Goal: Task Accomplishment & Management: Complete application form

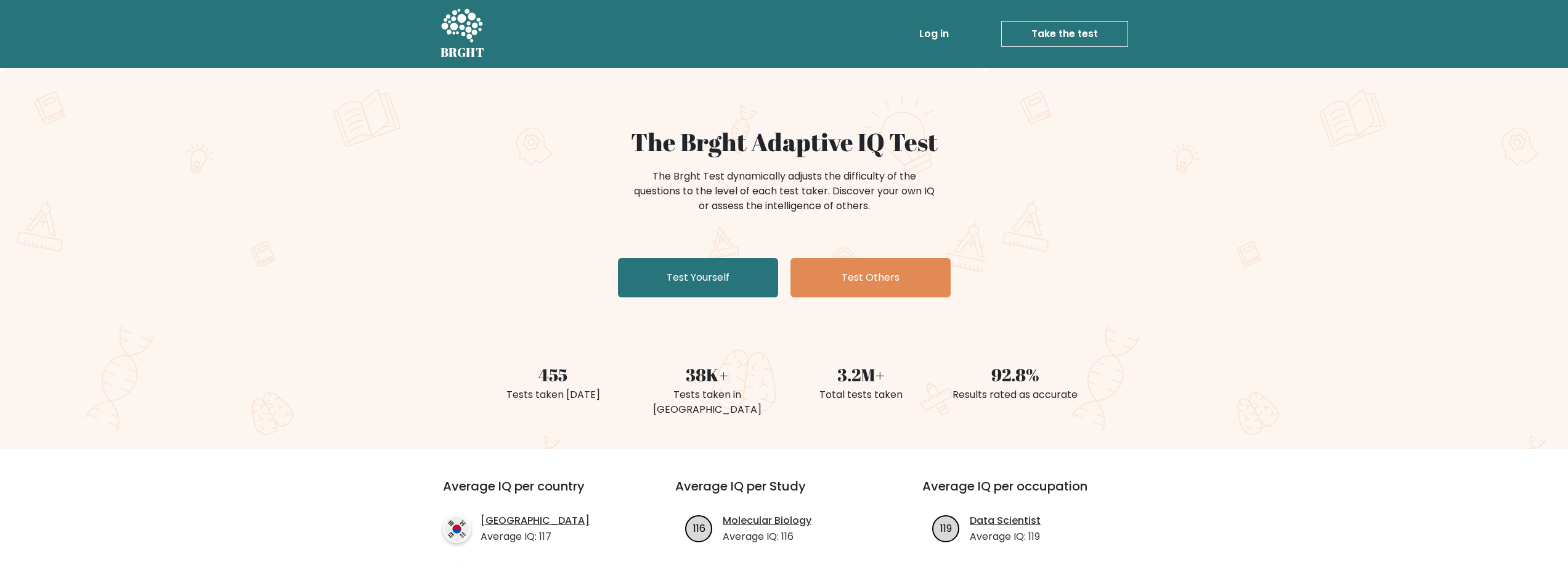
click at [936, 32] on link "Log in" at bounding box center [935, 33] width 40 height 24
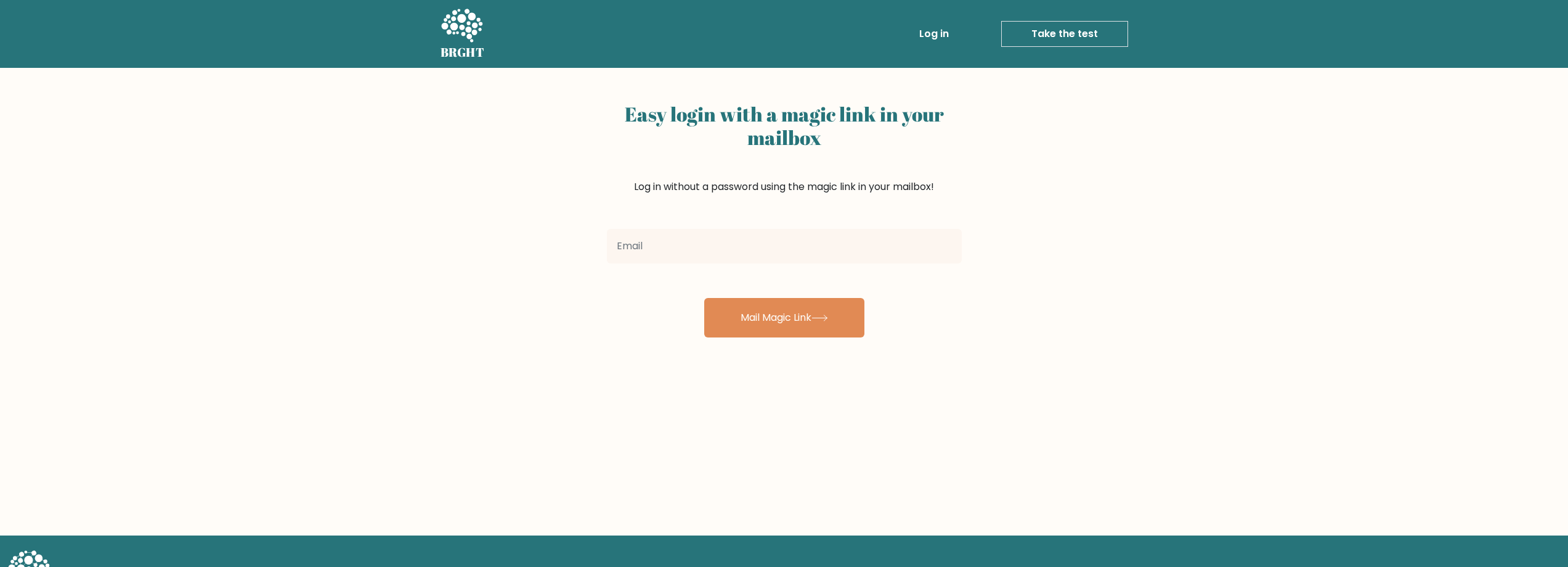
click at [760, 249] on input "email" at bounding box center [784, 246] width 355 height 34
type input "[PERSON_NAME][EMAIL_ADDRESS][DOMAIN_NAME]"
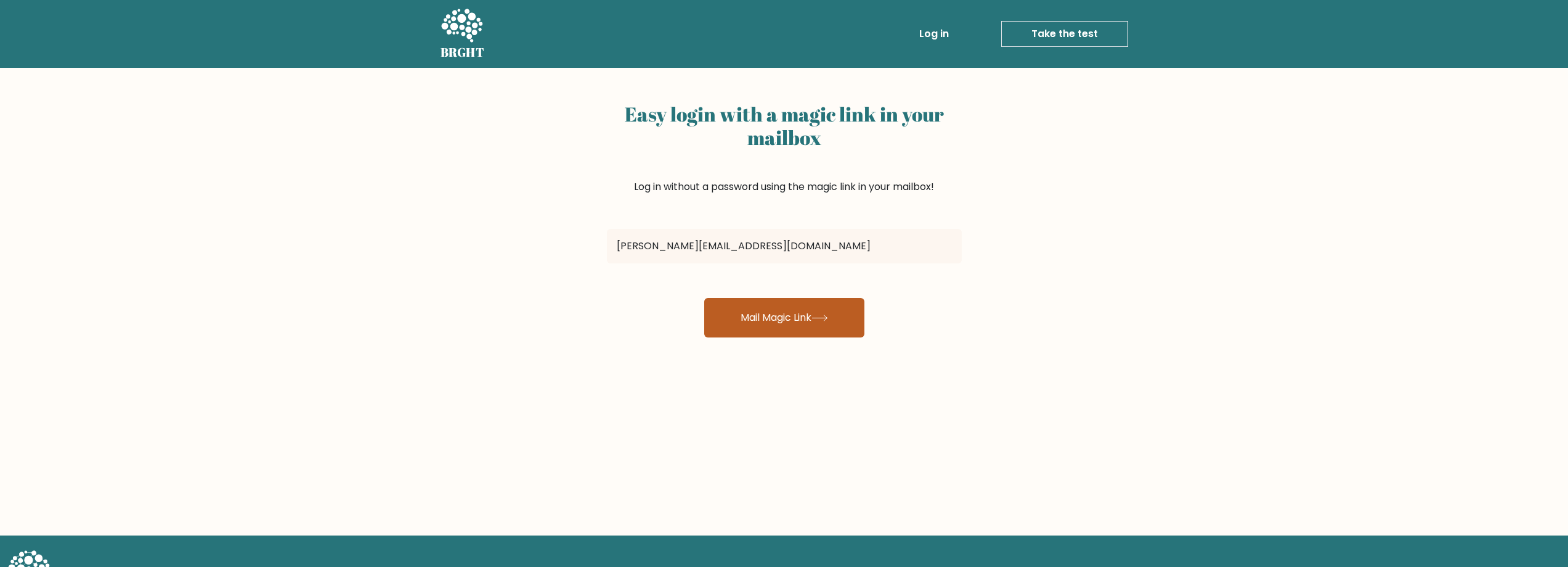
click at [752, 312] on button "Mail Magic Link" at bounding box center [784, 318] width 160 height 40
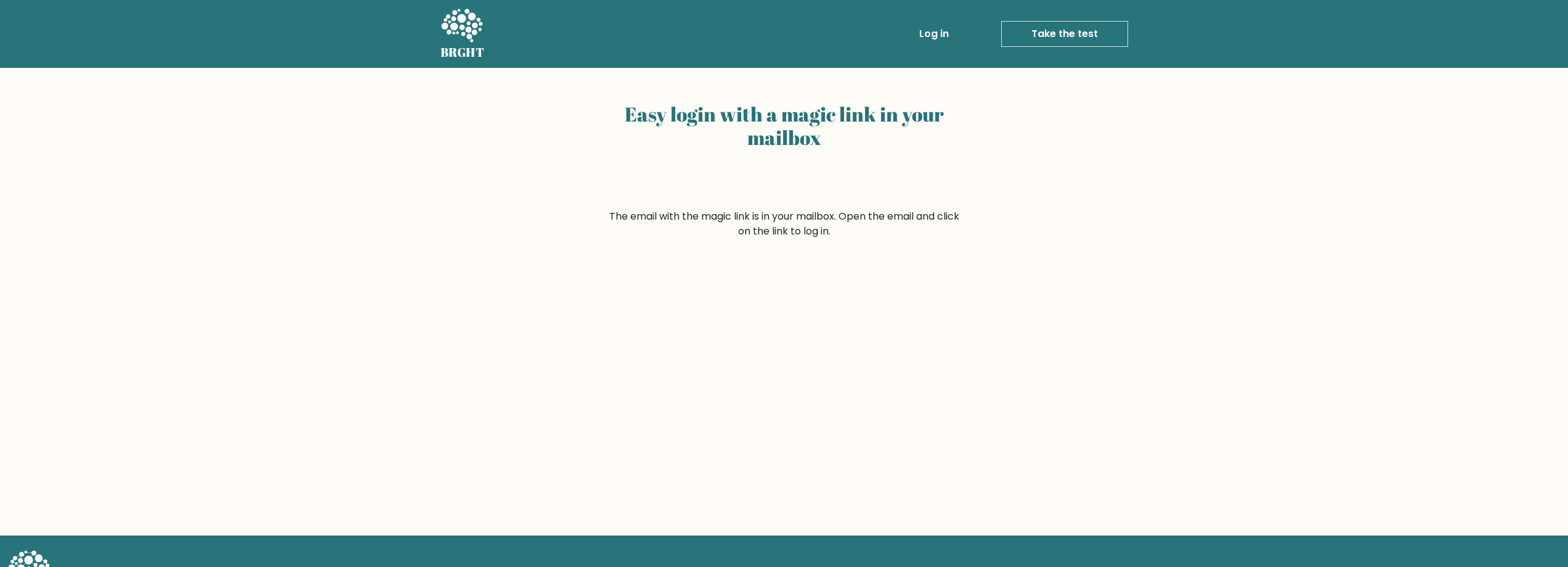
click at [1053, 32] on link "Take the test" at bounding box center [1064, 33] width 127 height 26
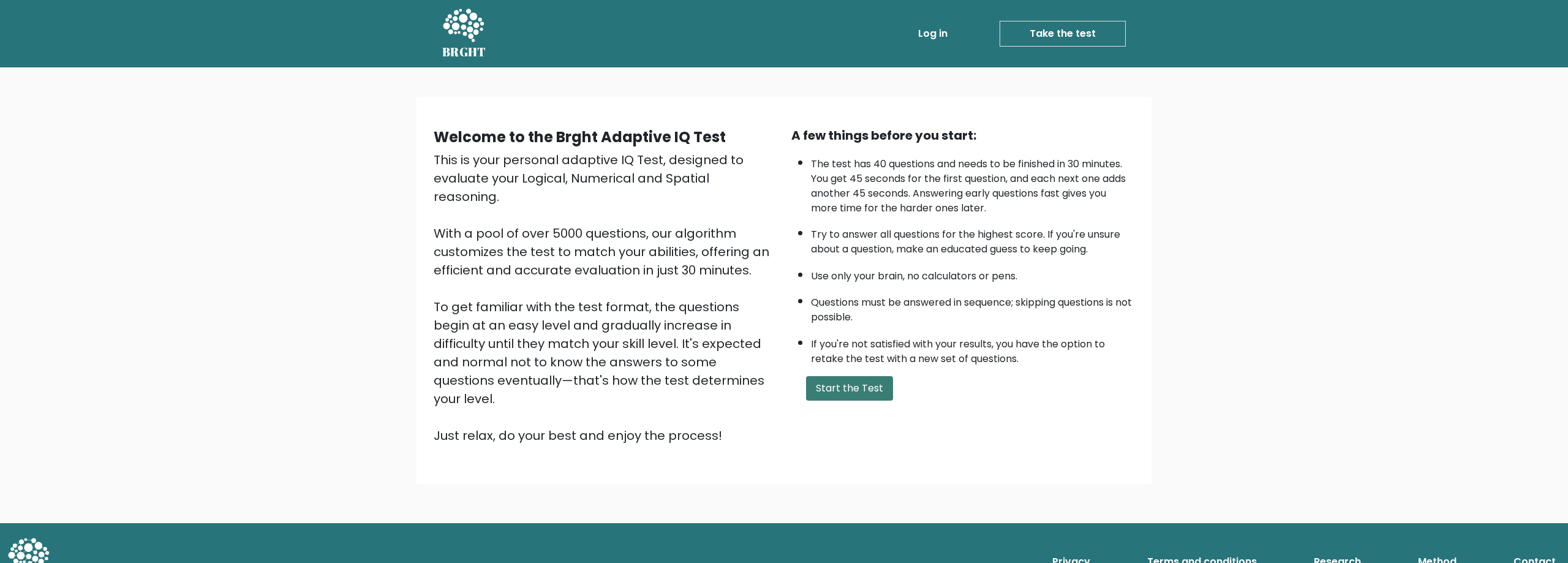
click at [840, 388] on button "Start the Test" at bounding box center [848, 388] width 87 height 24
click at [853, 383] on button "Start the Test" at bounding box center [848, 388] width 87 height 24
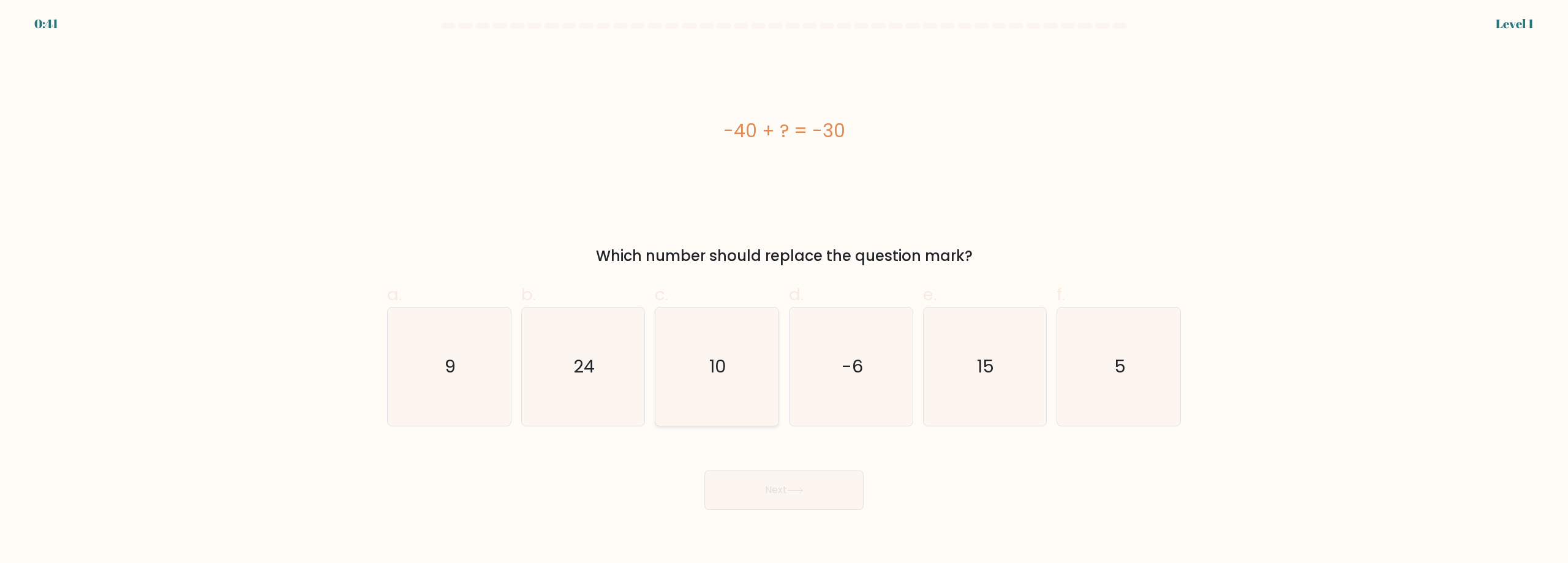
click at [716, 380] on icon "10" at bounding box center [717, 366] width 118 height 118
click at [784, 290] on input "c. 10" at bounding box center [784, 285] width 1 height 8
radio input "true"
click at [769, 485] on button "Next" at bounding box center [784, 490] width 159 height 39
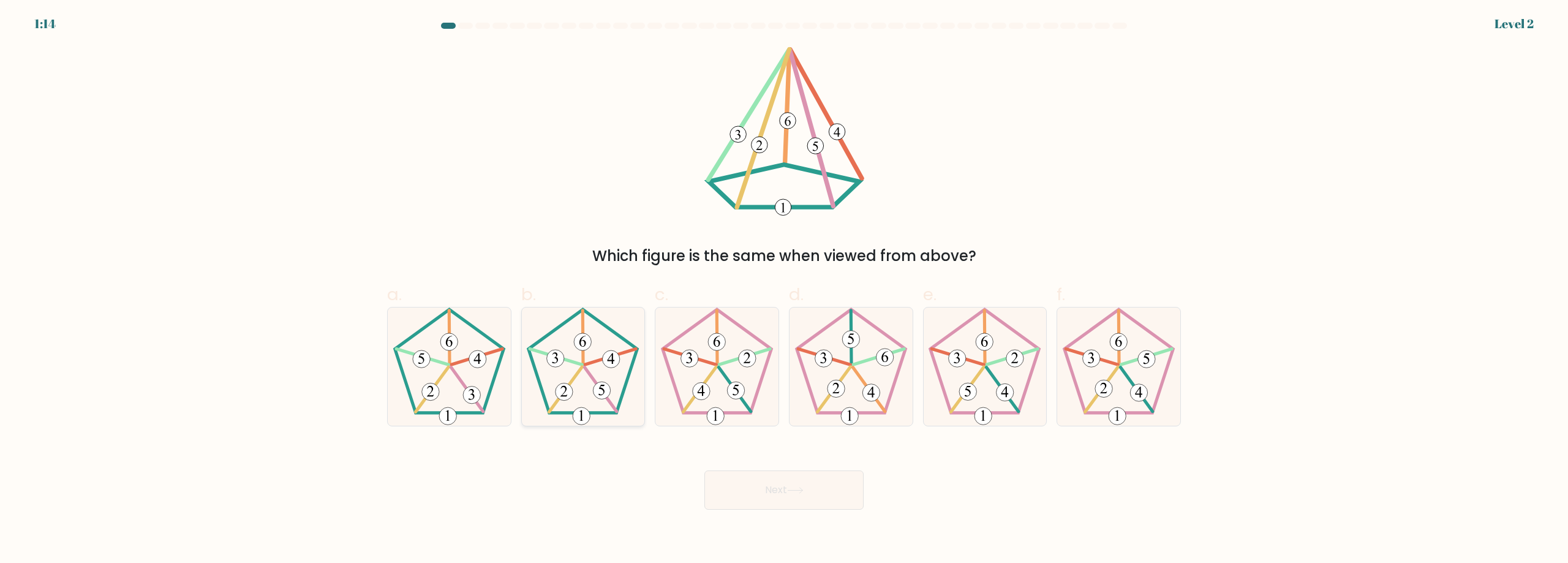
click at [591, 401] on icon at bounding box center [583, 366] width 118 height 118
click at [784, 290] on input "b." at bounding box center [784, 285] width 1 height 8
radio input "true"
click at [820, 491] on button "Next" at bounding box center [784, 490] width 159 height 39
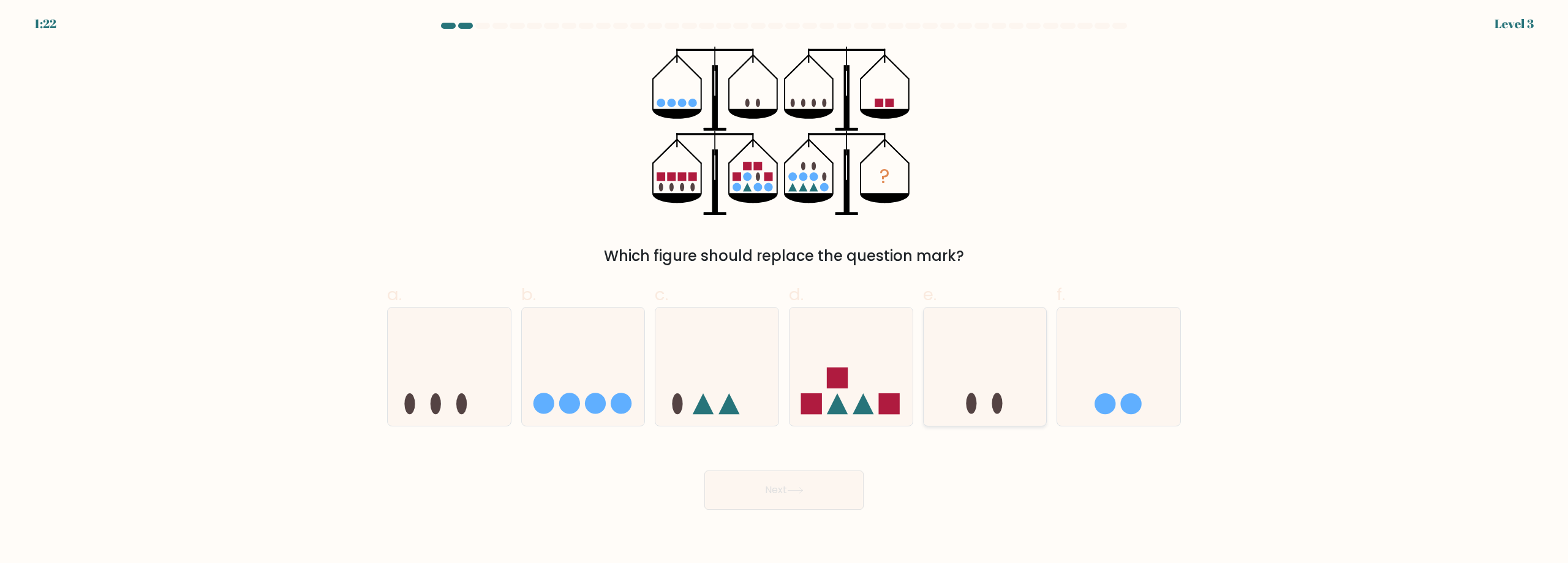
click at [982, 373] on icon at bounding box center [985, 366] width 123 height 102
click at [784, 290] on input "e." at bounding box center [784, 285] width 1 height 8
radio input "true"
click at [843, 489] on button "Next" at bounding box center [784, 490] width 159 height 39
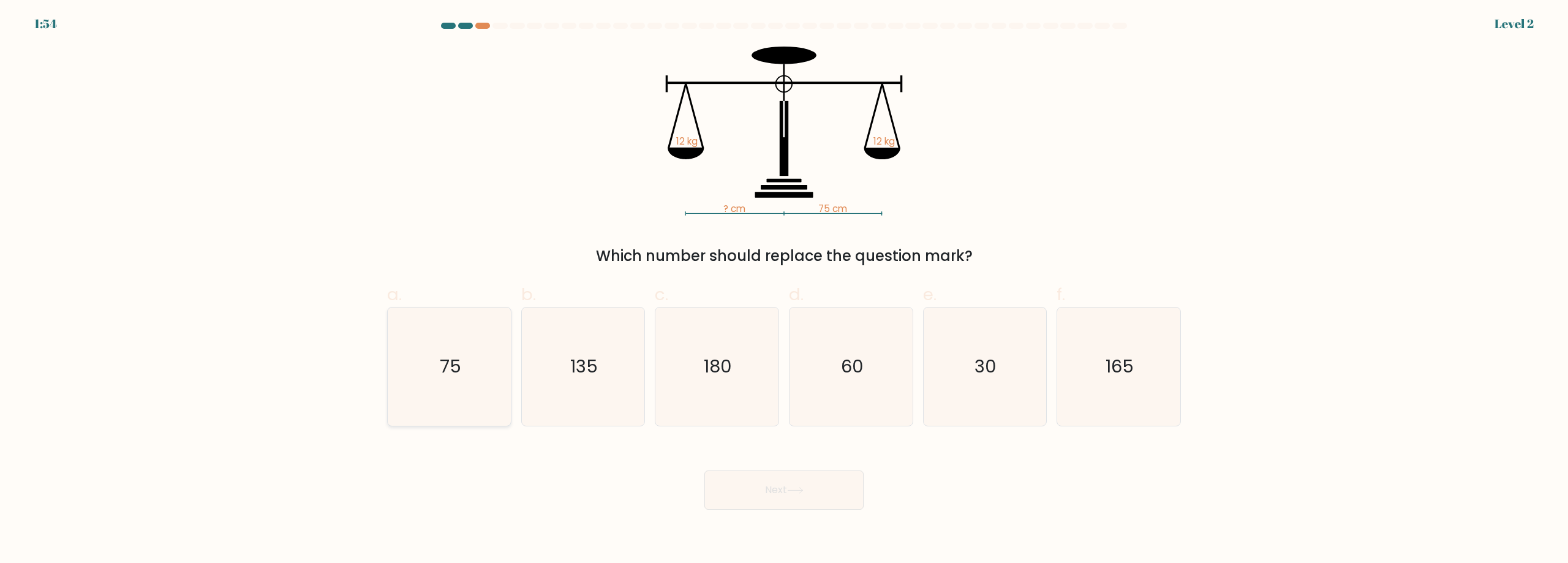
click at [460, 380] on icon "75" at bounding box center [449, 366] width 118 height 118
click at [784, 290] on input "a. 75" at bounding box center [784, 285] width 1 height 8
radio input "true"
click at [802, 494] on button "Next" at bounding box center [784, 490] width 159 height 39
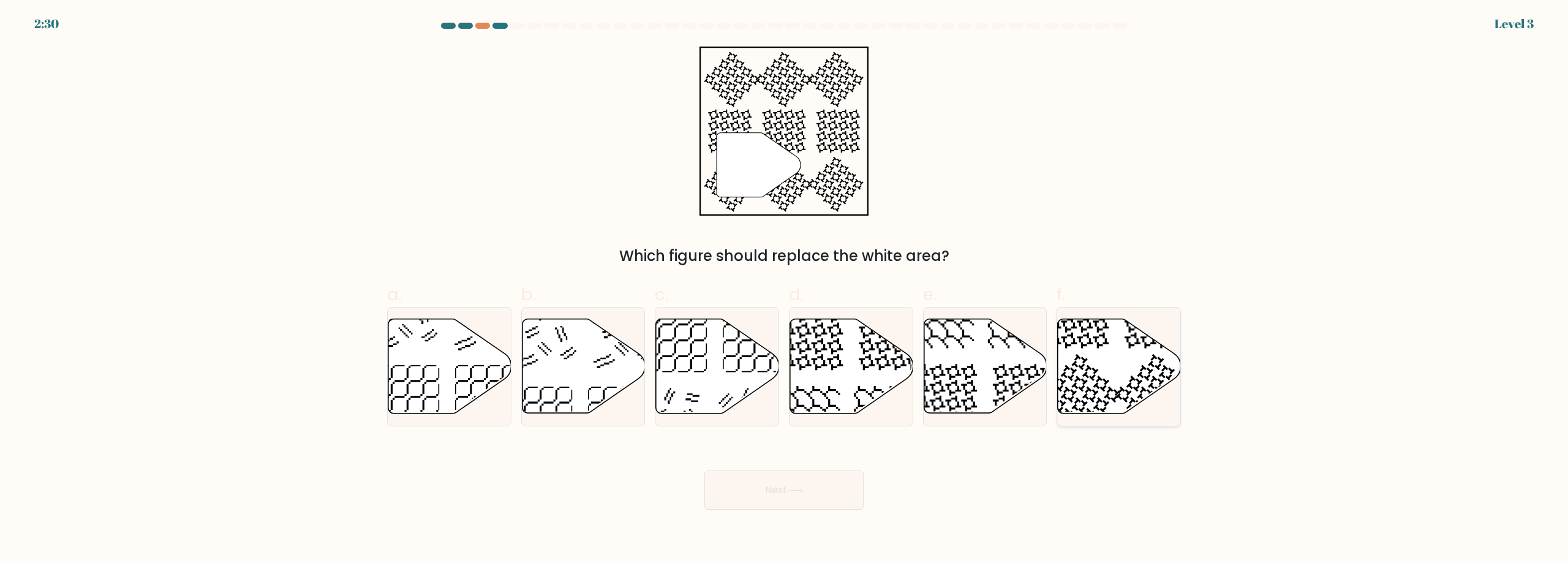
click at [1121, 351] on icon at bounding box center [1119, 366] width 123 height 94
click at [784, 290] on input "f." at bounding box center [784, 285] width 1 height 8
radio input "true"
click at [763, 491] on button "Next" at bounding box center [784, 490] width 159 height 39
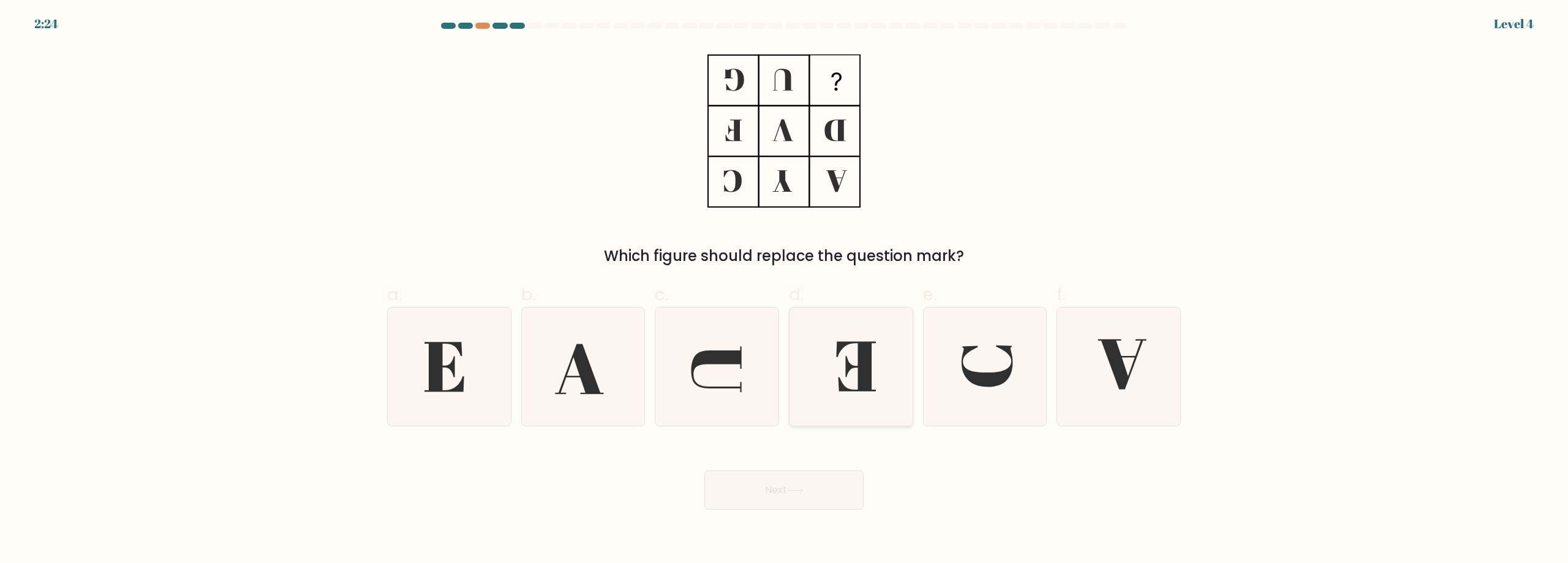
click at [865, 372] on icon at bounding box center [856, 366] width 40 height 49
click at [784, 290] on input "d." at bounding box center [784, 285] width 1 height 8
radio input "true"
click at [813, 492] on button "Next" at bounding box center [784, 490] width 159 height 39
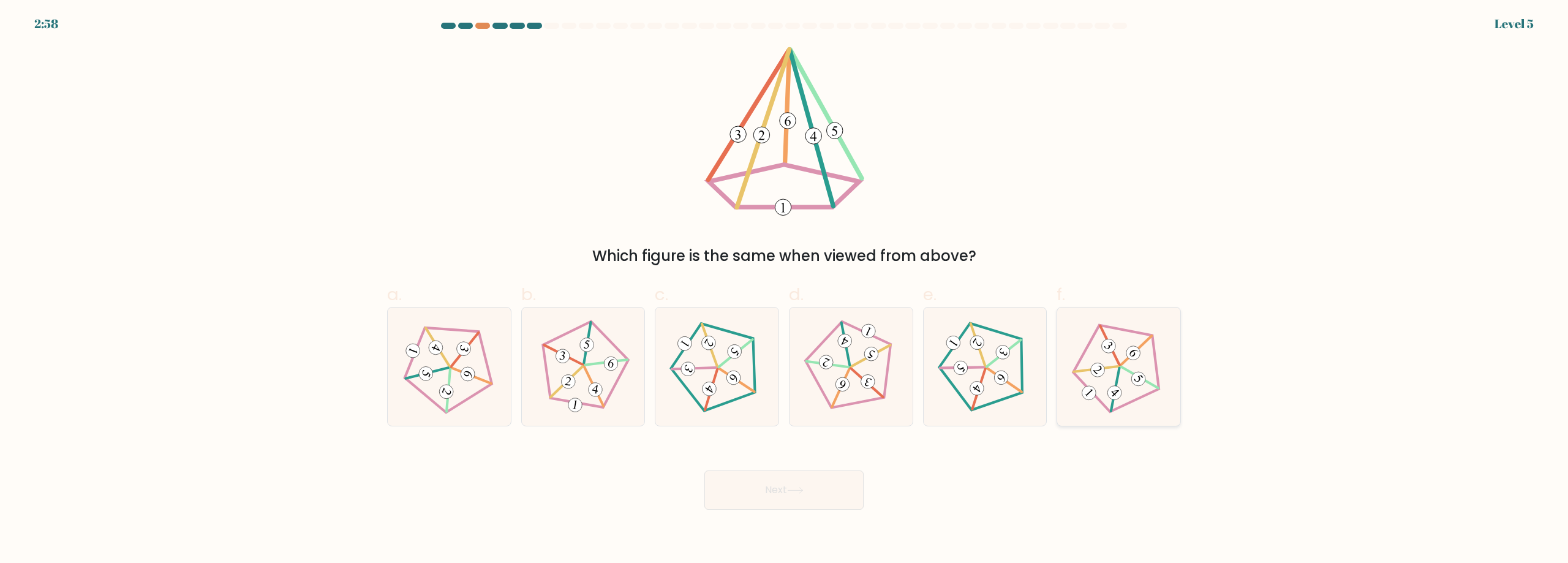
click at [1084, 372] on icon at bounding box center [1117, 366] width 94 height 94
click at [784, 290] on input "f." at bounding box center [784, 285] width 1 height 8
radio input "true"
click at [790, 489] on icon at bounding box center [795, 491] width 16 height 7
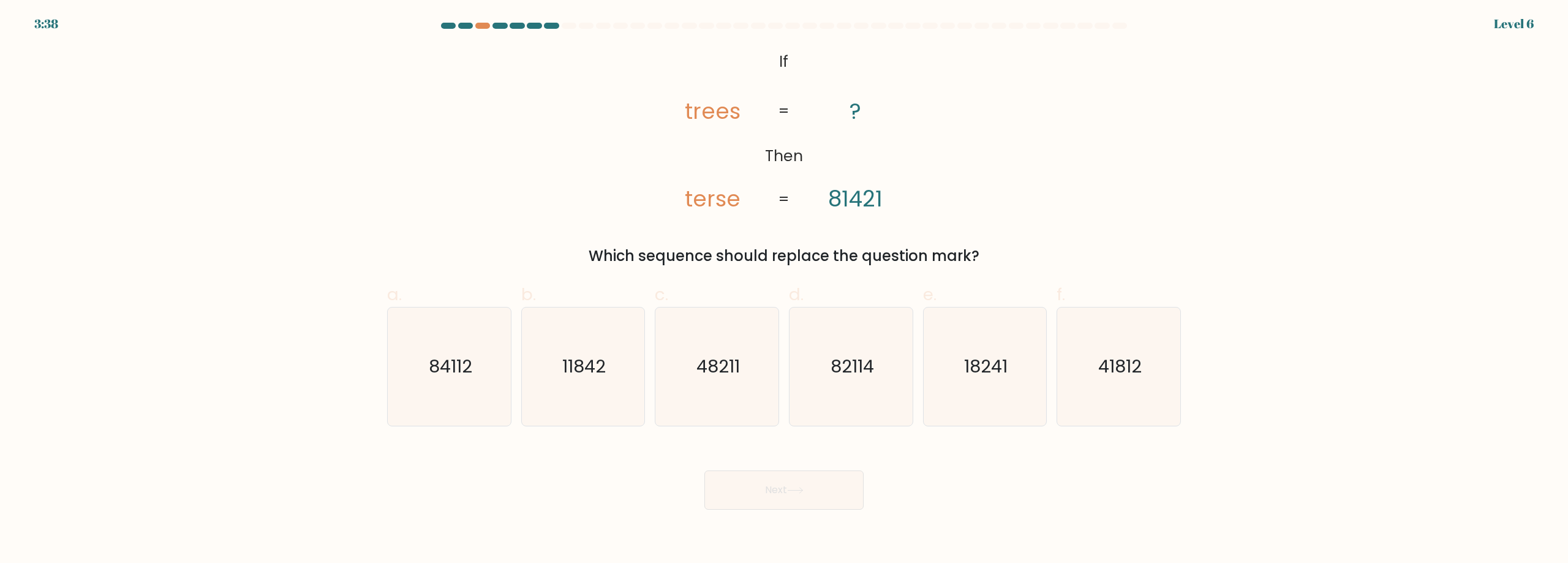
drag, startPoint x: 592, startPoint y: 256, endPoint x: 883, endPoint y: 236, distance: 291.7
click at [990, 259] on div "Which sequence should replace the question mark?" at bounding box center [783, 256] width 779 height 22
drag, startPoint x: 799, startPoint y: 71, endPoint x: 990, endPoint y: 266, distance: 273.0
click at [990, 266] on div "@import url('https://fonts.googleapis.com/css?family=Abril+Fatface:400,100,100i…" at bounding box center [784, 156] width 808 height 221
copy div "If Then trees terse ? 81421 = = Which sequence should replace the question mark?"
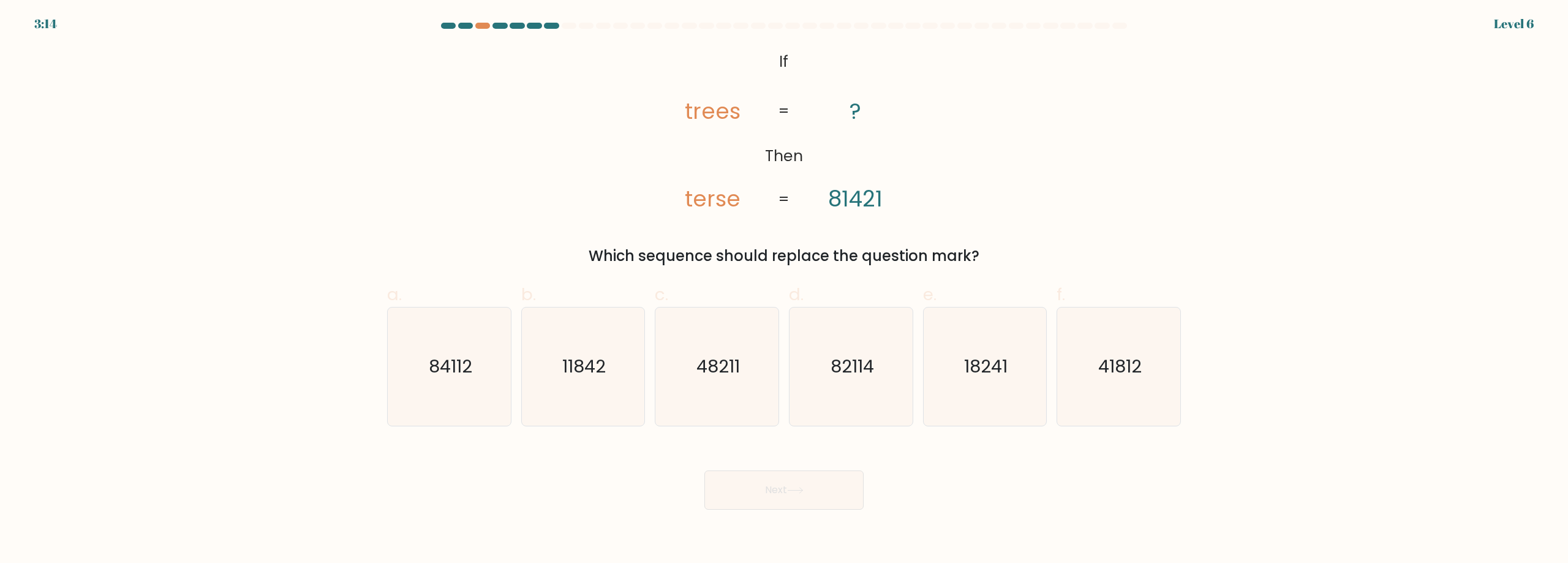
click at [743, 248] on div "Which sequence should replace the question mark?" at bounding box center [783, 256] width 779 height 22
drag, startPoint x: 684, startPoint y: 195, endPoint x: 978, endPoint y: 243, distance: 297.9
click at [978, 243] on div "@import url('https://fonts.googleapis.com/css?family=Abril+Fatface:400,100,100i…" at bounding box center [784, 156] width 808 height 221
copy div "terse ? 81421 = = Which sequence should replace the question mark?"
drag, startPoint x: 884, startPoint y: 209, endPoint x: 825, endPoint y: 205, distance: 59.1
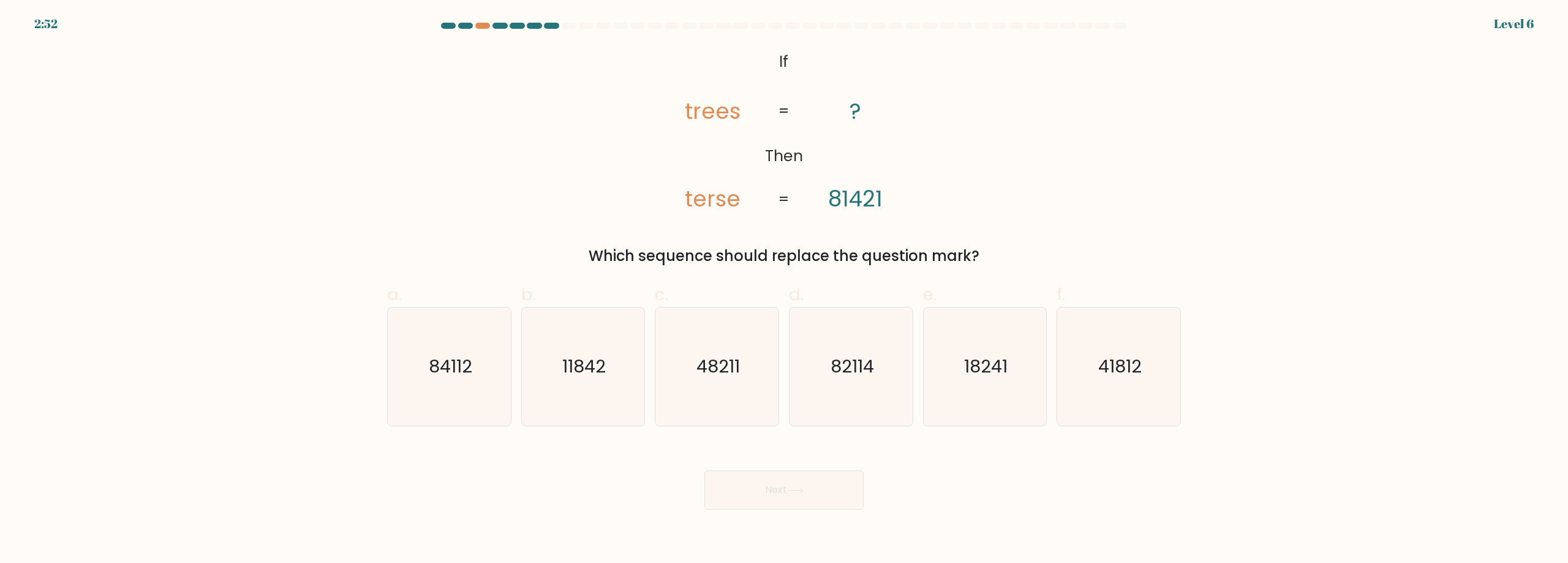
click at [884, 208] on icon "@import url('https://fonts.googleapis.com/css?family=Abril+Fatface:400,100,100i…" at bounding box center [783, 130] width 274 height 169
click at [913, 202] on icon "@import url('https://fonts.googleapis.com/css?family=Abril+Fatface:400,100,100i…" at bounding box center [783, 130] width 274 height 169
drag, startPoint x: 847, startPoint y: 203, endPoint x: 982, endPoint y: 249, distance: 142.6
click at [982, 249] on div "@import url('https://fonts.googleapis.com/css?family=Abril+Fatface:400,100,100i…" at bounding box center [784, 156] width 808 height 221
click at [982, 391] on icon "18241" at bounding box center [984, 366] width 118 height 118
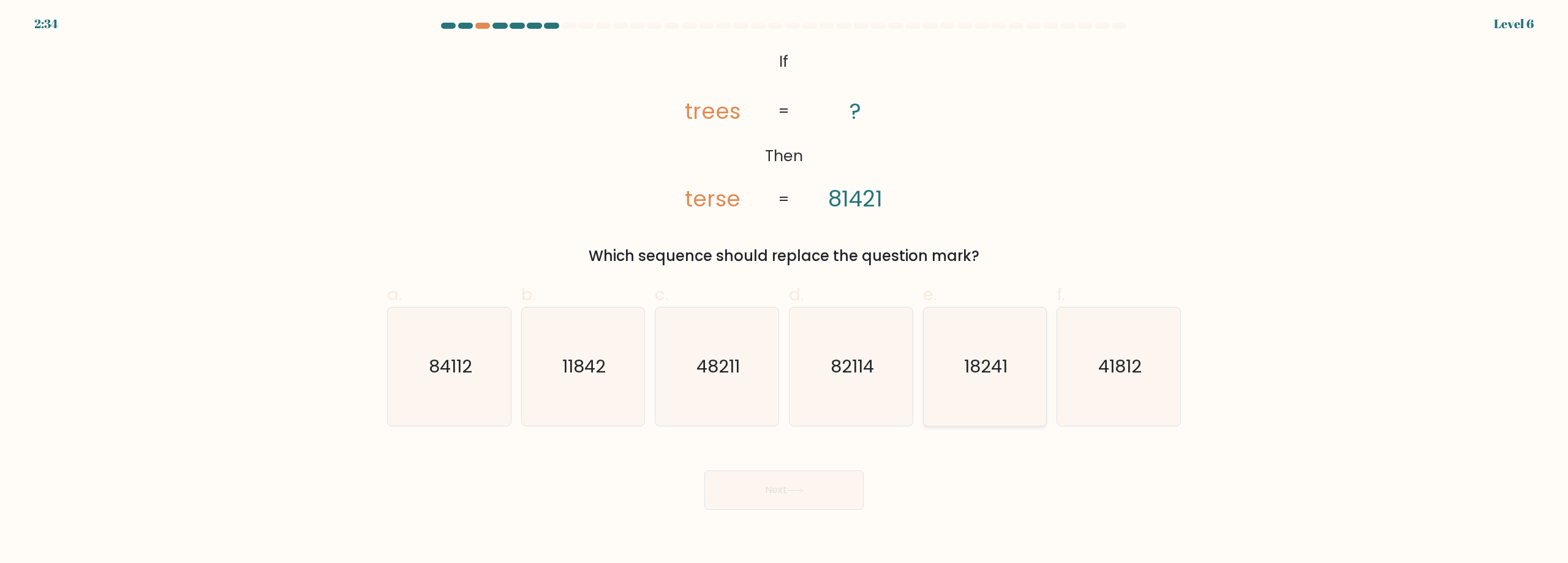
click at [784, 290] on input "e. 18241" at bounding box center [784, 285] width 1 height 8
radio input "true"
click at [802, 493] on icon at bounding box center [795, 491] width 16 height 7
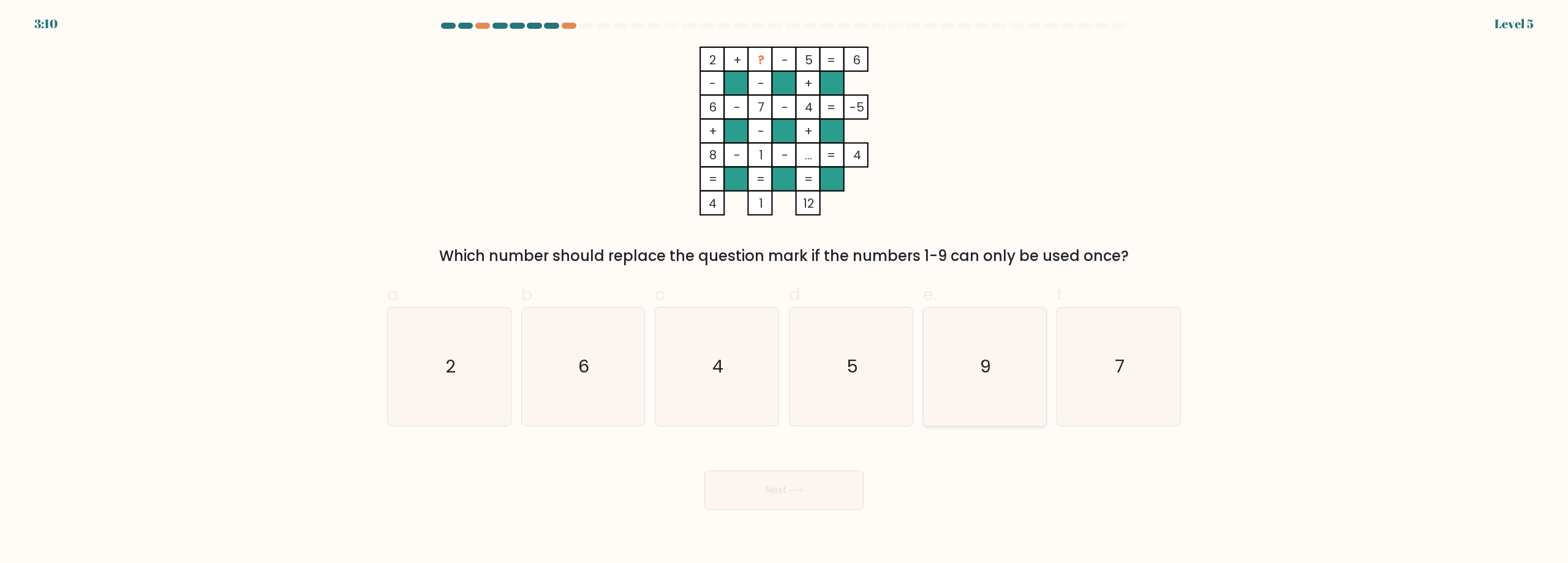
click at [1007, 349] on icon "9" at bounding box center [984, 366] width 118 height 118
click at [784, 290] on input "e. 9" at bounding box center [784, 285] width 1 height 8
radio input "true"
click at [780, 497] on button "Next" at bounding box center [784, 490] width 159 height 39
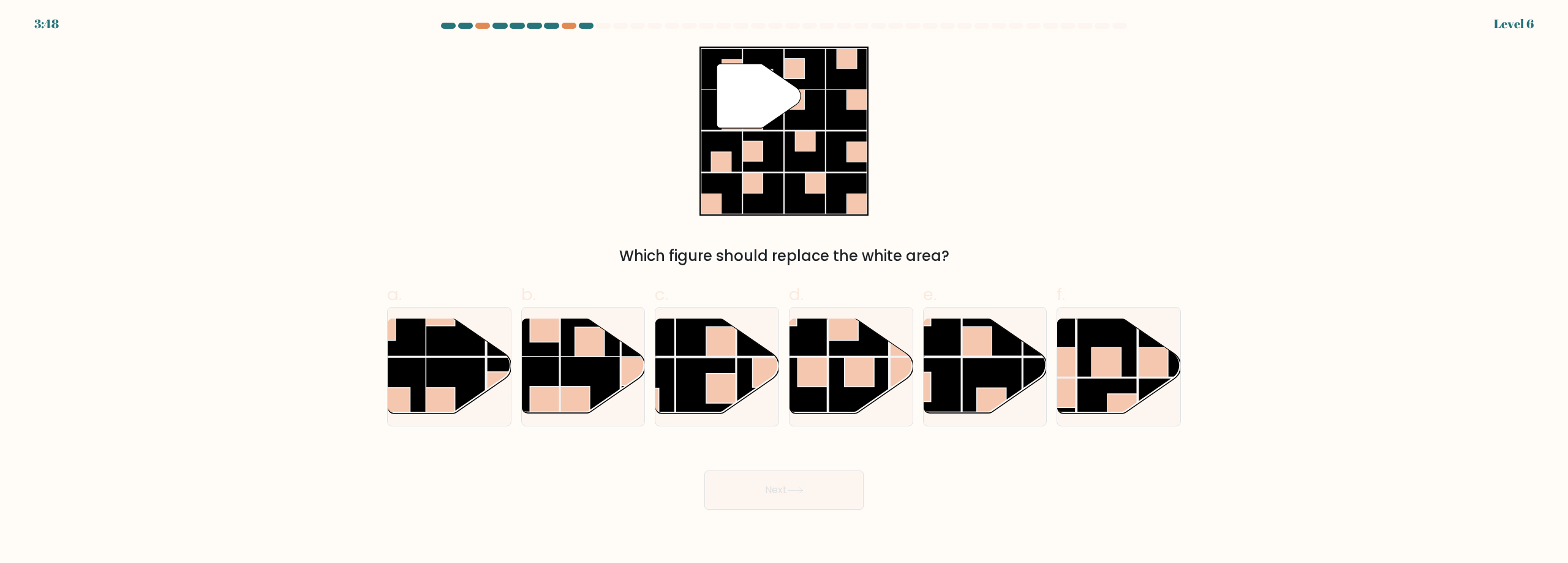
click at [736, 88] on icon at bounding box center [758, 96] width 84 height 64
click at [594, 366] on rect at bounding box center [590, 386] width 60 height 60
click at [784, 290] on input "b." at bounding box center [784, 285] width 1 height 8
radio input "true"
click at [821, 492] on button "Next" at bounding box center [784, 490] width 159 height 39
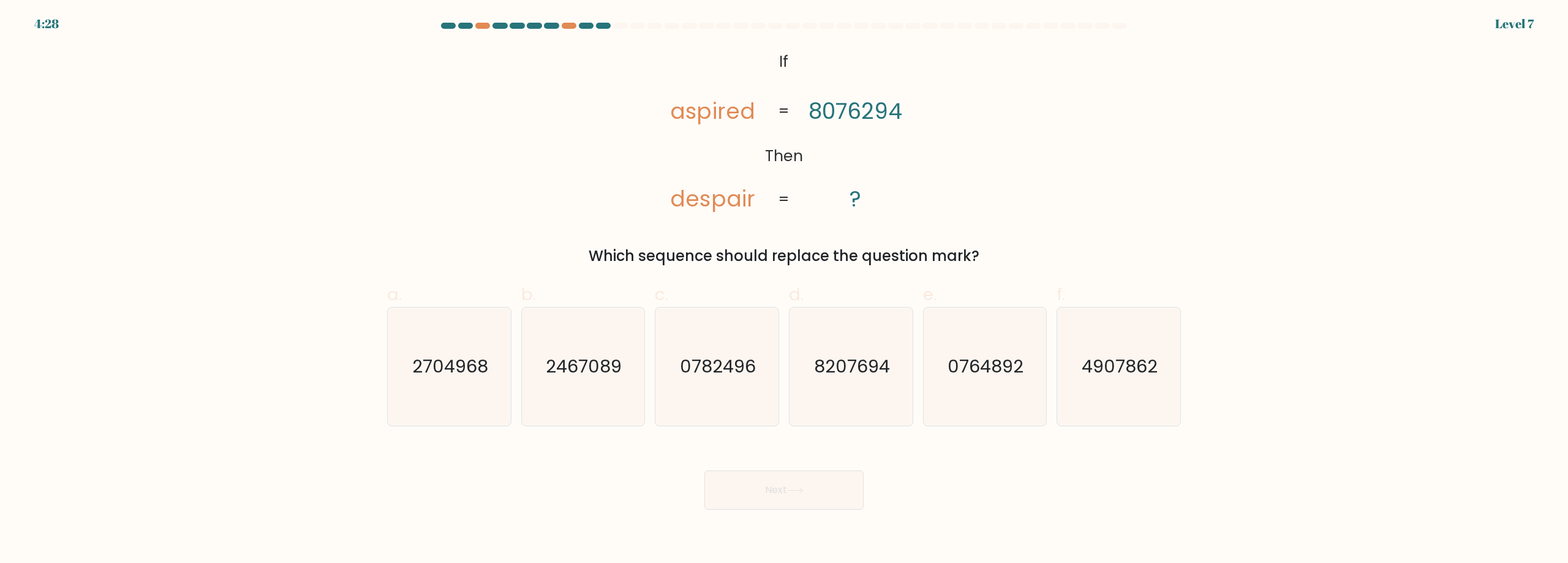
drag, startPoint x: 670, startPoint y: 113, endPoint x: 981, endPoint y: 254, distance: 341.5
click at [981, 254] on div "@import url('https://fonts.googleapis.com/css?family=Abril+Fatface:400,100,100i…" at bounding box center [784, 156] width 808 height 221
copy div "aspired despair 8076294 ? = = Which sequence should replace the question mark?"
click at [839, 265] on div "Which sequence should replace the question mark?" at bounding box center [783, 256] width 779 height 22
drag, startPoint x: 683, startPoint y: 113, endPoint x: 898, endPoint y: 124, distance: 215.3
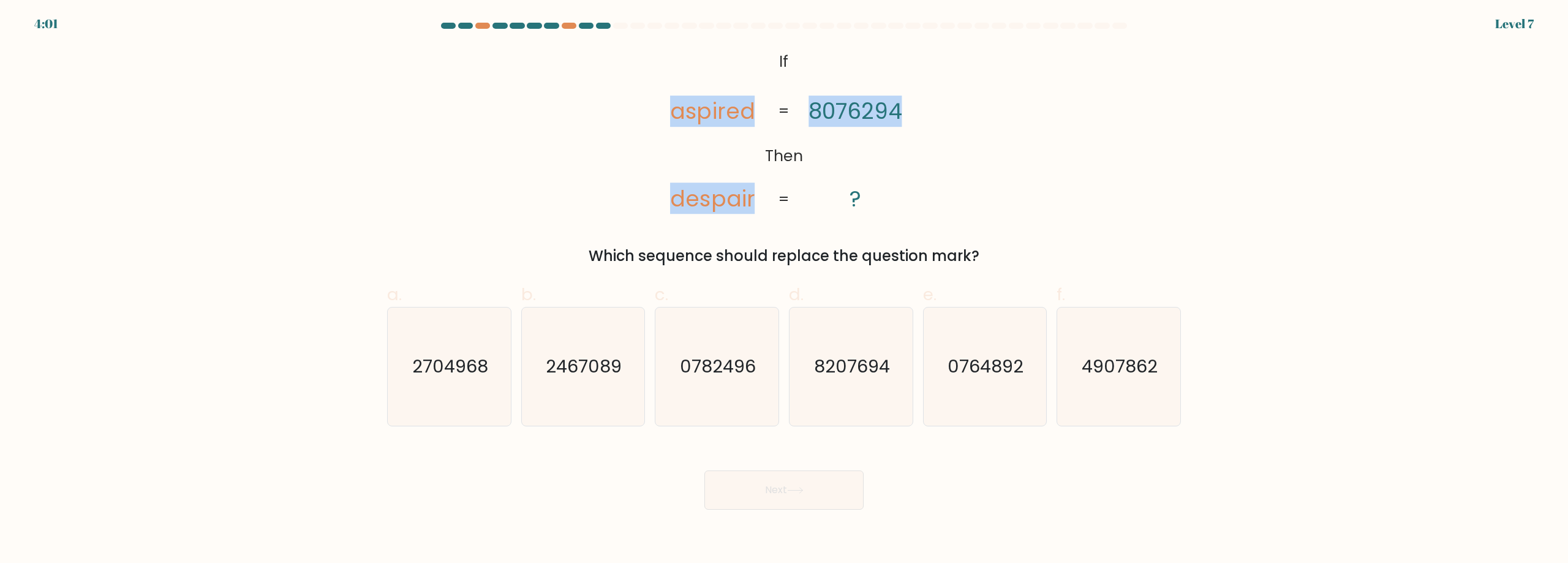
click at [899, 124] on icon "@import url('https://fonts.googleapis.com/css?family=Abril+Fatface:400,100,100i…" at bounding box center [783, 130] width 274 height 169
drag, startPoint x: 720, startPoint y: 249, endPoint x: 712, endPoint y: 256, distance: 10.6
click at [719, 249] on div "Which sequence should replace the question mark?" at bounding box center [783, 256] width 779 height 22
drag, startPoint x: 814, startPoint y: 113, endPoint x: 900, endPoint y: 116, distance: 86.1
click at [900, 116] on tspan "8076294" at bounding box center [855, 111] width 93 height 31
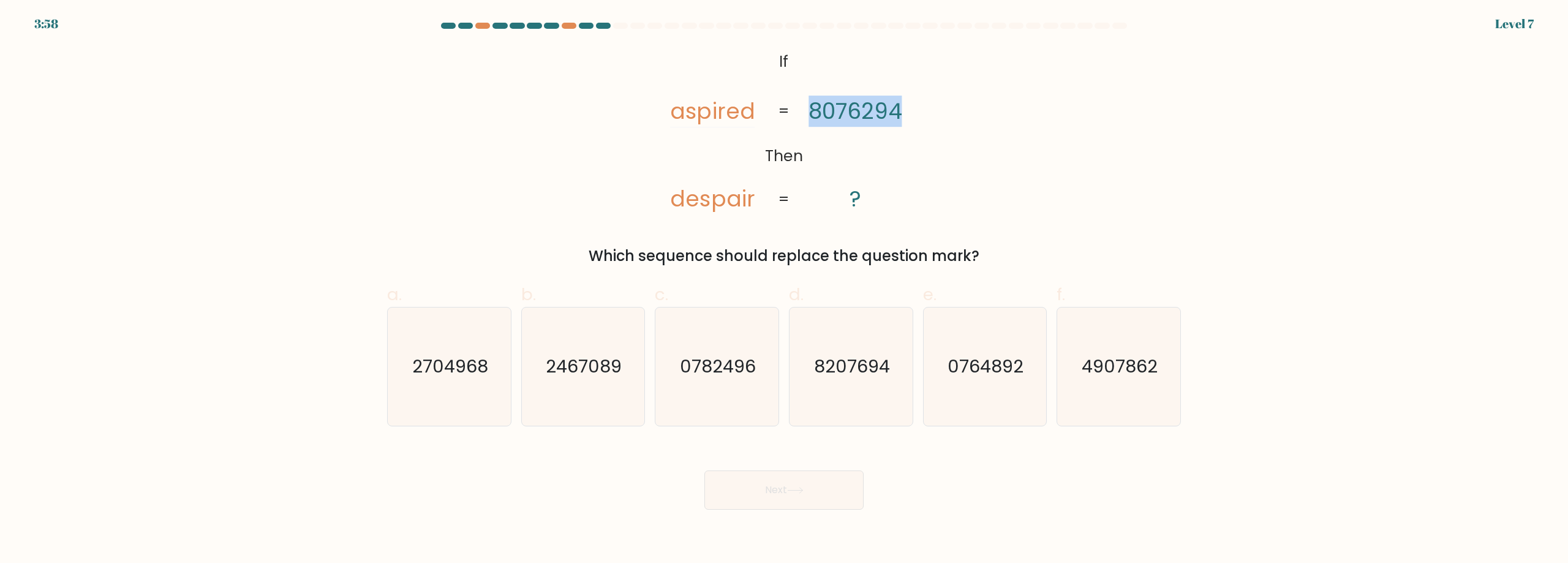
copy tspan "8076294"
drag, startPoint x: 588, startPoint y: 256, endPoint x: 984, endPoint y: 263, distance: 396.1
click at [984, 263] on div "Which sequence should replace the question mark?" at bounding box center [783, 256] width 779 height 22
copy div "Which sequence should replace the question mark?"
click at [1119, 352] on icon "4907862" at bounding box center [1118, 366] width 118 height 118
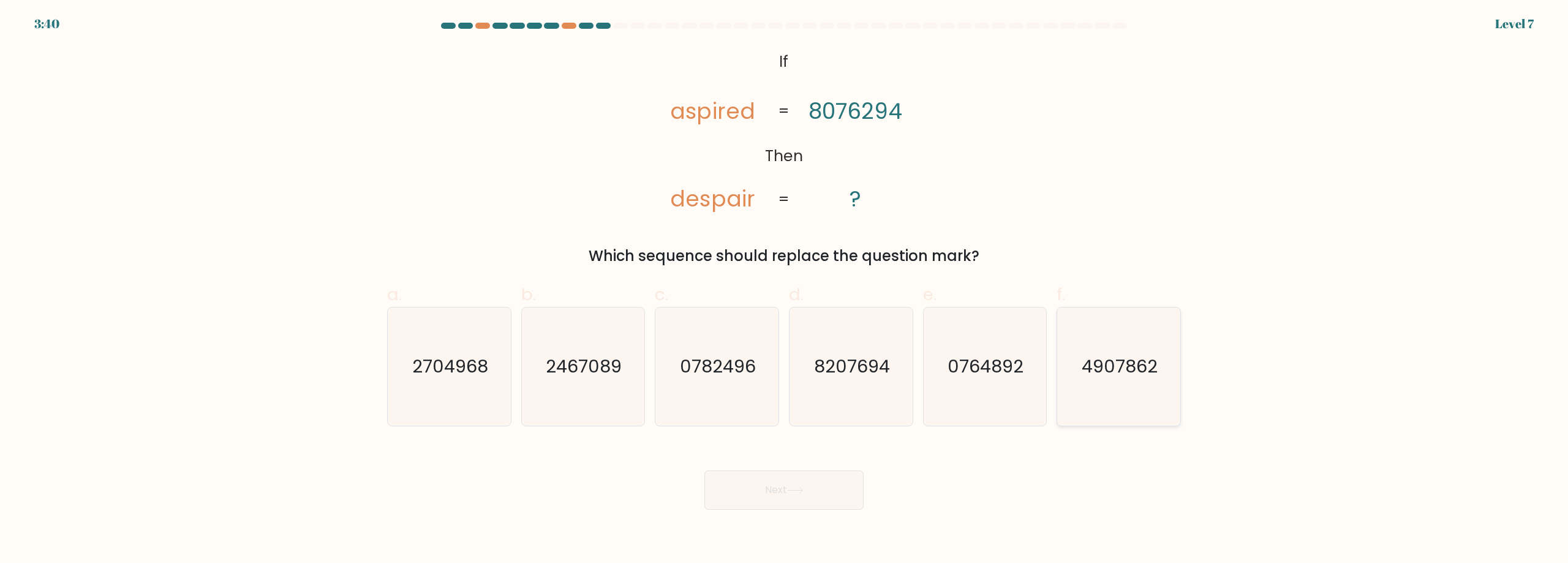
click at [784, 290] on input "f. 4907862" at bounding box center [784, 285] width 1 height 8
radio input "true"
click at [795, 486] on button "Next" at bounding box center [784, 490] width 159 height 39
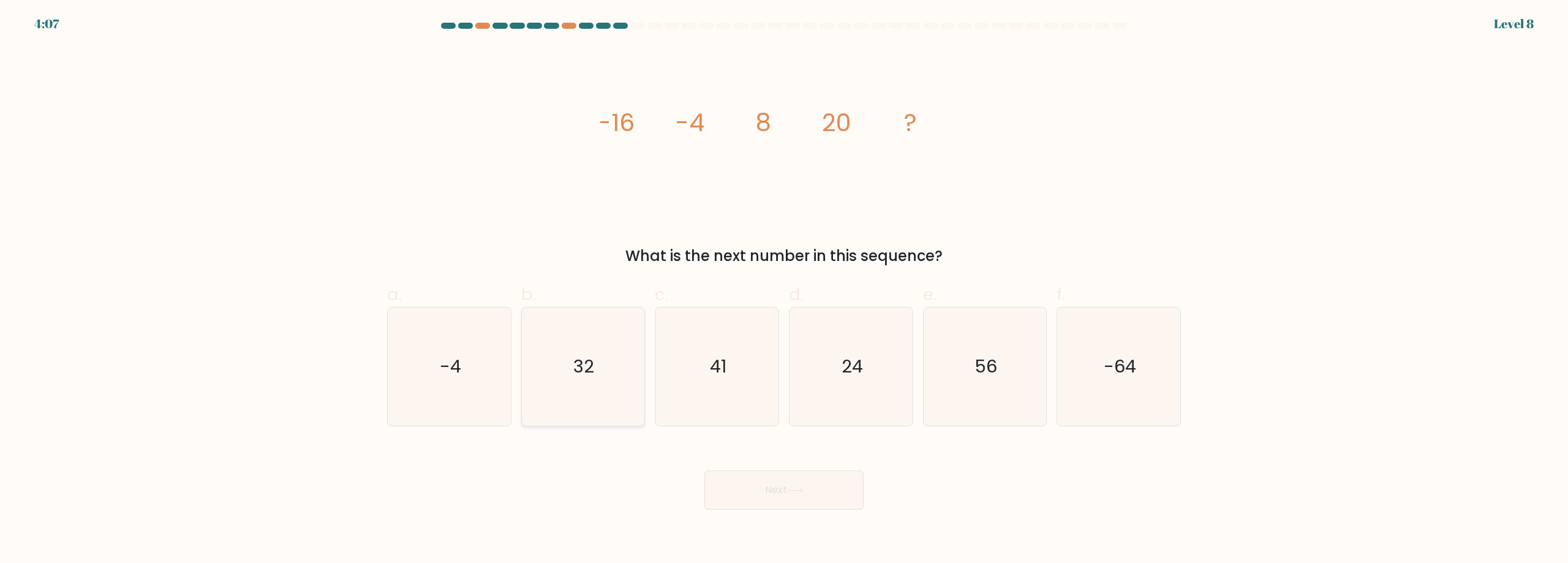
click at [603, 366] on icon "32" at bounding box center [583, 366] width 118 height 118
click at [784, 290] on input "b. 32" at bounding box center [784, 285] width 1 height 8
radio input "true"
click at [820, 492] on button "Next" at bounding box center [784, 490] width 159 height 39
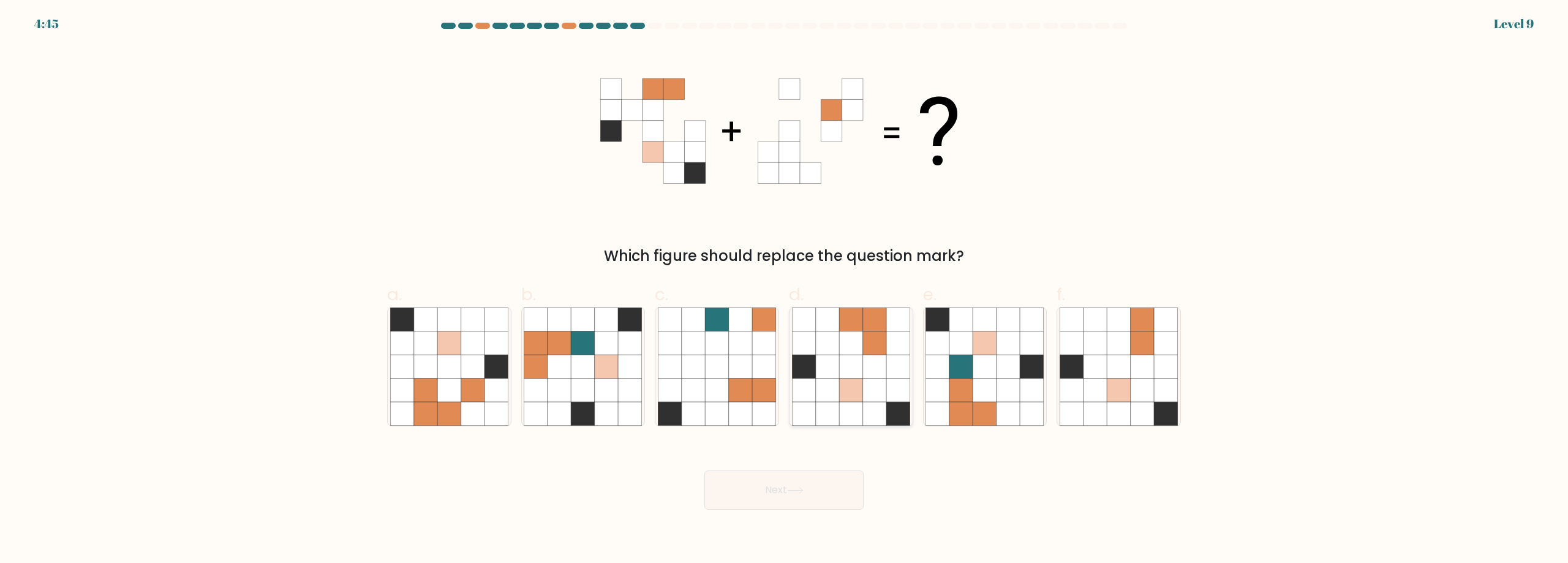
click at [876, 351] on icon at bounding box center [874, 343] width 23 height 23
click at [784, 290] on input "d." at bounding box center [784, 285] width 1 height 8
radio input "true"
click at [791, 487] on icon at bounding box center [795, 491] width 16 height 7
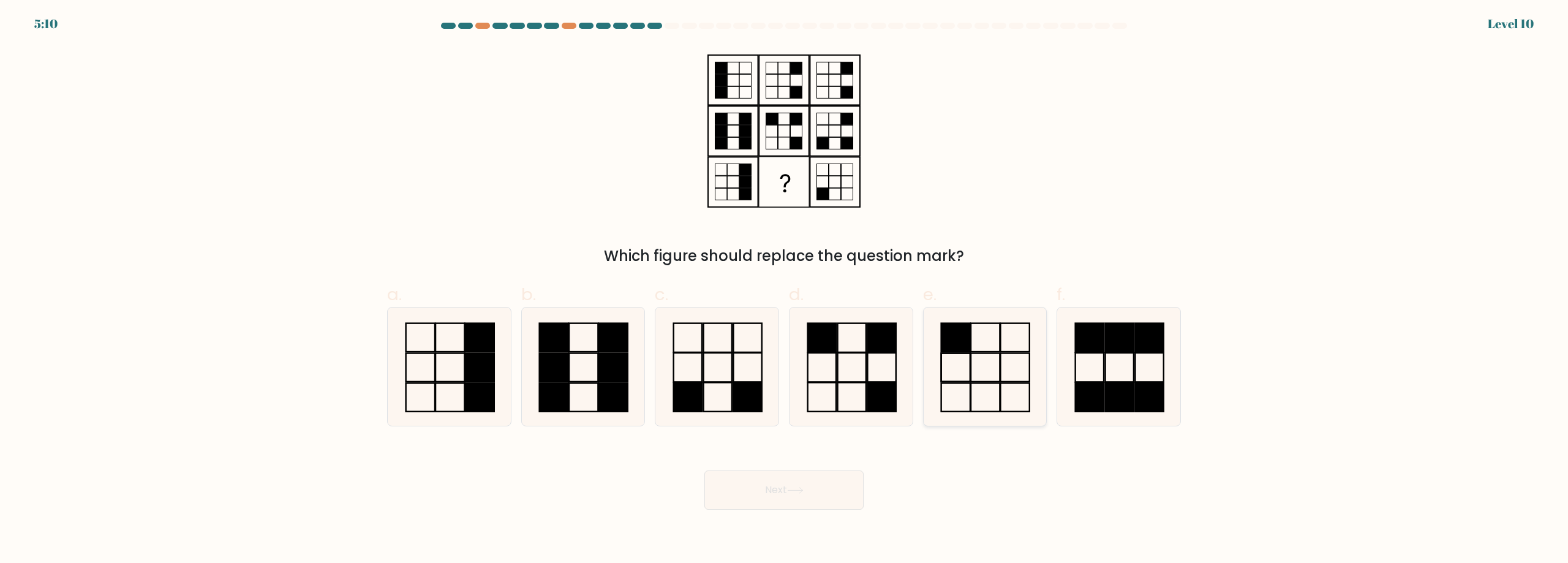
click at [973, 357] on icon at bounding box center [984, 366] width 118 height 118
click at [784, 290] on input "e." at bounding box center [784, 285] width 1 height 8
radio input "true"
click at [811, 493] on button "Next" at bounding box center [784, 490] width 159 height 39
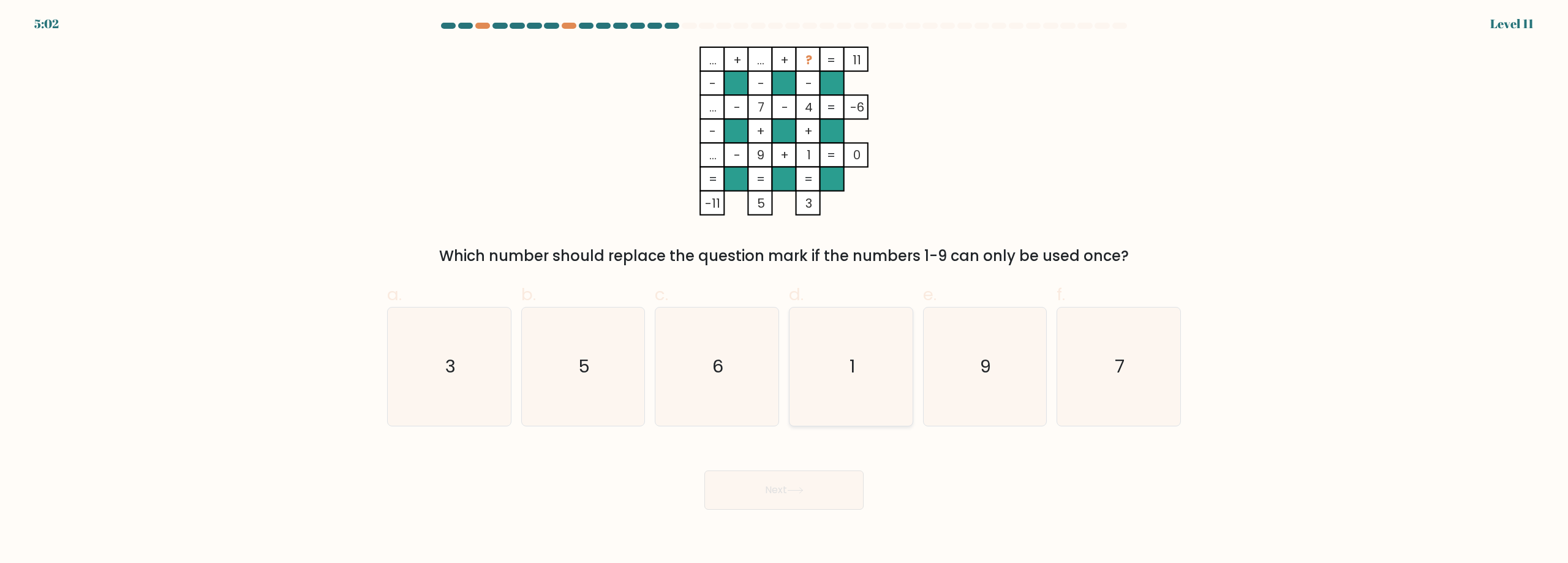
click at [835, 348] on icon "1" at bounding box center [851, 366] width 118 height 118
click at [784, 290] on input "d. 1" at bounding box center [784, 285] width 1 height 8
radio input "true"
click at [822, 485] on button "Next" at bounding box center [784, 490] width 159 height 39
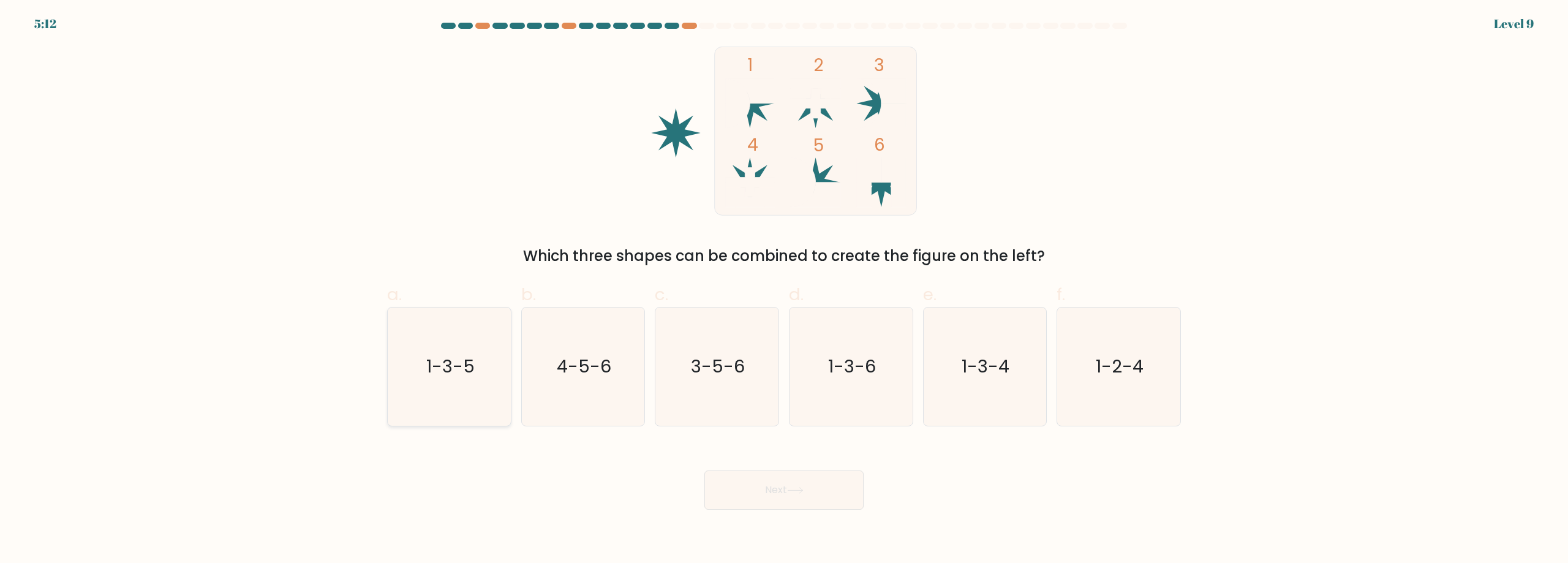
click at [471, 391] on icon "1-3-5" at bounding box center [449, 366] width 118 height 118
click at [784, 290] on input "a. 1-3-5" at bounding box center [784, 285] width 1 height 8
radio input "true"
click at [815, 491] on button "Next" at bounding box center [784, 490] width 159 height 39
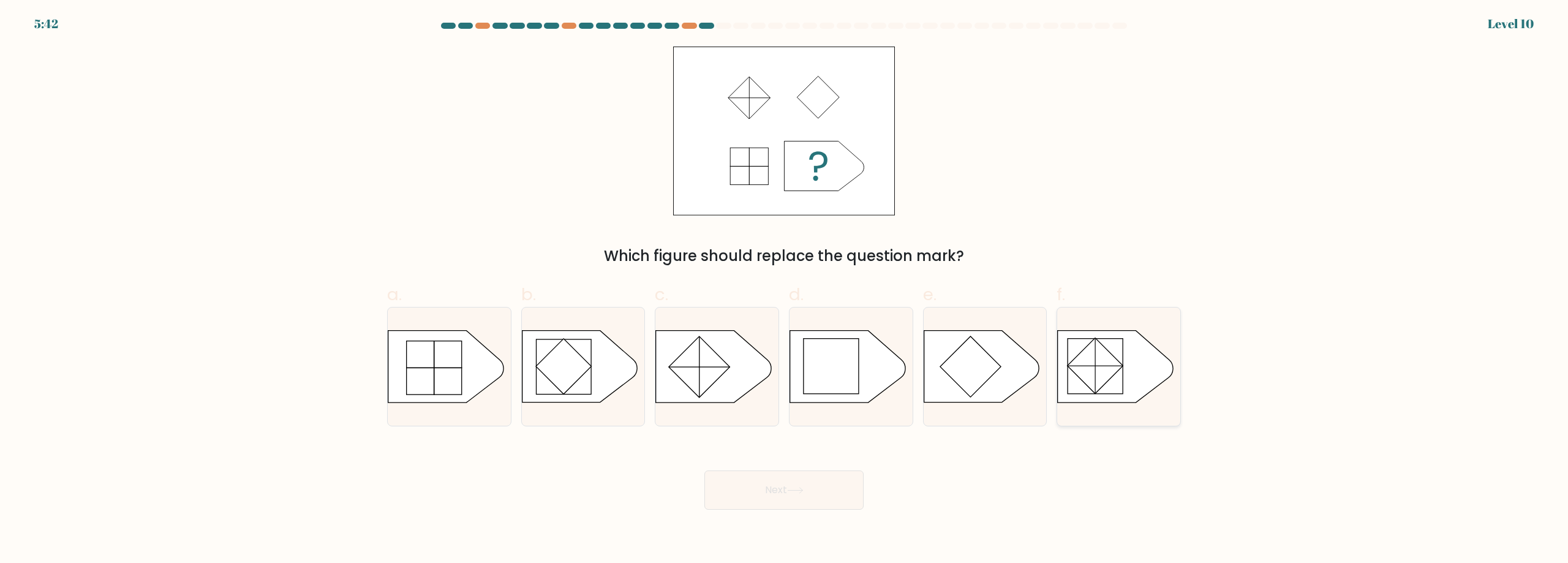
click at [1098, 376] on rect at bounding box center [1095, 366] width 55 height 55
click at [784, 290] on input "f." at bounding box center [784, 285] width 1 height 8
radio input "true"
click at [833, 497] on button "Next" at bounding box center [784, 490] width 159 height 39
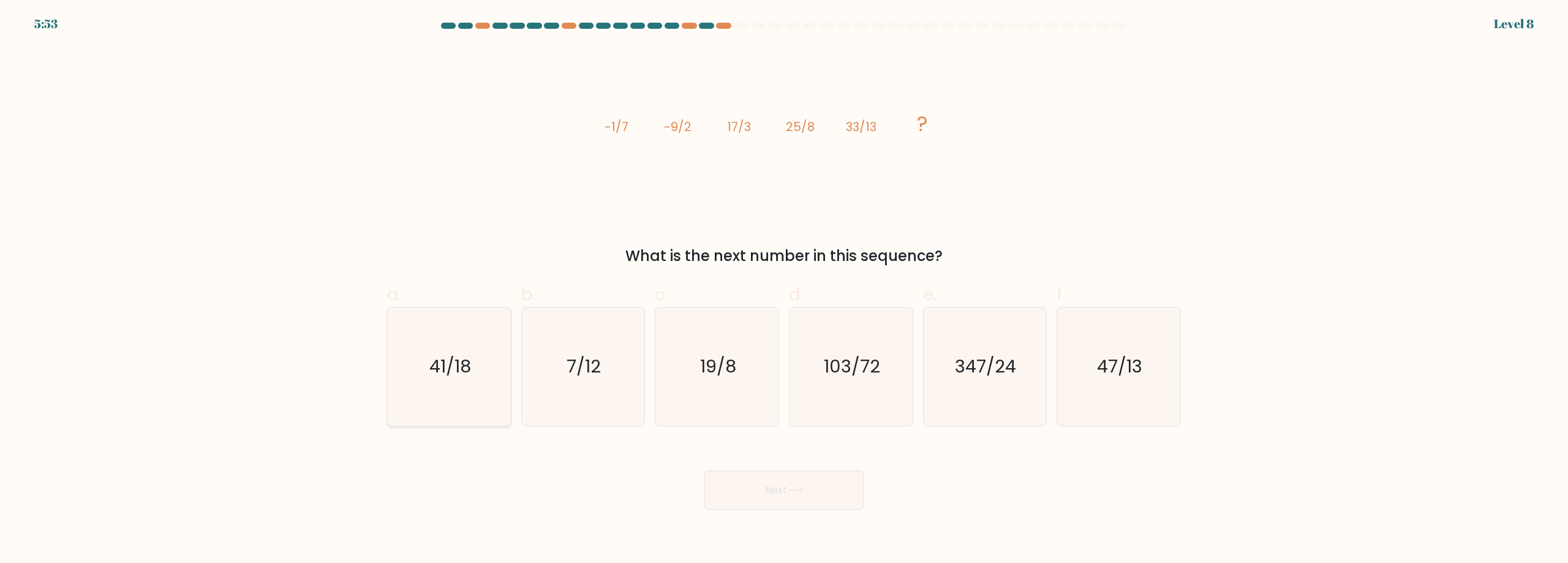
click at [476, 359] on icon "41/18" at bounding box center [449, 366] width 118 height 118
click at [784, 290] on input "a. 41/18" at bounding box center [784, 285] width 1 height 8
radio input "true"
click at [847, 503] on button "Next" at bounding box center [784, 490] width 159 height 39
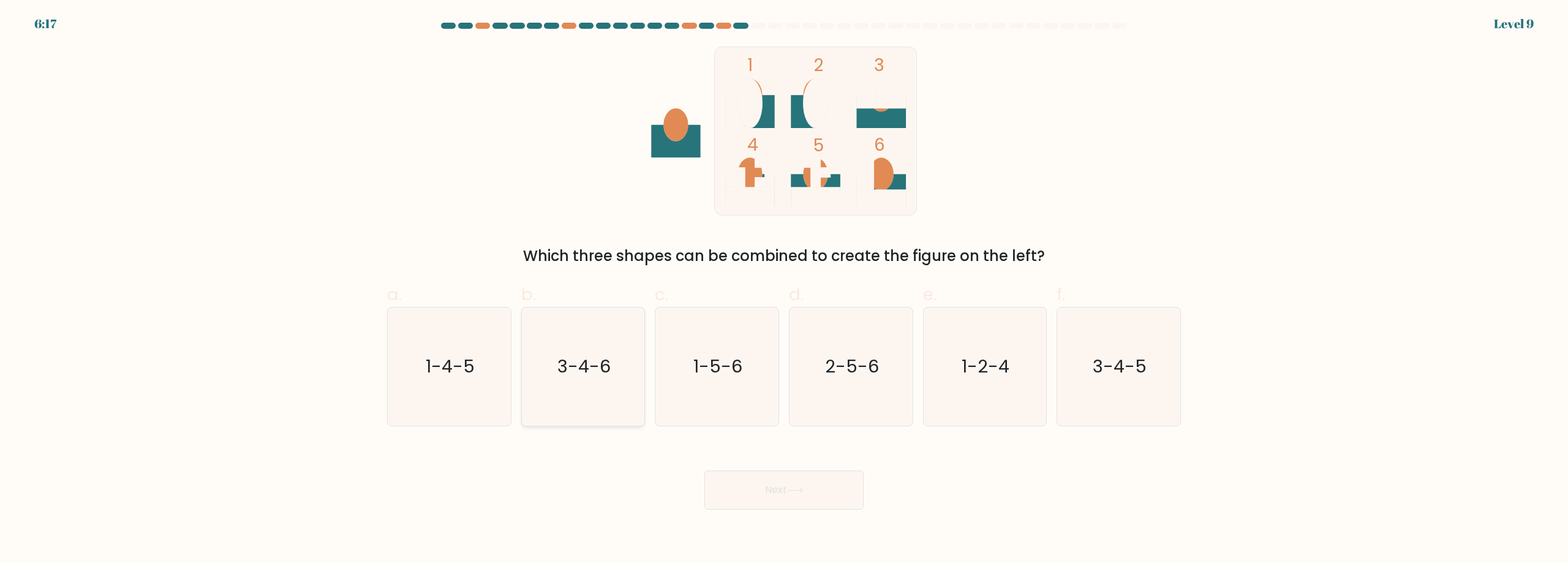
click at [559, 378] on text "3-4-6" at bounding box center [584, 366] width 54 height 24
click at [784, 290] on input "b. 3-4-6" at bounding box center [784, 285] width 1 height 8
radio input "true"
click at [804, 491] on icon at bounding box center [795, 491] width 16 height 7
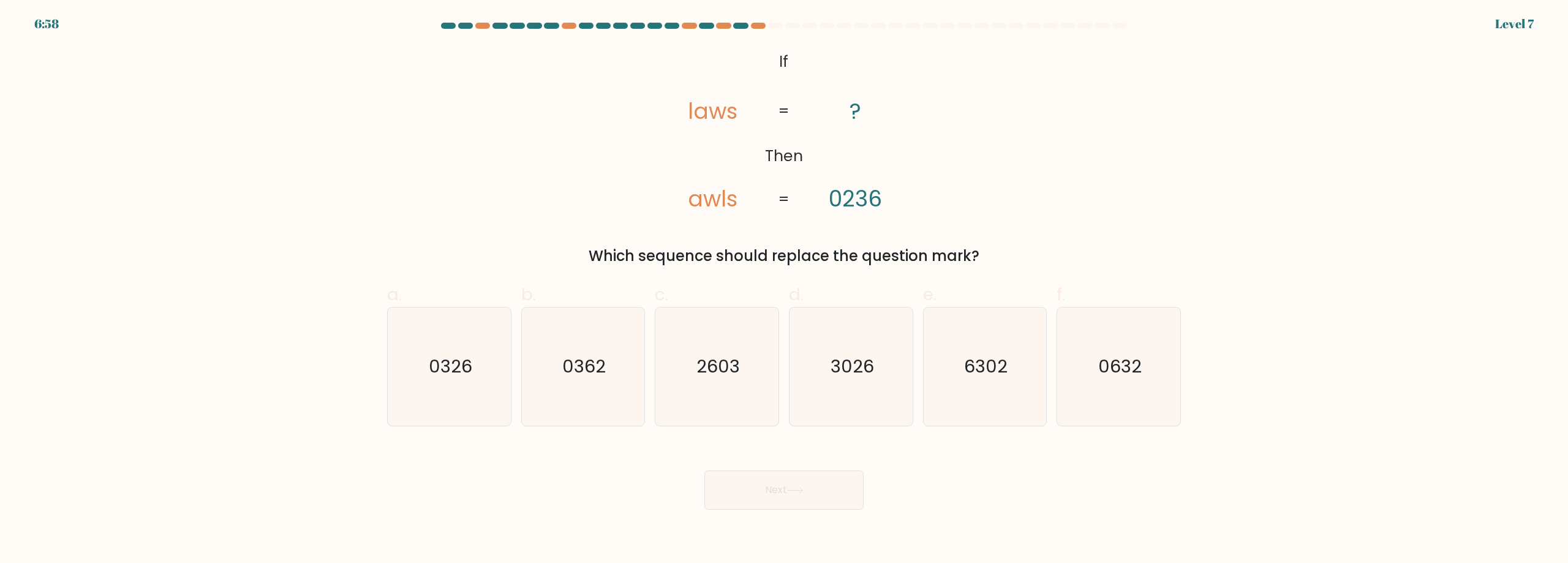
drag, startPoint x: 684, startPoint y: 201, endPoint x: 980, endPoint y: 239, distance: 298.4
click at [980, 239] on div "@import url('https://fonts.googleapis.com/css?family=Abril+Fatface:400,100,100i…" at bounding box center [784, 156] width 808 height 221
click at [979, 275] on div "a. 0326 b. 0362 c." at bounding box center [783, 349] width 804 height 155
drag, startPoint x: 981, startPoint y: 256, endPoint x: 767, endPoint y: 160, distance: 234.5
click at [767, 160] on div "@import url('https://fonts.googleapis.com/css?family=Abril+Fatface:400,100,100i…" at bounding box center [784, 156] width 808 height 221
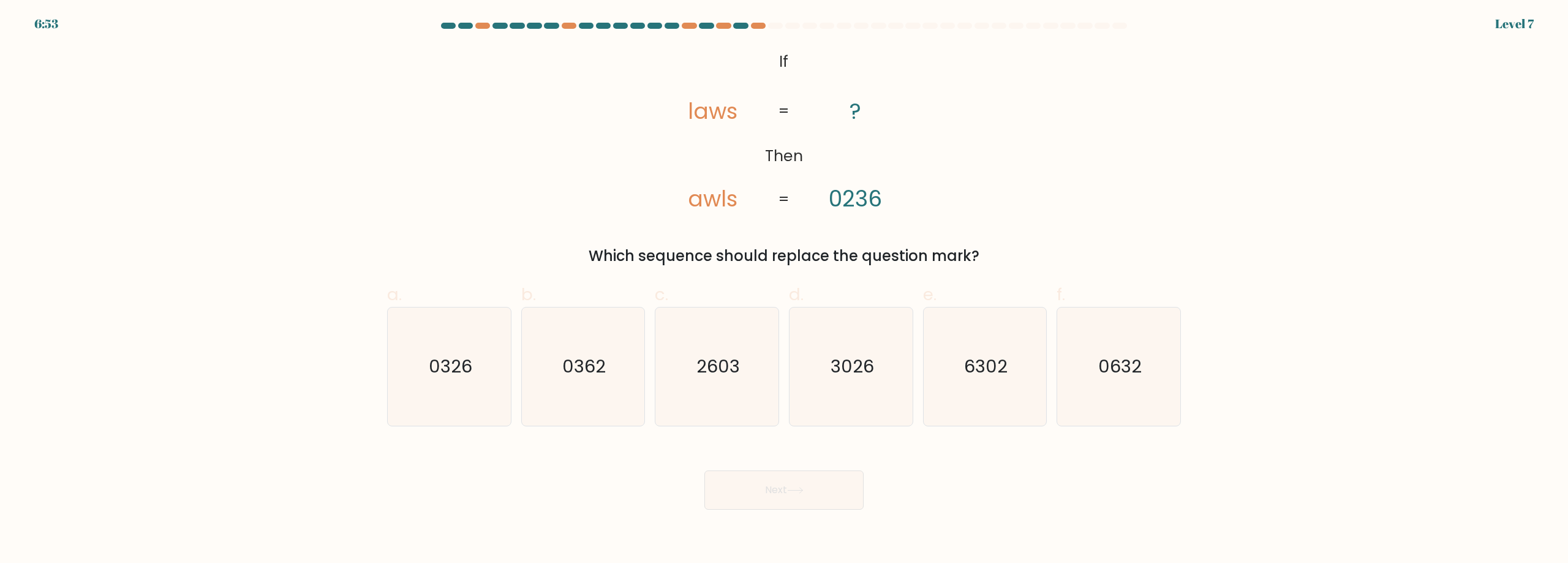
copy div "Then laws awls ? 0236 = = Which sequence should replace the question mark?"
click at [1102, 176] on div "@import url('https://fonts.googleapis.com/css?family=Abril+Fatface:400,100,100i…" at bounding box center [784, 156] width 808 height 221
click at [851, 390] on icon "3026" at bounding box center [851, 366] width 118 height 118
click at [784, 290] on input "d. 3026" at bounding box center [784, 285] width 1 height 8
radio input "true"
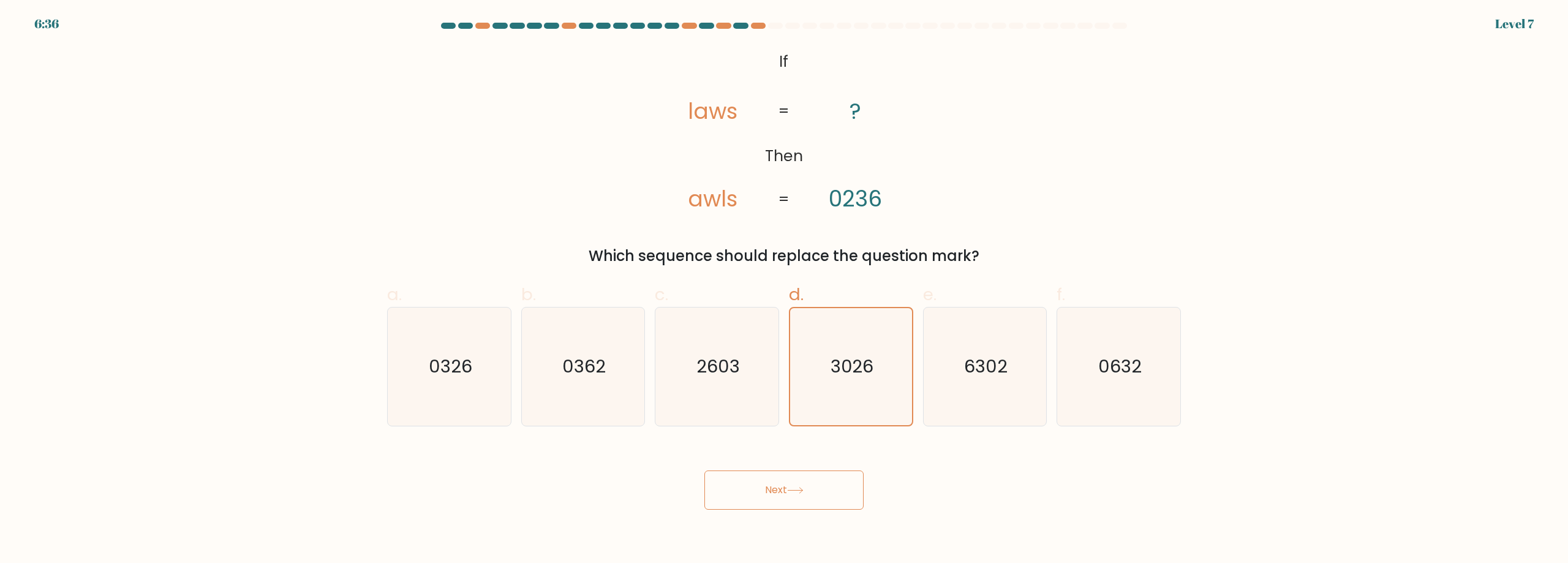
click at [823, 495] on button "Next" at bounding box center [784, 490] width 159 height 39
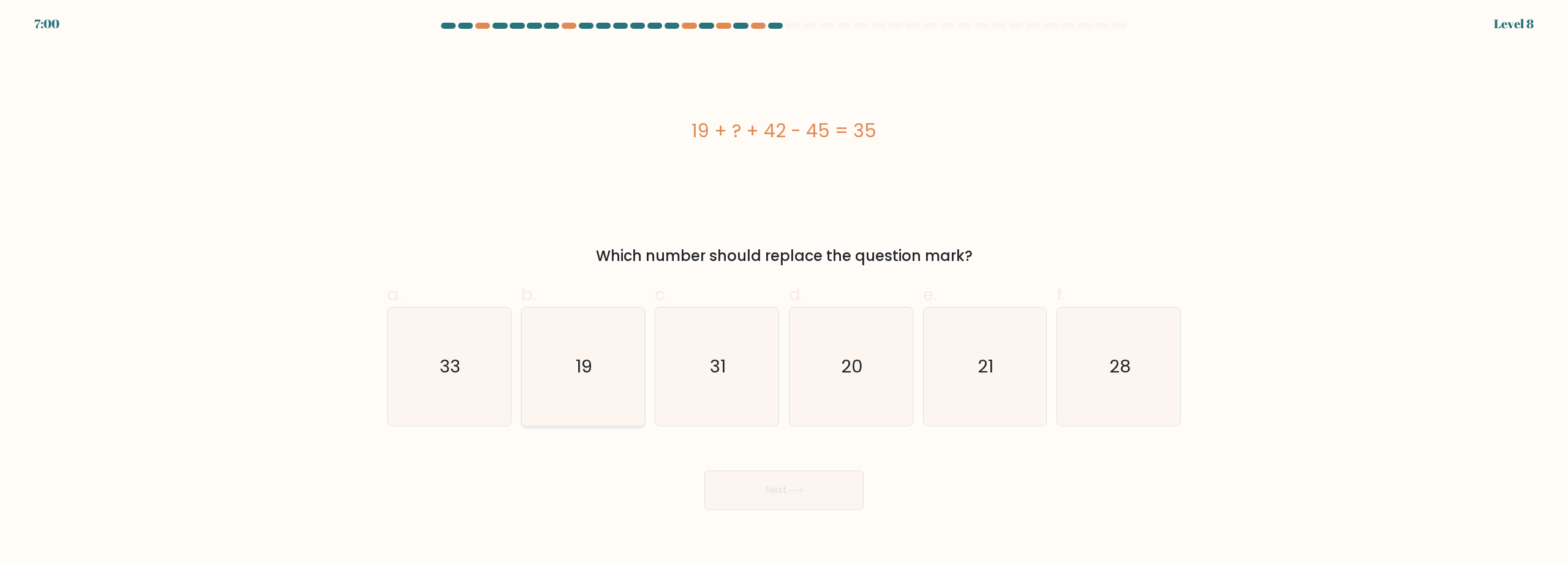
click at [568, 358] on icon "19" at bounding box center [583, 366] width 118 height 118
click at [784, 290] on input "b. 19" at bounding box center [784, 285] width 1 height 8
radio input "true"
click at [798, 493] on icon at bounding box center [795, 491] width 16 height 7
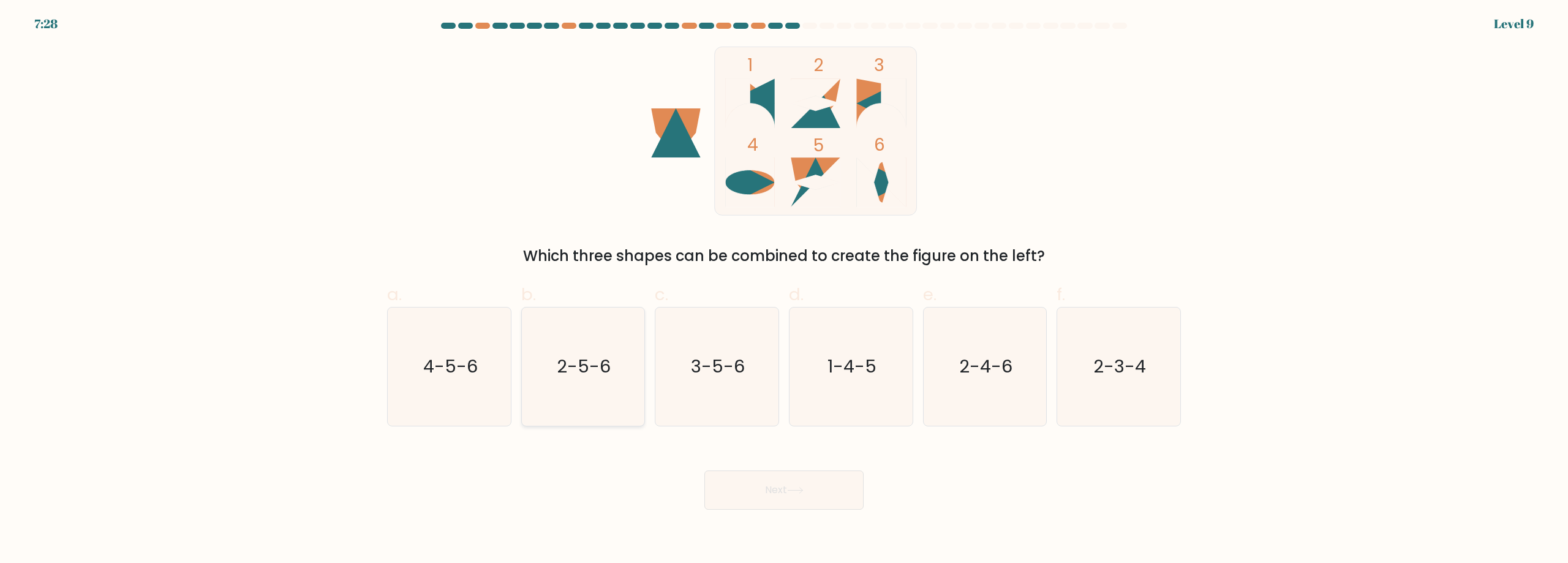
click at [558, 372] on icon "2-5-6" at bounding box center [583, 366] width 118 height 118
click at [784, 290] on input "b. 2-5-6" at bounding box center [784, 285] width 1 height 8
radio input "true"
click at [804, 492] on icon at bounding box center [795, 491] width 16 height 7
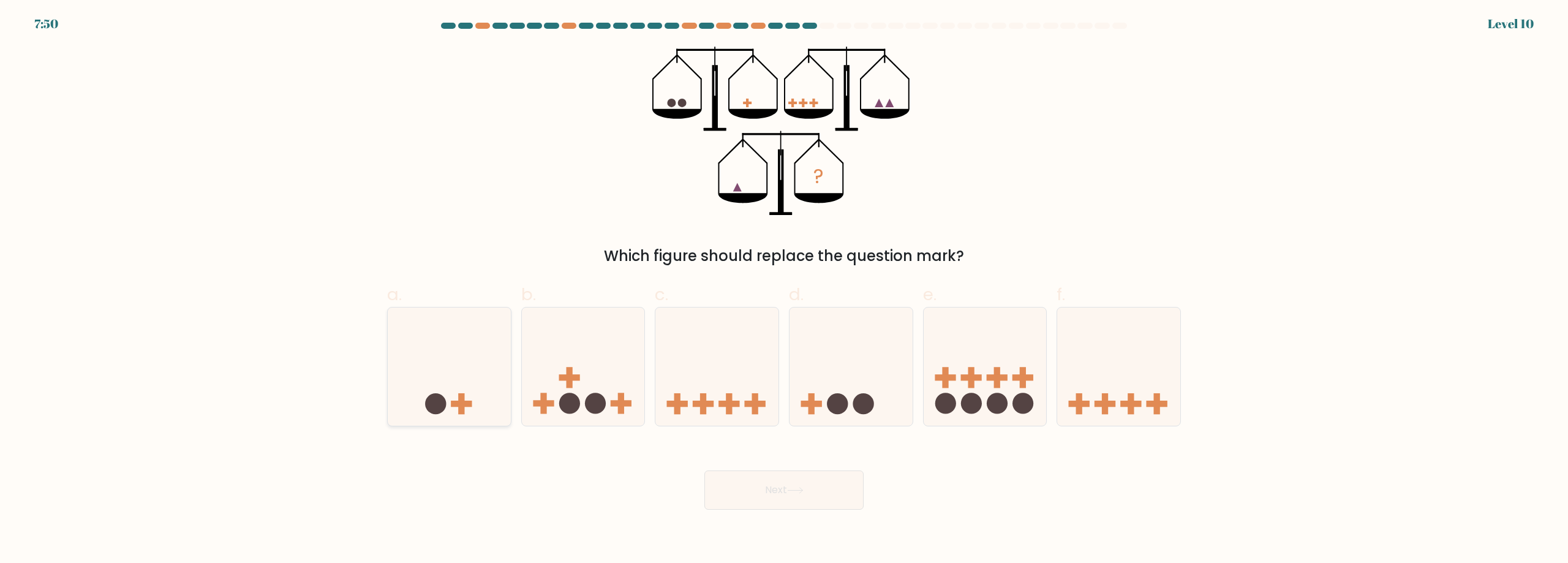
click at [434, 393] on icon at bounding box center [450, 366] width 123 height 102
click at [784, 290] on input "a." at bounding box center [784, 285] width 1 height 8
radio input "true"
click at [798, 485] on button "Next" at bounding box center [784, 490] width 159 height 39
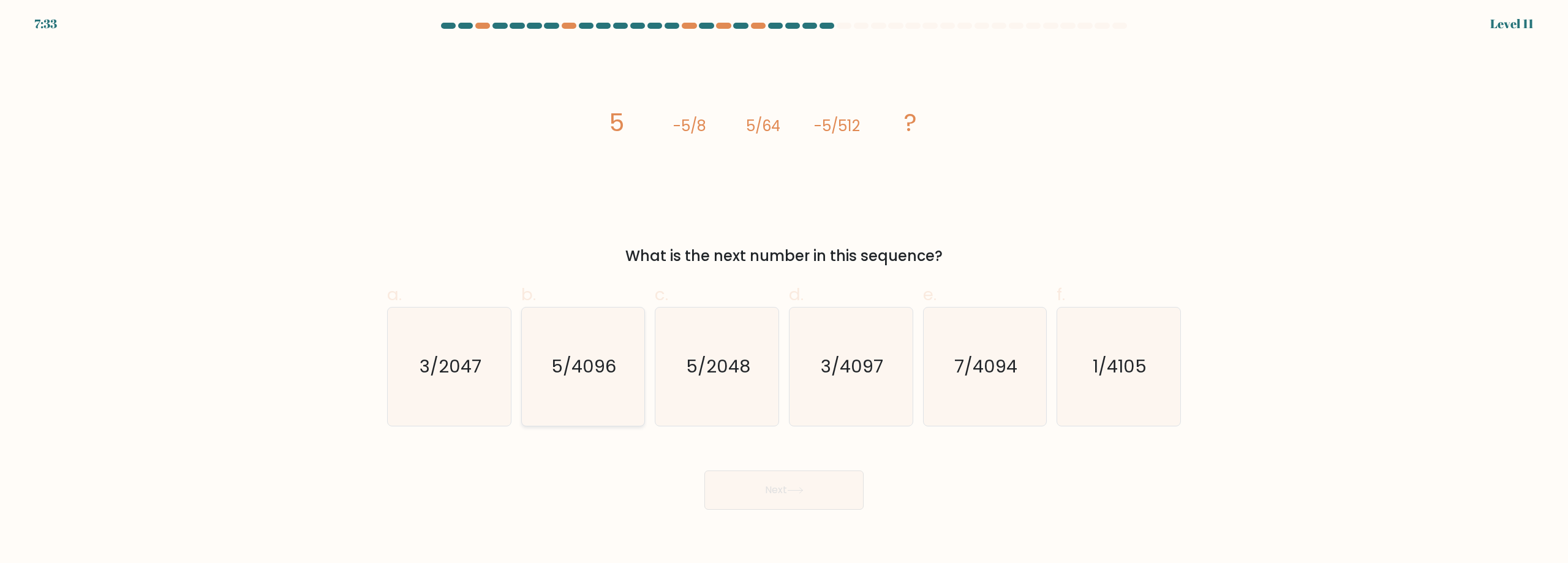
click at [615, 385] on icon "5/4096" at bounding box center [583, 366] width 118 height 118
click at [784, 290] on input "b. 5/4096" at bounding box center [784, 285] width 1 height 8
radio input "true"
click at [779, 485] on button "Next" at bounding box center [784, 490] width 159 height 39
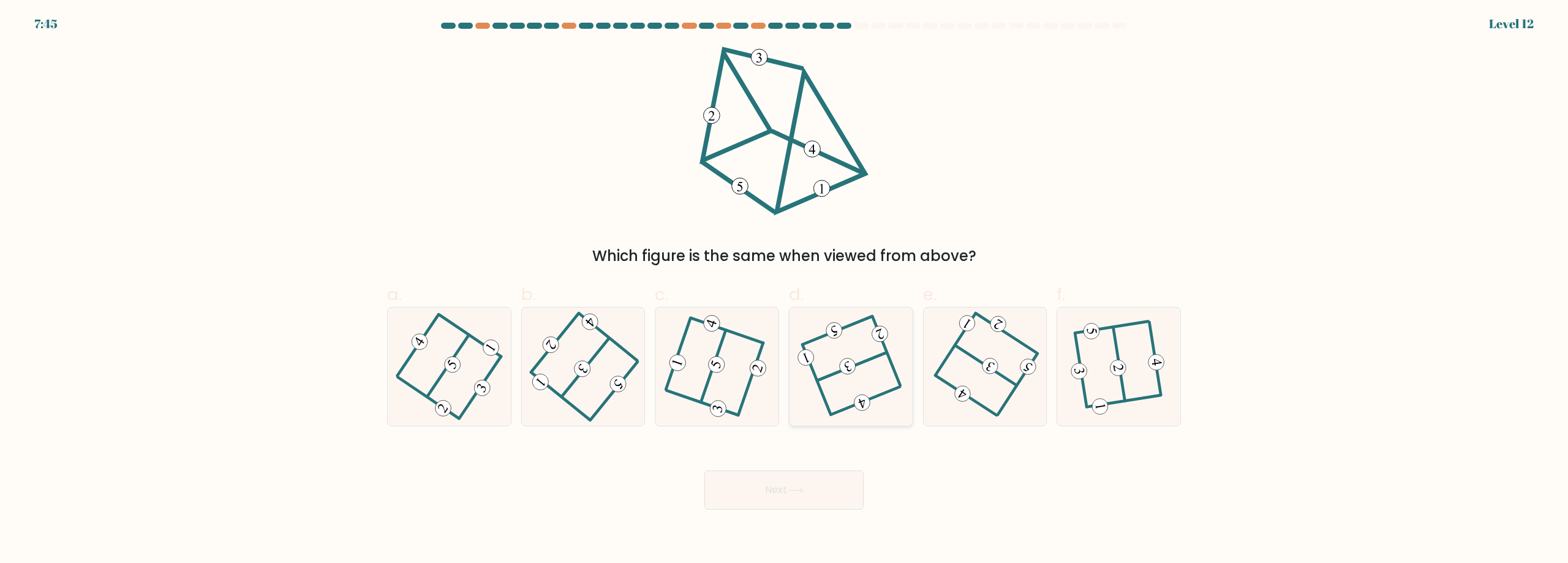
click at [853, 380] on icon at bounding box center [850, 366] width 94 height 94
click at [784, 290] on input "d." at bounding box center [784, 285] width 1 height 8
radio input "true"
click at [804, 494] on button "Next" at bounding box center [784, 490] width 159 height 39
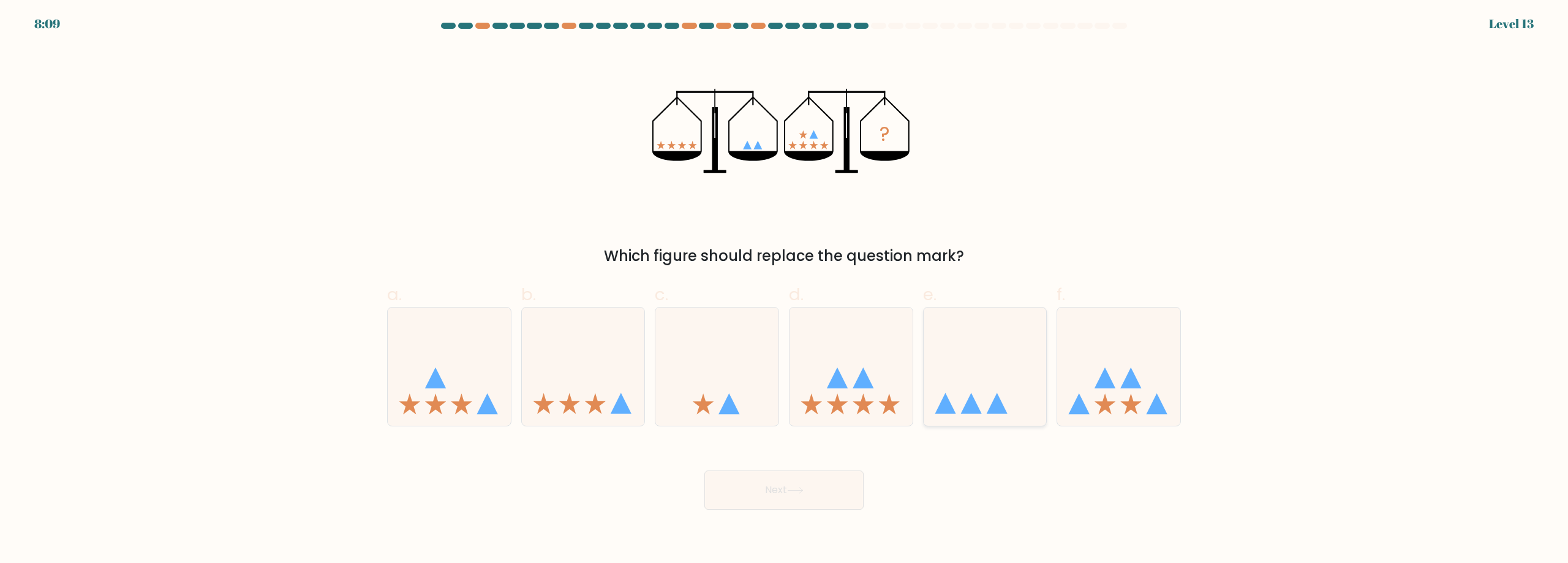
click at [1008, 384] on icon at bounding box center [985, 366] width 123 height 102
click at [784, 290] on input "e." at bounding box center [784, 285] width 1 height 8
radio input "true"
click at [787, 483] on button "Next" at bounding box center [784, 490] width 159 height 39
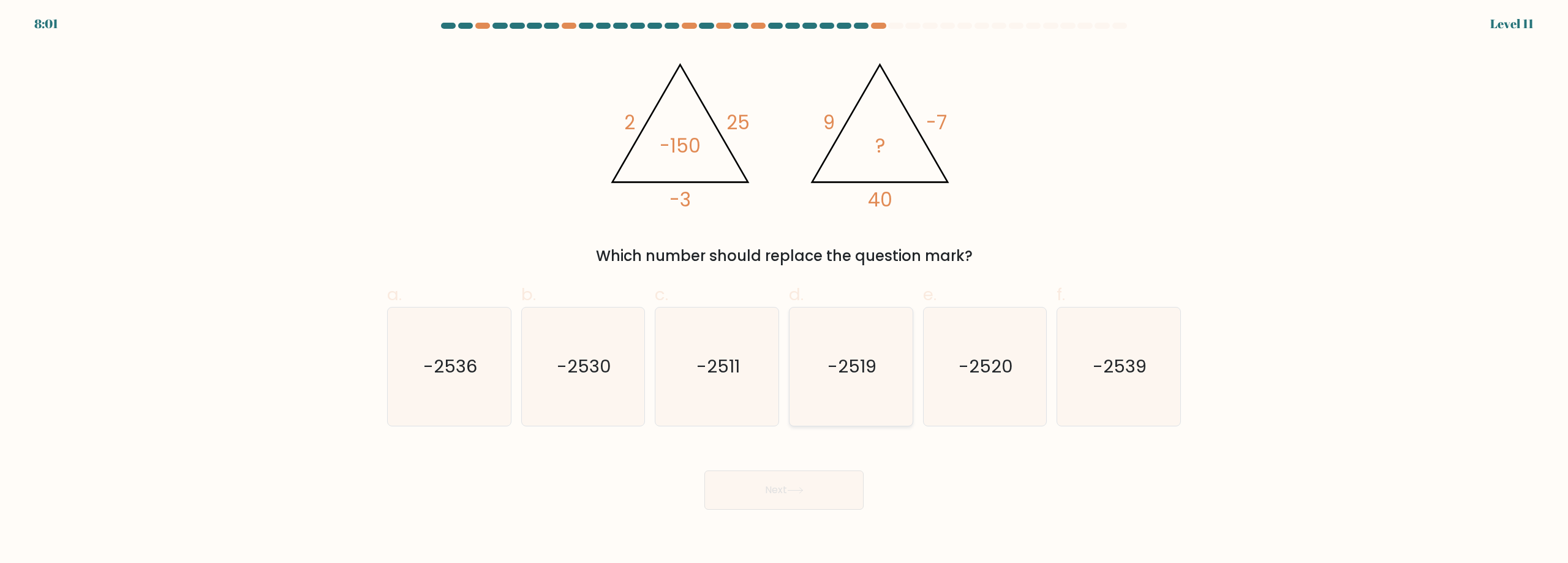
click at [888, 360] on icon "-2519" at bounding box center [851, 366] width 118 height 118
click at [784, 290] on input "d. -2519" at bounding box center [784, 285] width 1 height 8
radio input "true"
click at [826, 497] on button "Next" at bounding box center [784, 490] width 159 height 39
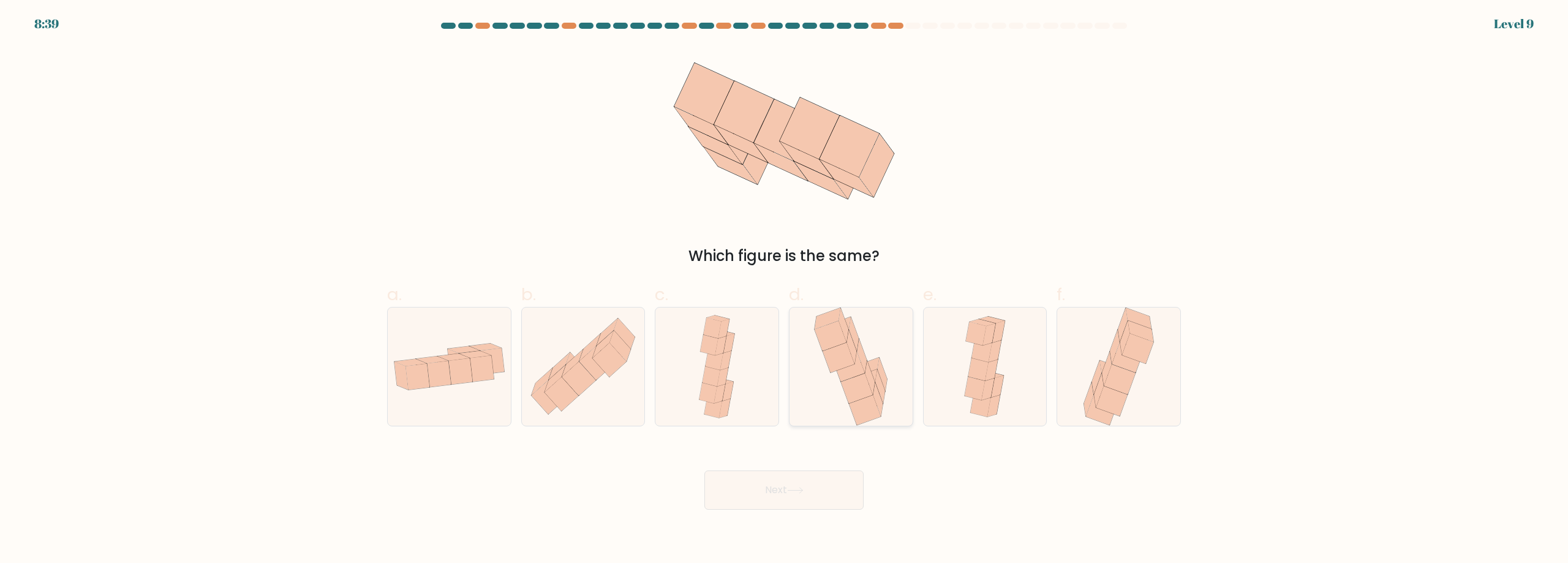
click at [873, 390] on icon at bounding box center [865, 403] width 34 height 44
click at [784, 290] on input "d." at bounding box center [784, 285] width 1 height 8
radio input "true"
click at [825, 479] on button "Next" at bounding box center [784, 490] width 159 height 39
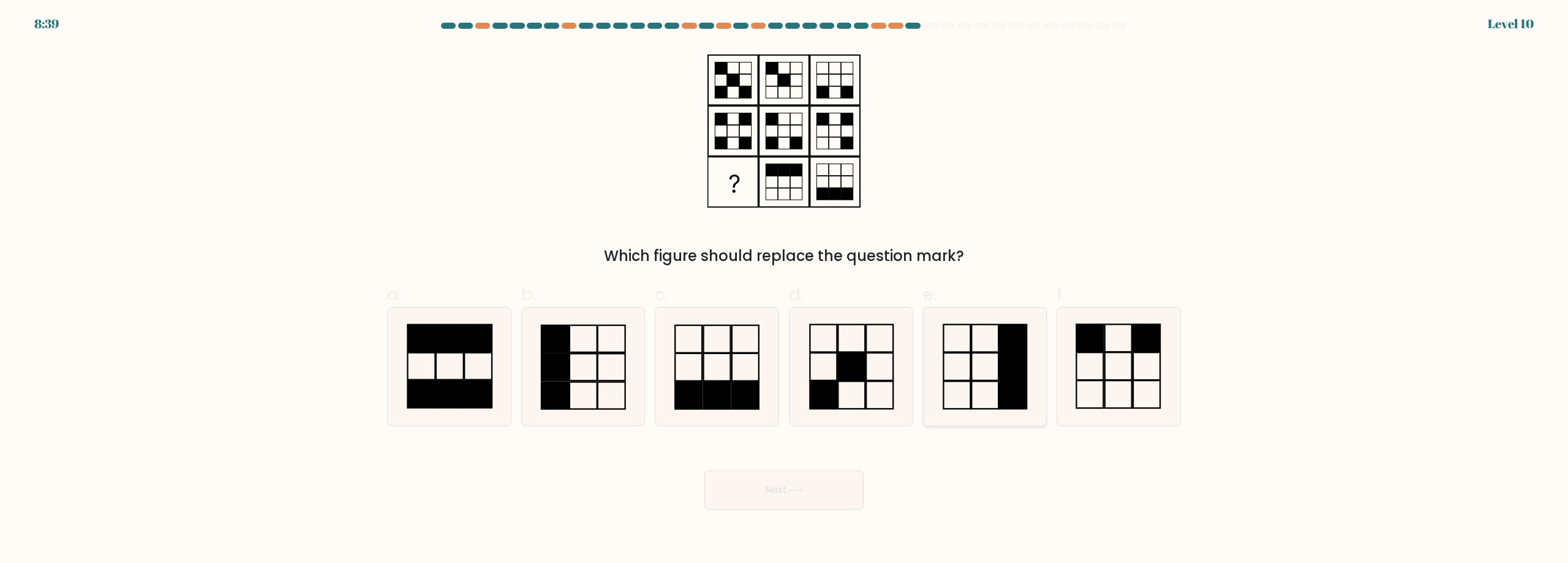
click at [954, 357] on icon at bounding box center [984, 366] width 118 height 118
click at [784, 290] on input "e." at bounding box center [784, 285] width 1 height 8
radio input "true"
click at [784, 492] on button "Next" at bounding box center [784, 490] width 159 height 39
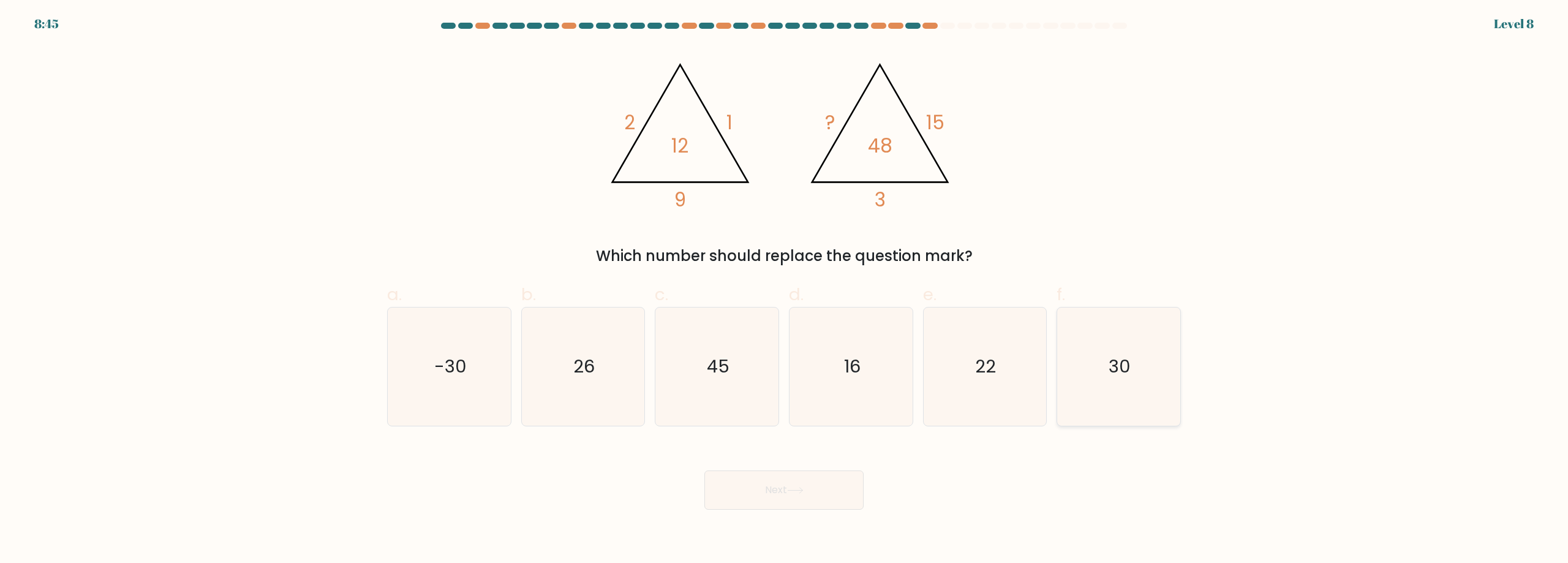
click at [1162, 370] on icon "30" at bounding box center [1118, 366] width 118 height 118
click at [784, 290] on input "f. 30" at bounding box center [784, 285] width 1 height 8
radio input "true"
click at [823, 486] on button "Next" at bounding box center [784, 490] width 159 height 39
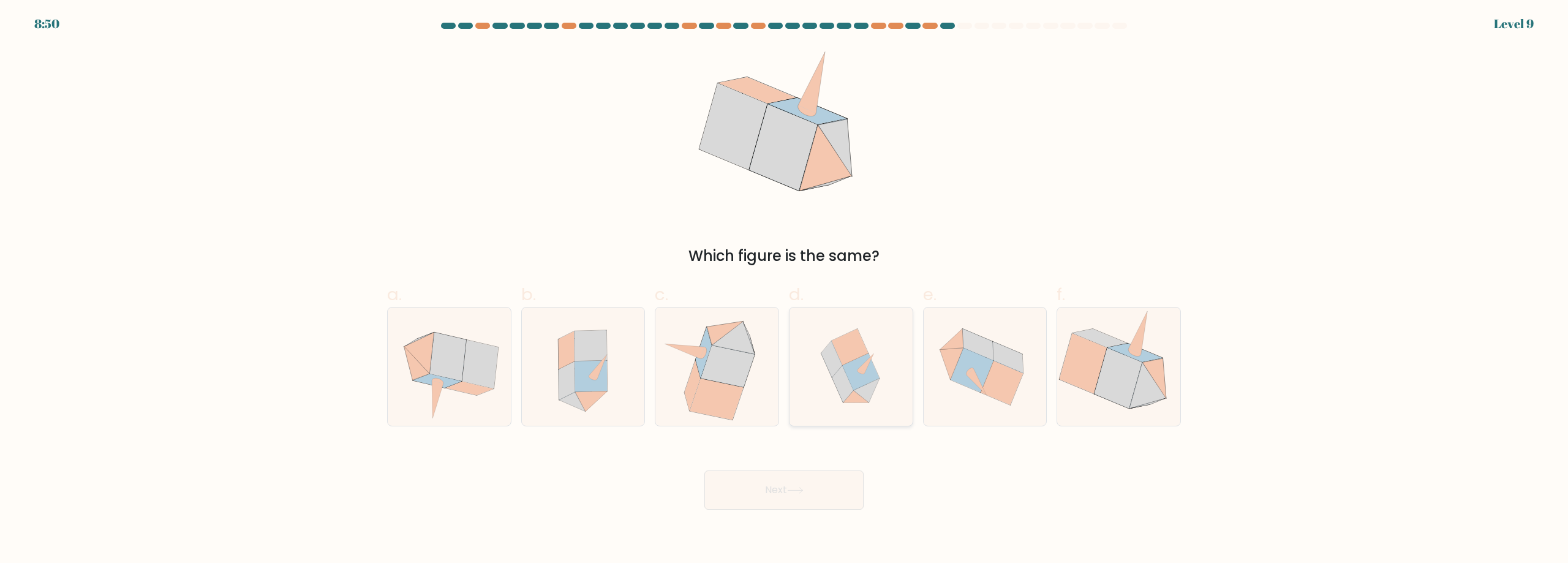
click at [864, 376] on icon at bounding box center [860, 371] width 37 height 37
click at [784, 290] on input "d." at bounding box center [784, 285] width 1 height 8
radio input "true"
click at [814, 496] on button "Next" at bounding box center [784, 490] width 159 height 39
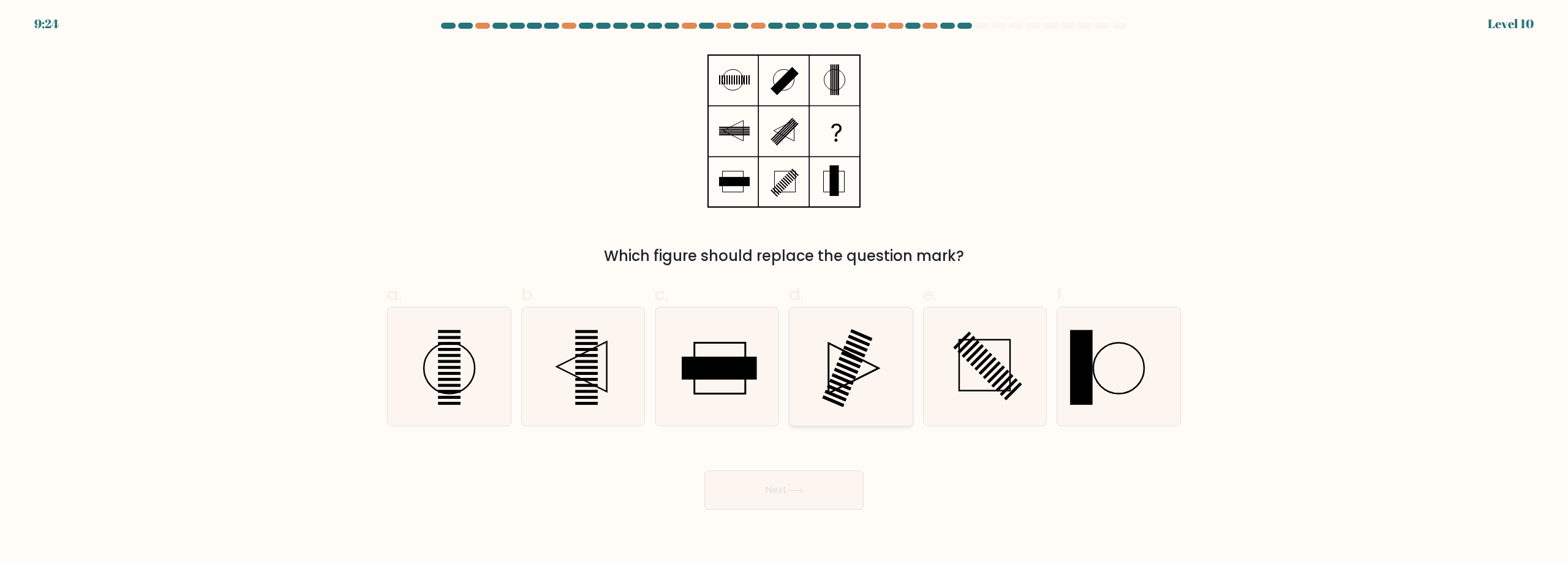
click at [847, 345] on icon at bounding box center [851, 366] width 118 height 118
click at [784, 290] on input "d." at bounding box center [784, 285] width 1 height 8
radio input "true"
click at [856, 477] on button "Next" at bounding box center [784, 490] width 159 height 39
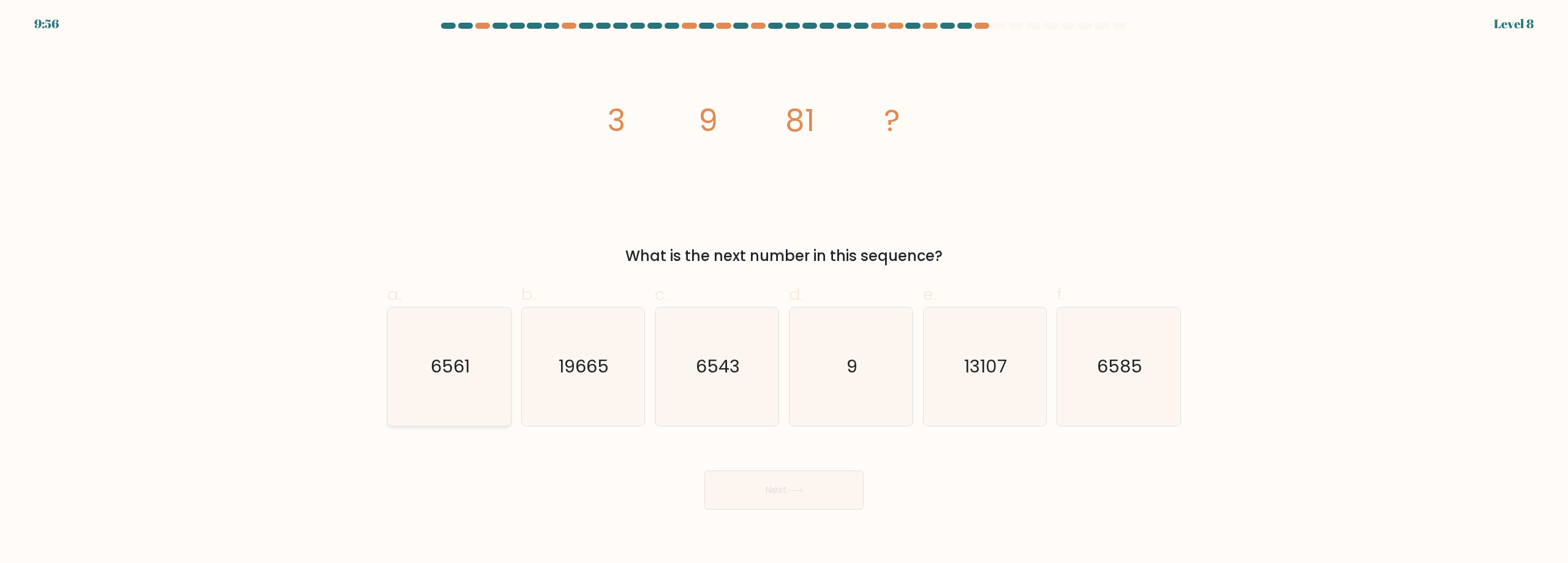
click at [476, 345] on icon "6561" at bounding box center [449, 366] width 118 height 118
click at [784, 290] on input "a. 6561" at bounding box center [784, 285] width 1 height 8
radio input "true"
click at [791, 483] on button "Next" at bounding box center [784, 490] width 159 height 39
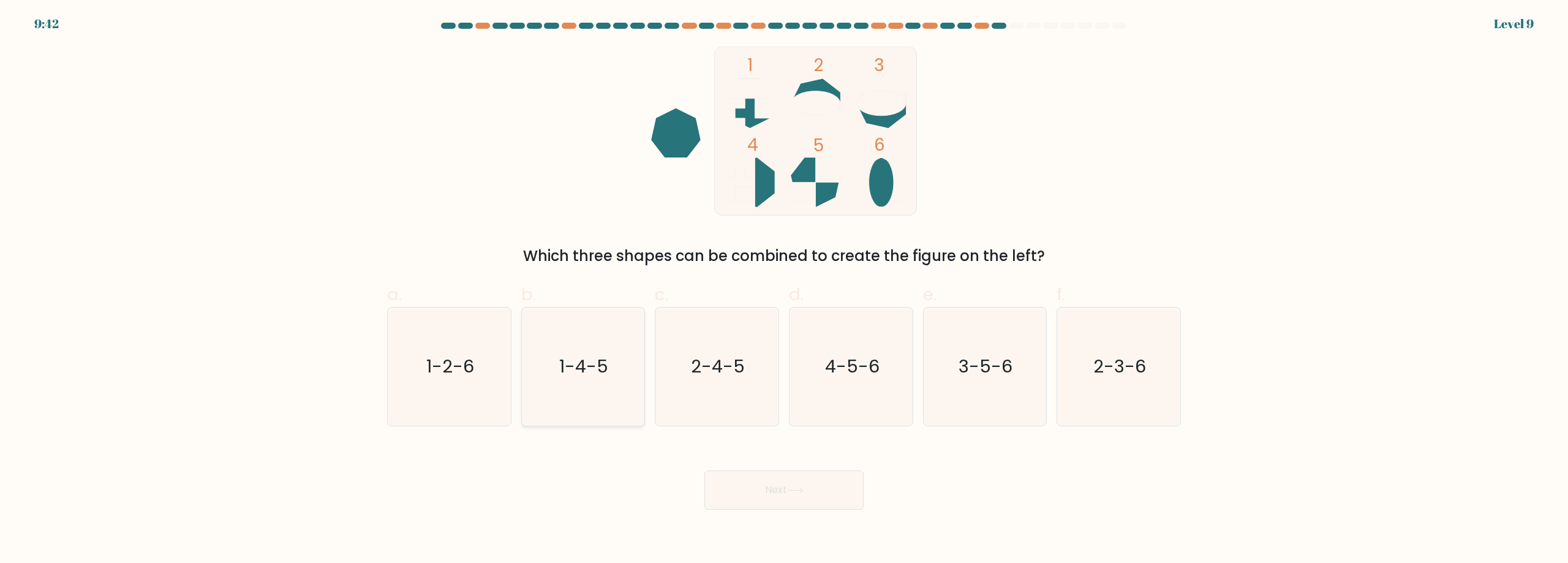
click at [603, 358] on text "1-4-5" at bounding box center [584, 366] width 49 height 24
click at [784, 290] on input "b. 1-4-5" at bounding box center [784, 285] width 1 height 8
radio input "true"
click at [778, 483] on button "Next" at bounding box center [784, 490] width 159 height 39
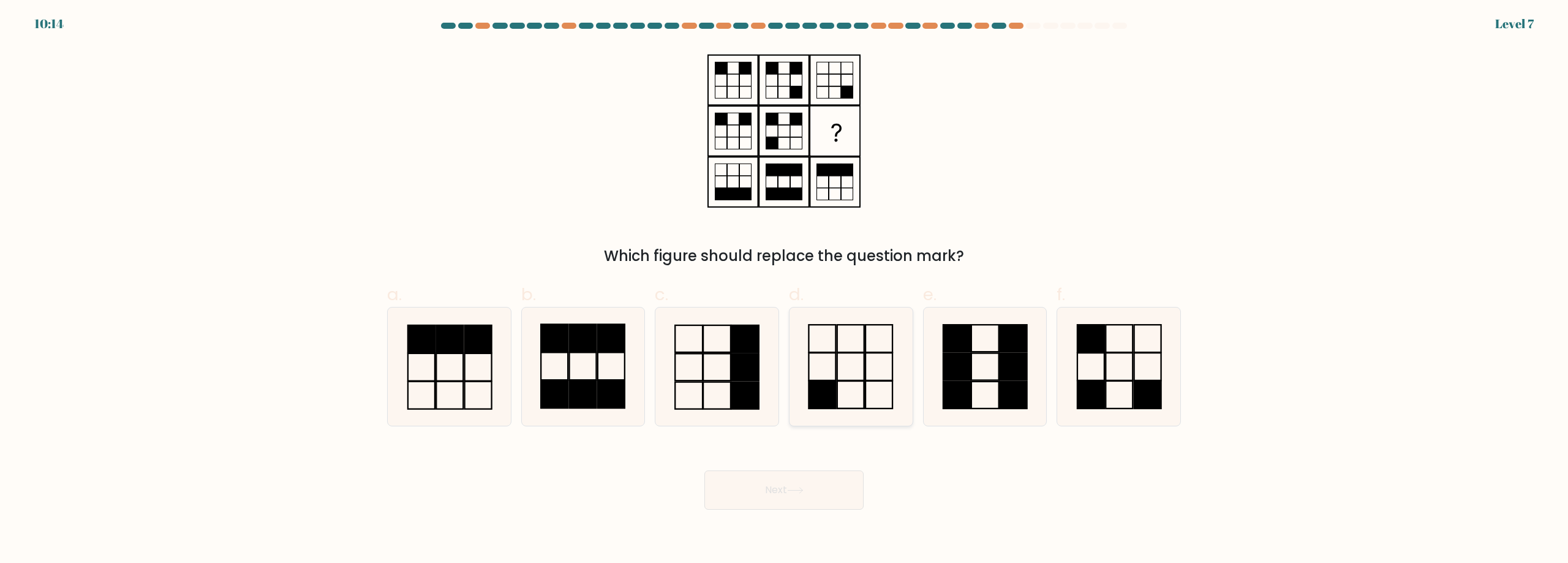
click at [831, 363] on icon at bounding box center [851, 366] width 118 height 118
click at [784, 290] on input "d." at bounding box center [784, 285] width 1 height 8
radio input "true"
click at [830, 488] on button "Next" at bounding box center [784, 490] width 159 height 39
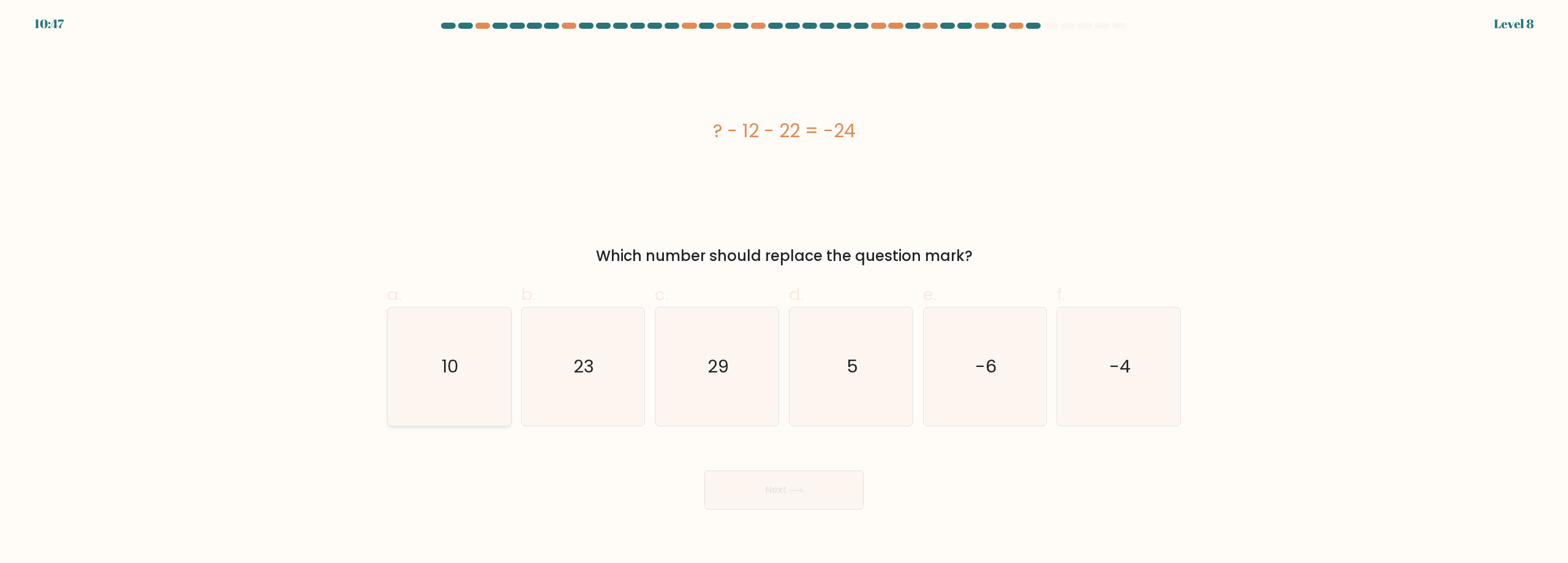
drag, startPoint x: 498, startPoint y: 362, endPoint x: 594, endPoint y: 412, distance: 108.2
click at [498, 362] on icon "10" at bounding box center [449, 366] width 118 height 118
click at [784, 290] on input "a. 10" at bounding box center [784, 285] width 1 height 8
radio input "true"
click at [761, 492] on button "Next" at bounding box center [784, 490] width 159 height 39
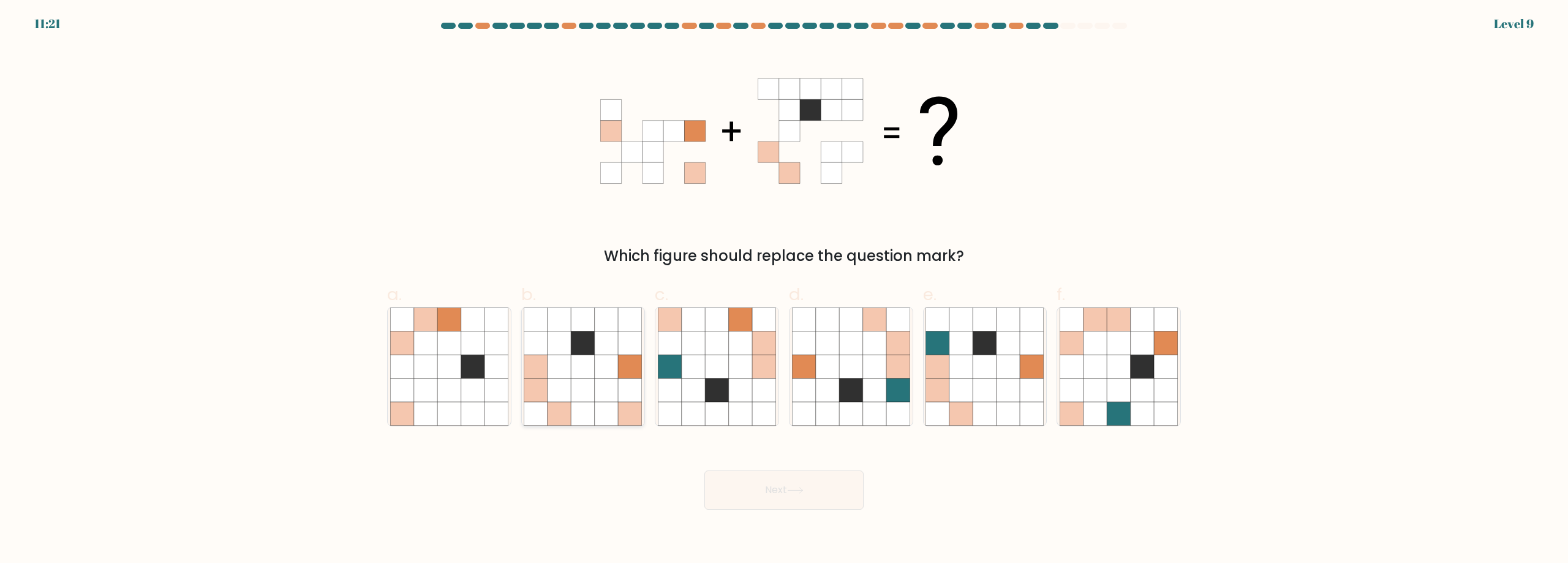
click at [594, 403] on icon at bounding box center [583, 413] width 23 height 23
click at [784, 290] on input "b." at bounding box center [784, 285] width 1 height 8
radio input "true"
click at [797, 487] on icon at bounding box center [795, 491] width 16 height 7
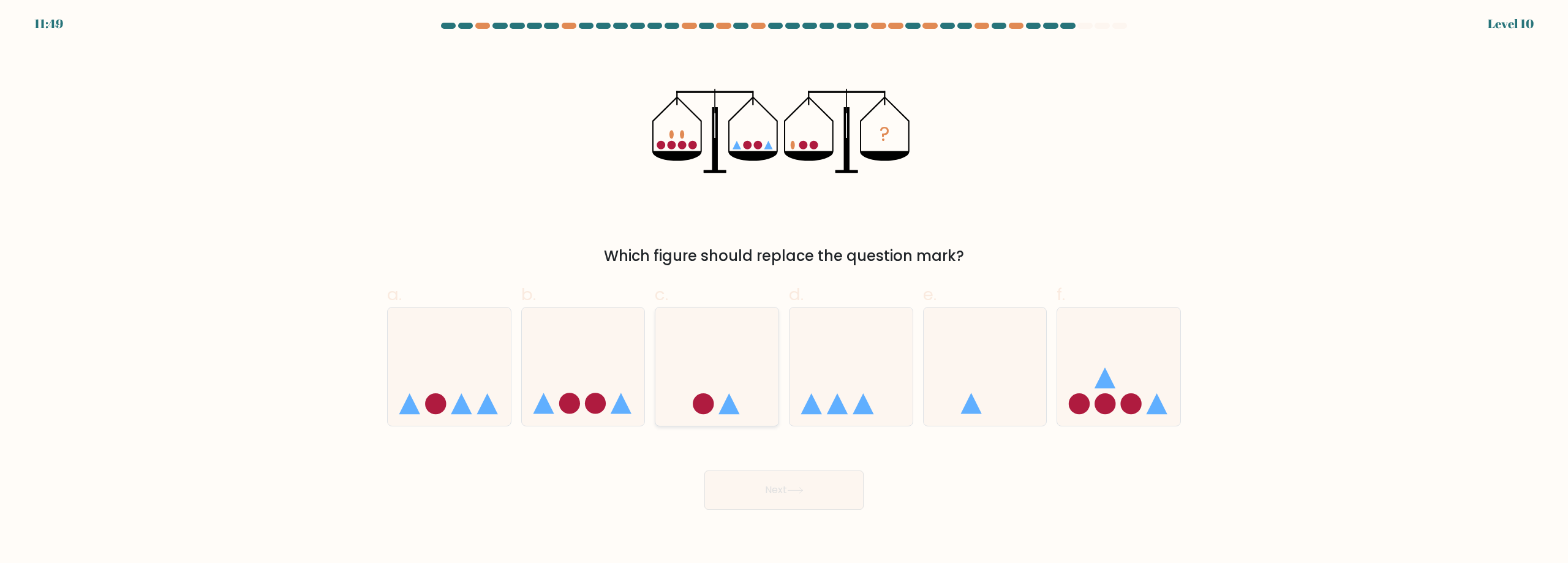
click at [711, 396] on icon at bounding box center [717, 366] width 123 height 102
click at [784, 290] on input "c." at bounding box center [784, 285] width 1 height 8
radio input "true"
click at [796, 481] on button "Next" at bounding box center [784, 490] width 159 height 39
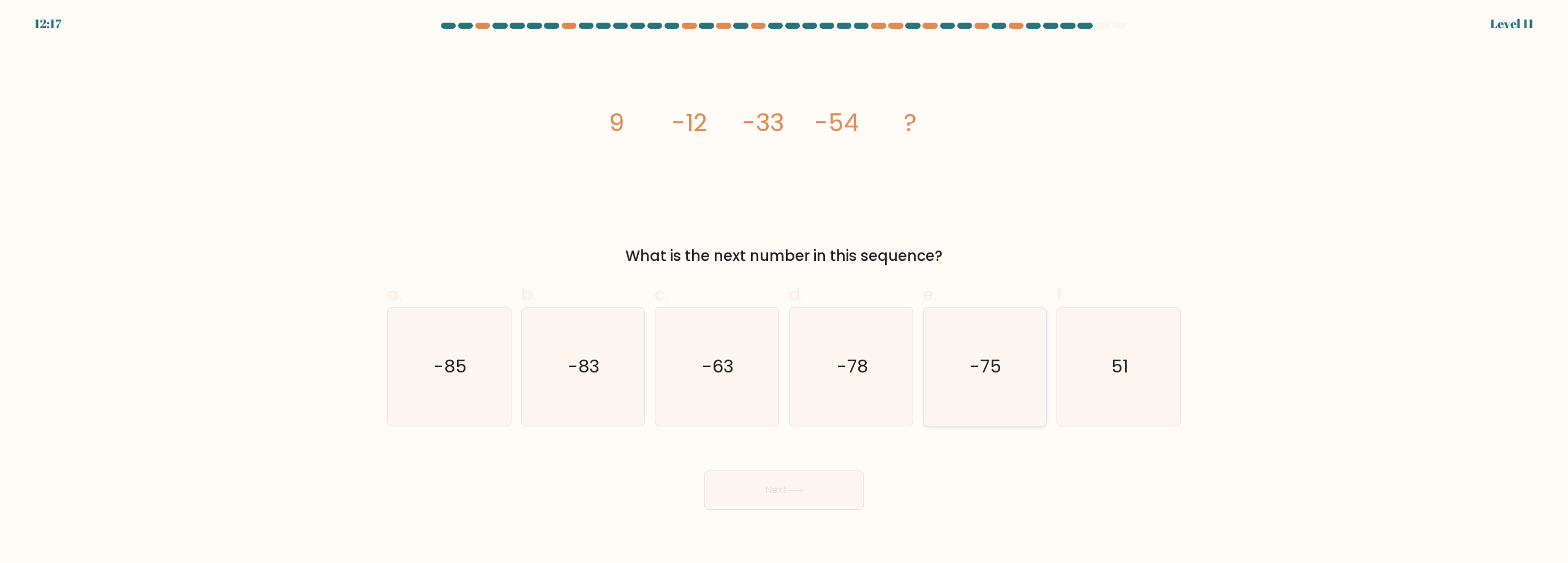
click at [977, 337] on icon "-75" at bounding box center [984, 366] width 118 height 118
click at [784, 290] on input "e. -75" at bounding box center [784, 285] width 1 height 8
radio input "true"
click at [827, 479] on button "Next" at bounding box center [784, 490] width 159 height 39
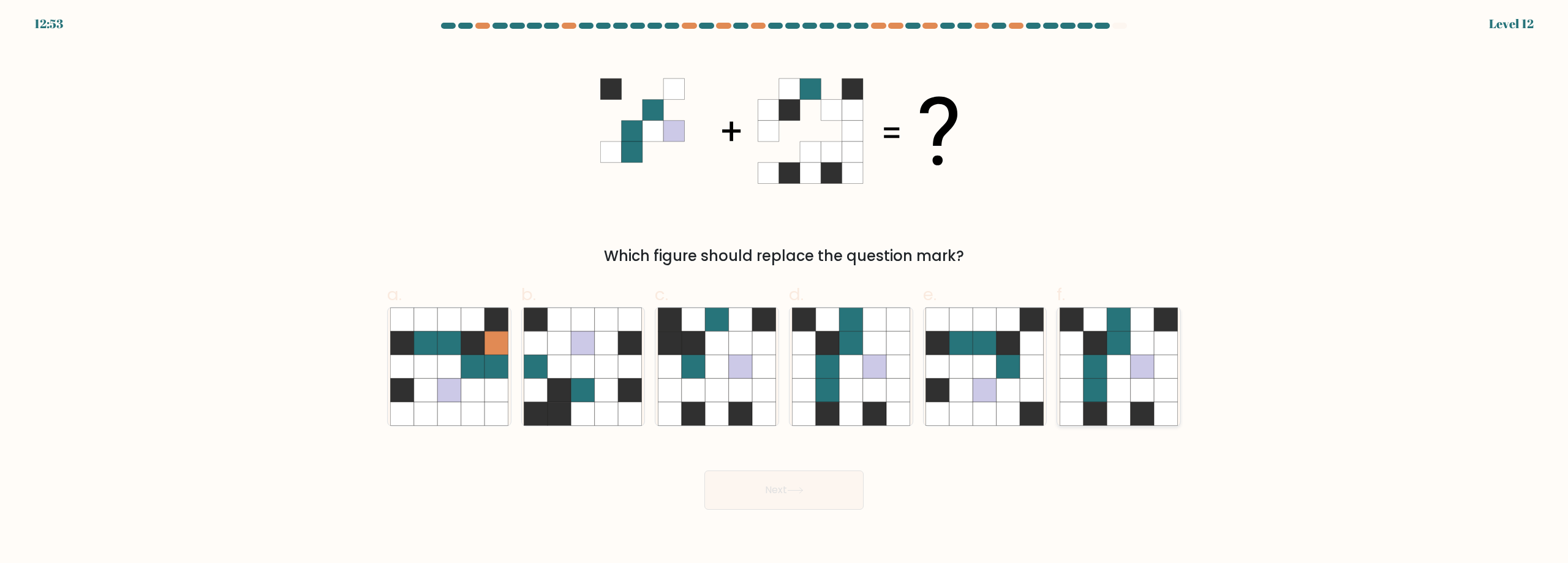
click at [1100, 358] on icon at bounding box center [1095, 366] width 23 height 23
click at [784, 290] on input "f." at bounding box center [784, 285] width 1 height 8
radio input "true"
click at [817, 489] on button "Next" at bounding box center [784, 490] width 159 height 39
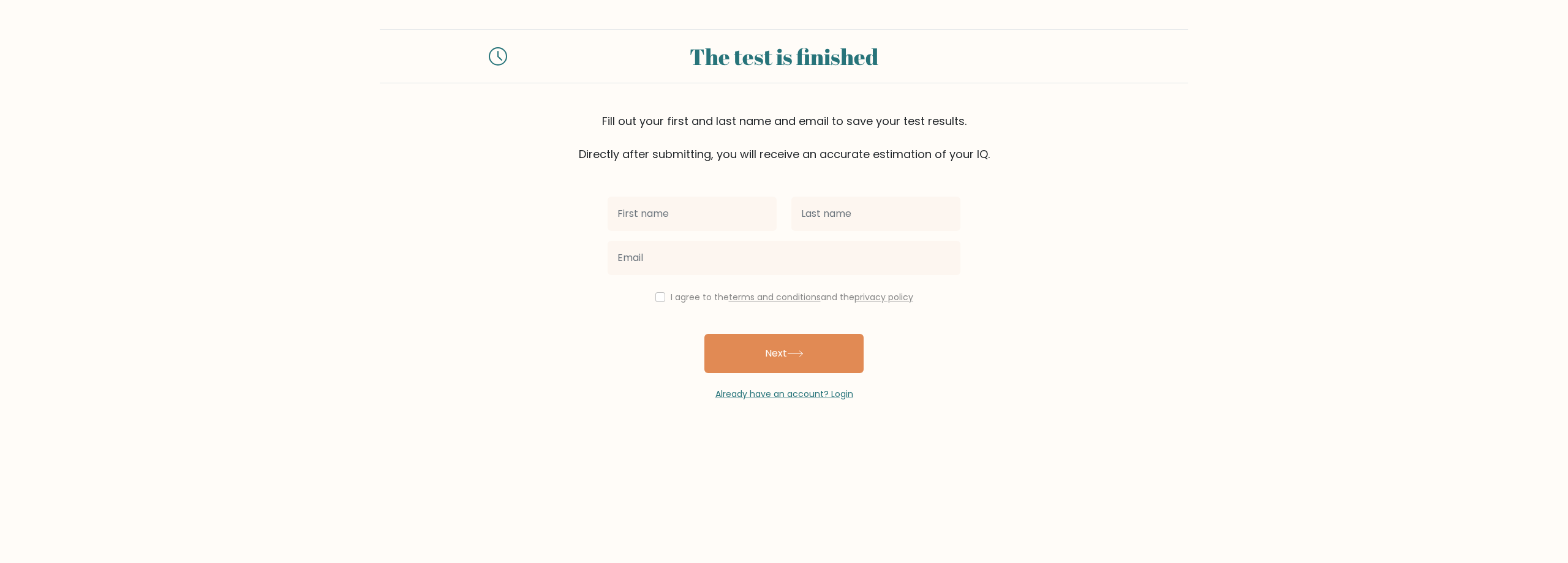
click at [698, 218] on input "text" at bounding box center [692, 214] width 169 height 34
click at [657, 302] on div "I agree to the terms and conditions and the privacy policy" at bounding box center [783, 297] width 367 height 14
click at [655, 300] on input "checkbox" at bounding box center [660, 297] width 10 height 10
checkbox input "true"
click at [691, 200] on input "text" at bounding box center [692, 214] width 169 height 34
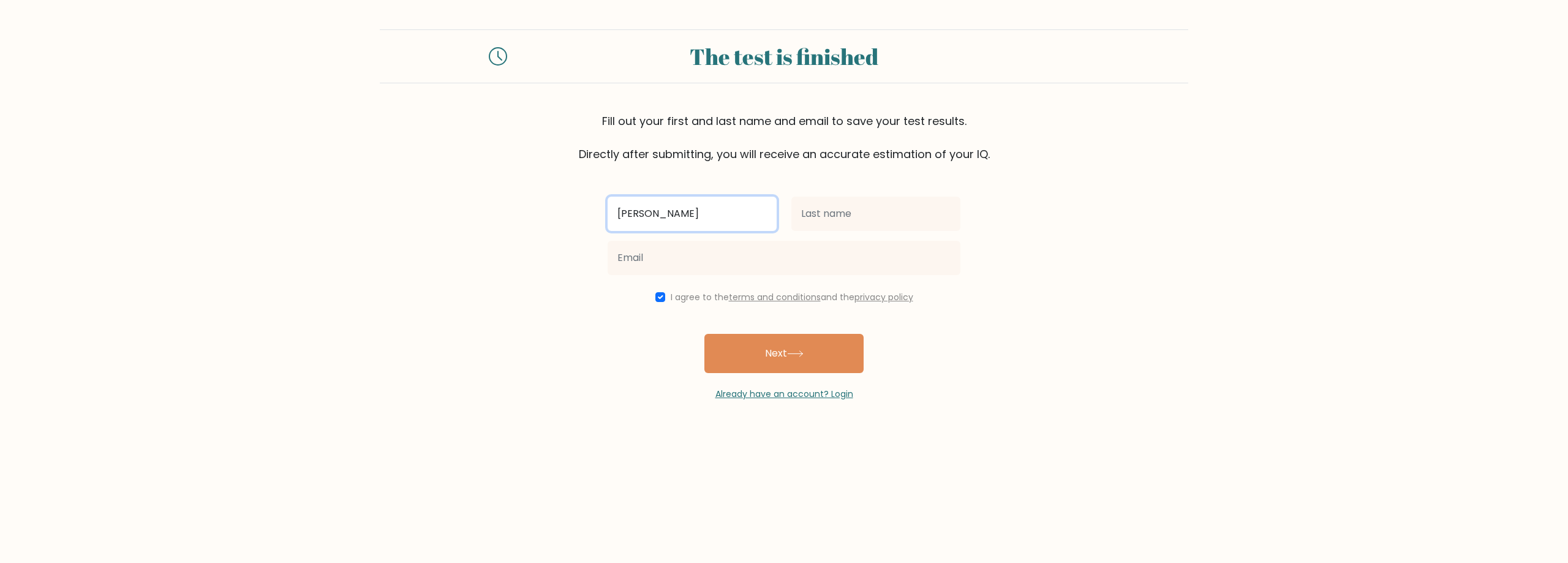
type input "Ralf"
click at [891, 210] on input "text" at bounding box center [875, 214] width 169 height 34
type input "Mach"
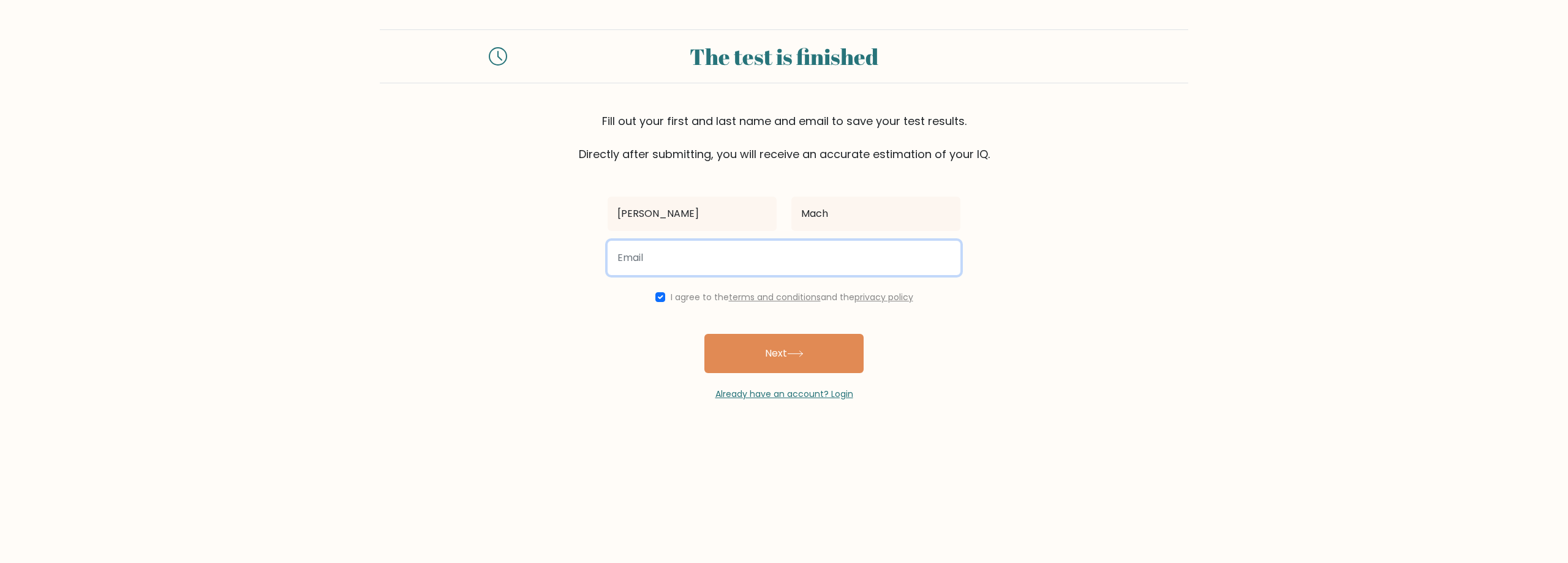
click at [713, 260] on input "email" at bounding box center [784, 257] width 353 height 34
type input "rafael.canto@antagus.com.br"
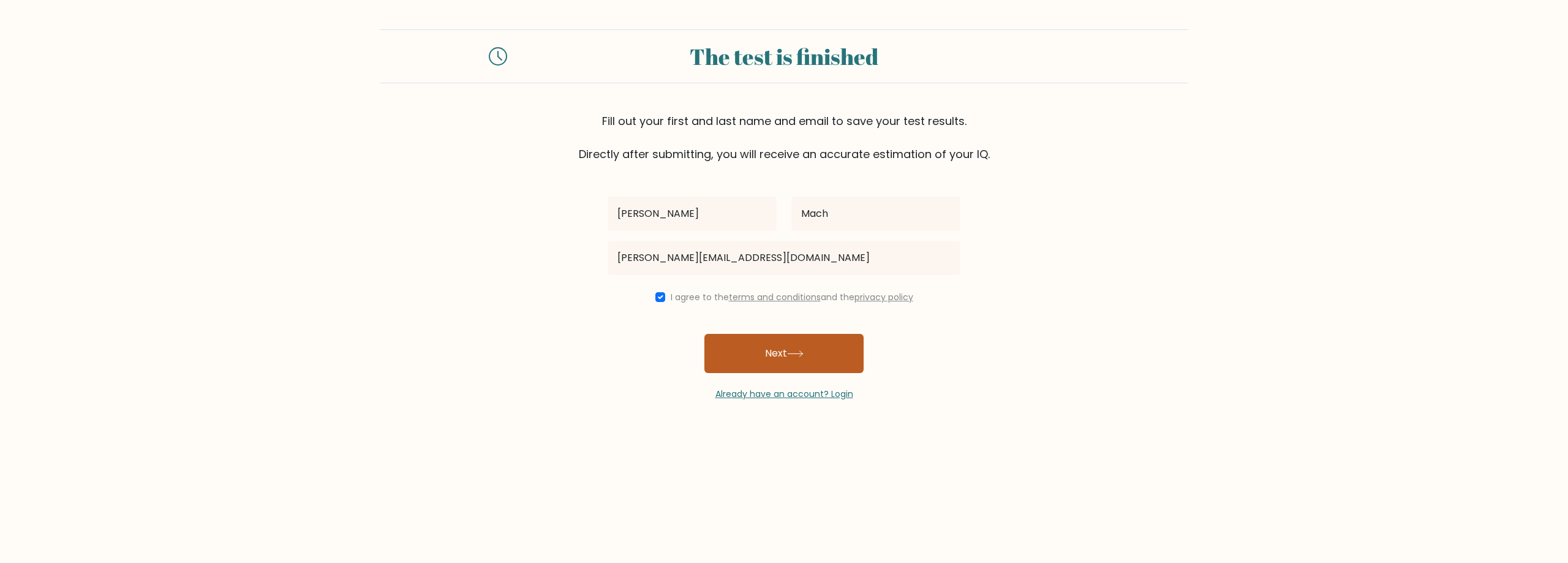
click at [797, 353] on icon at bounding box center [795, 354] width 16 height 7
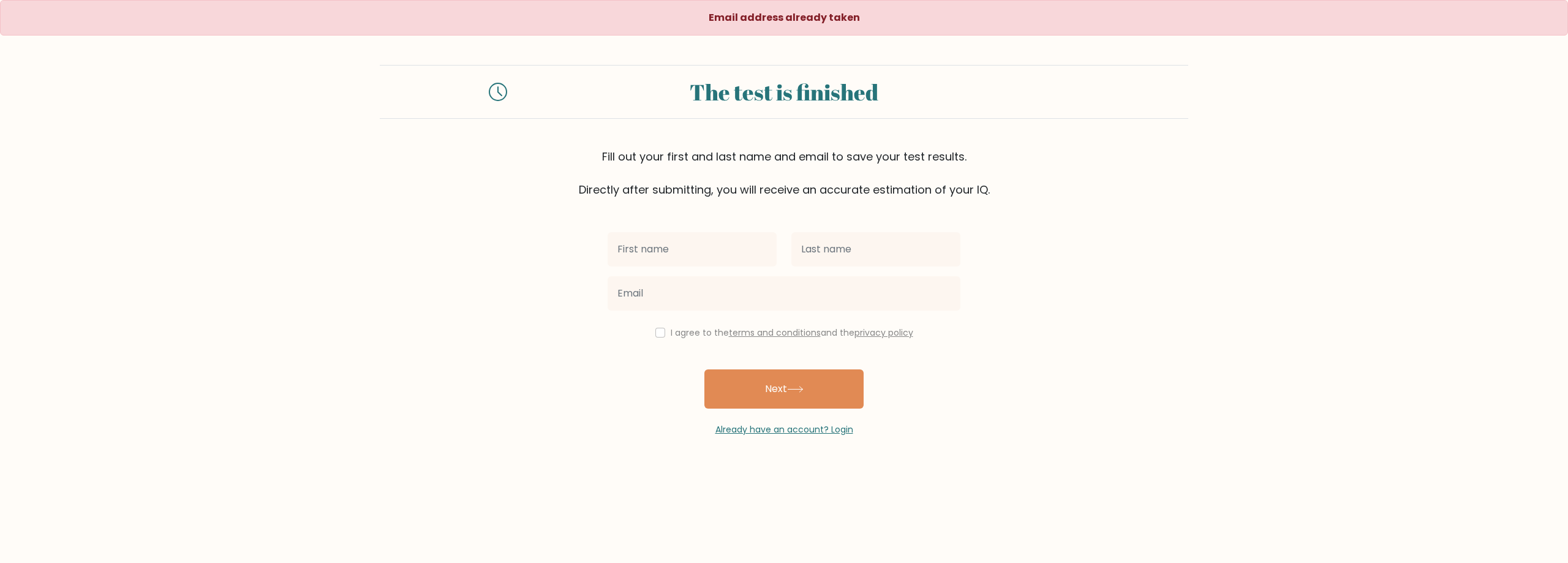
click at [712, 246] on input "text" at bounding box center [692, 249] width 169 height 34
type input "[PERSON_NAME]"
click at [830, 248] on input "text" at bounding box center [875, 249] width 169 height 34
type input "Cant"
click at [654, 287] on input "email" at bounding box center [784, 293] width 353 height 34
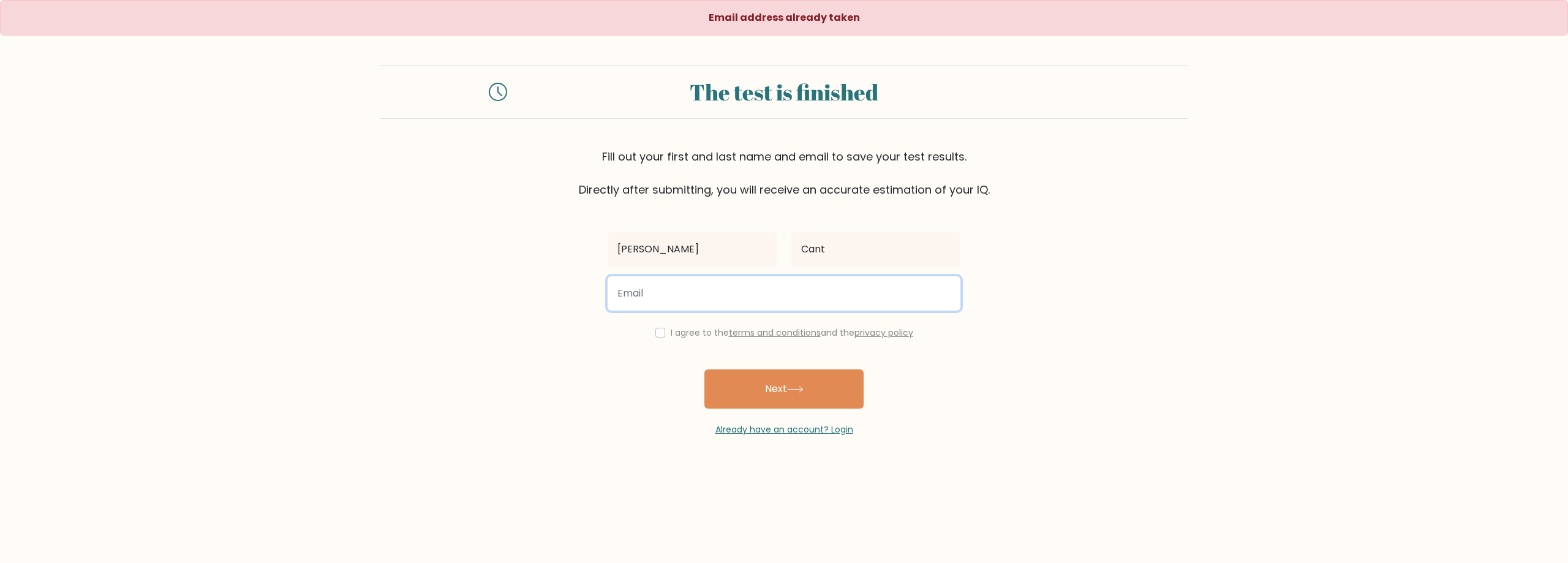
type input "rafael.canto@antagus.com.br"
click at [657, 333] on input "checkbox" at bounding box center [660, 332] width 10 height 10
checkbox input "true"
drag, startPoint x: 751, startPoint y: 298, endPoint x: 527, endPoint y: 294, distance: 224.0
click at [527, 294] on form "The test is finished Fill out your first and last name and email to save your t…" at bounding box center [784, 250] width 1568 height 371
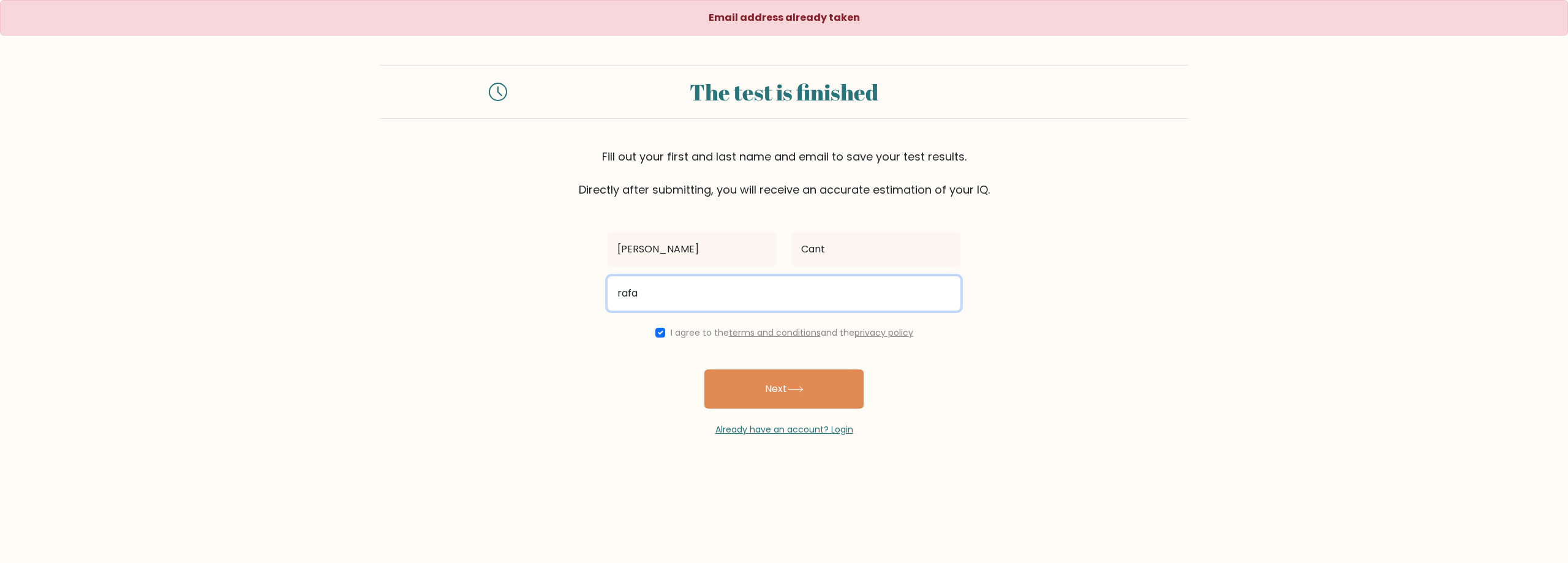
type input "rafa_alessandro@hotmail.com"
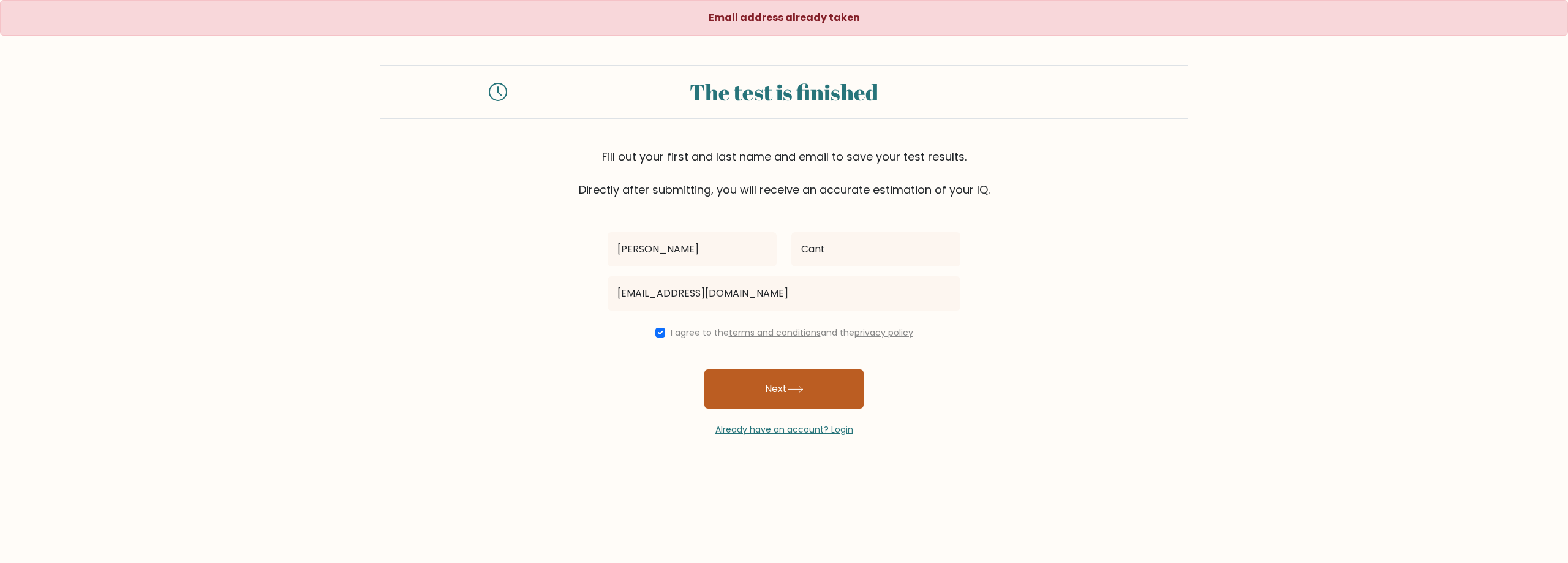
click at [786, 391] on button "Next" at bounding box center [784, 389] width 159 height 39
click at [691, 240] on input "text" at bounding box center [692, 249] width 169 height 34
type input "[PERSON_NAME]"
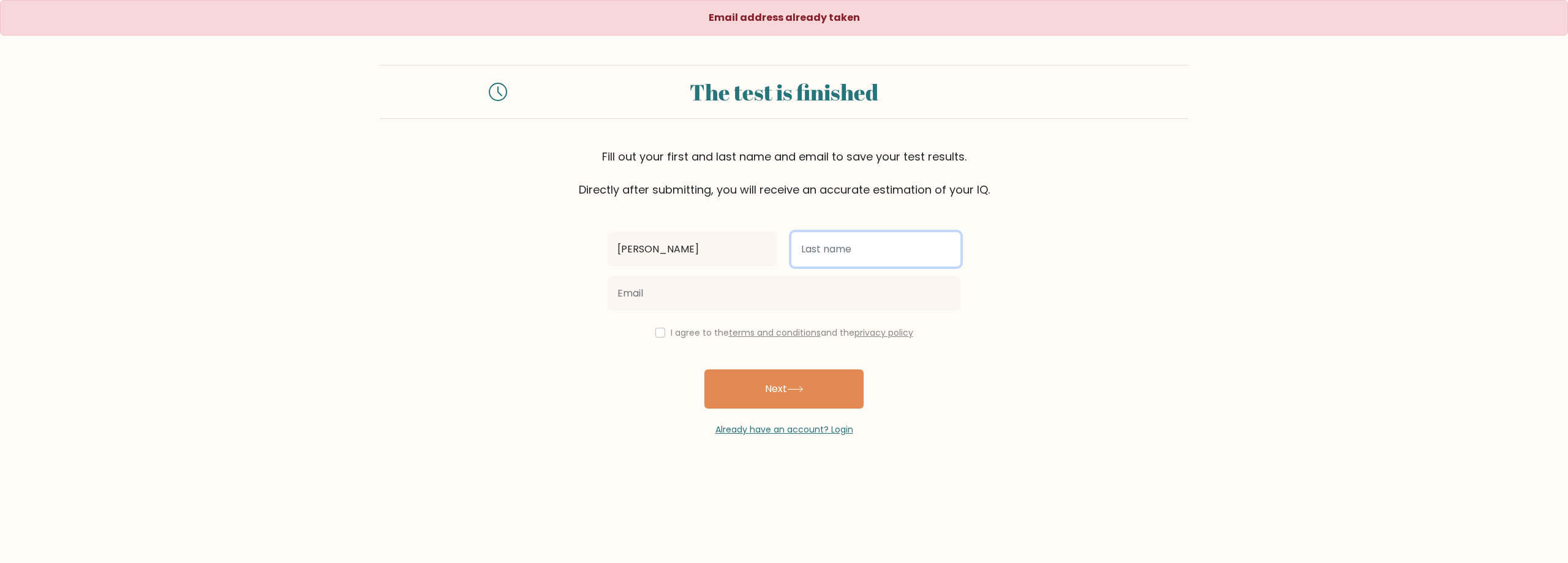
click at [797, 252] on input "text" at bounding box center [875, 249] width 169 height 34
click at [779, 249] on div "Rafael Pires" at bounding box center [783, 248] width 367 height 44
type input "M"
type input "Canto"
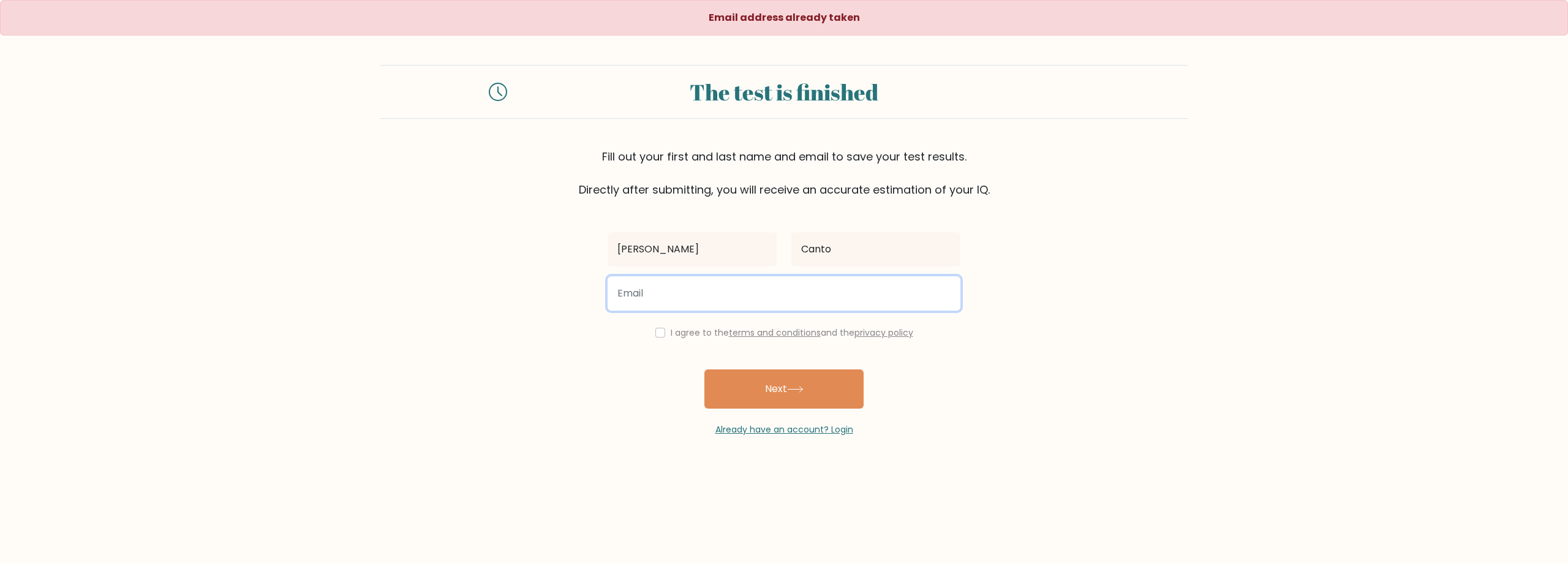
click at [694, 282] on input "email" at bounding box center [784, 293] width 353 height 34
type input "rafaacmachado@gmail.com"
click at [655, 332] on input "checkbox" at bounding box center [660, 332] width 10 height 10
checkbox input "true"
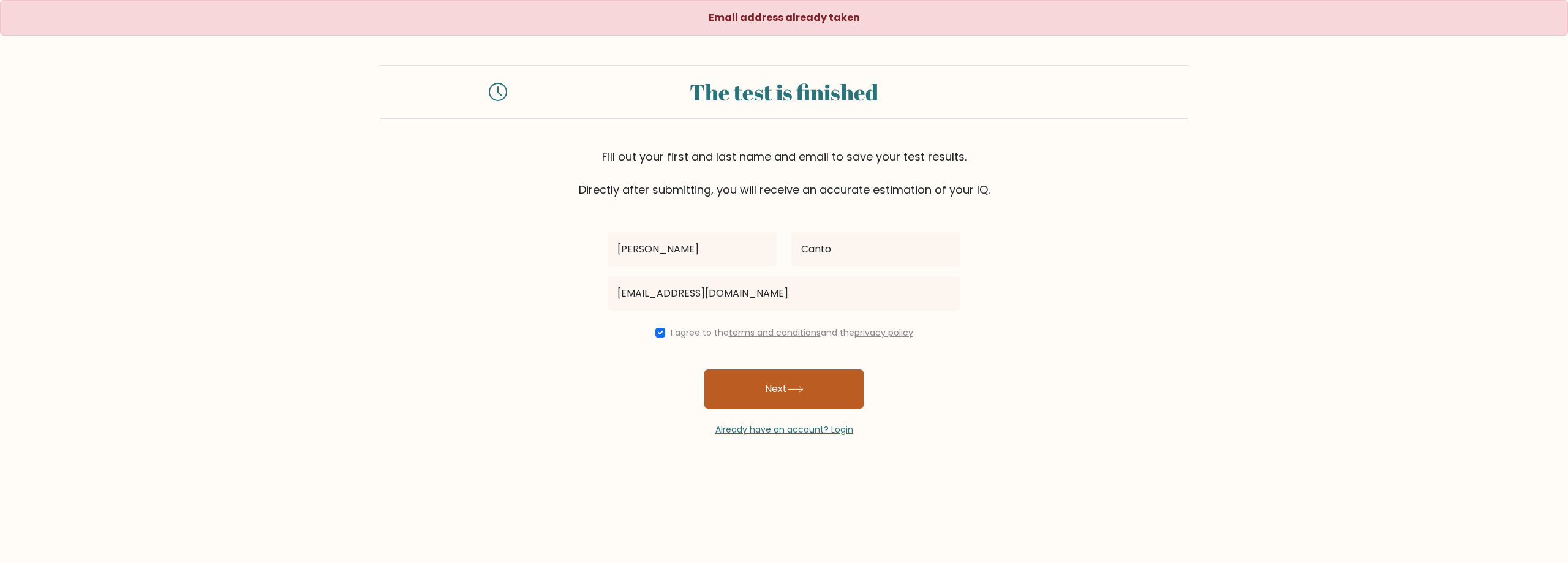
click at [754, 379] on button "Next" at bounding box center [784, 389] width 159 height 39
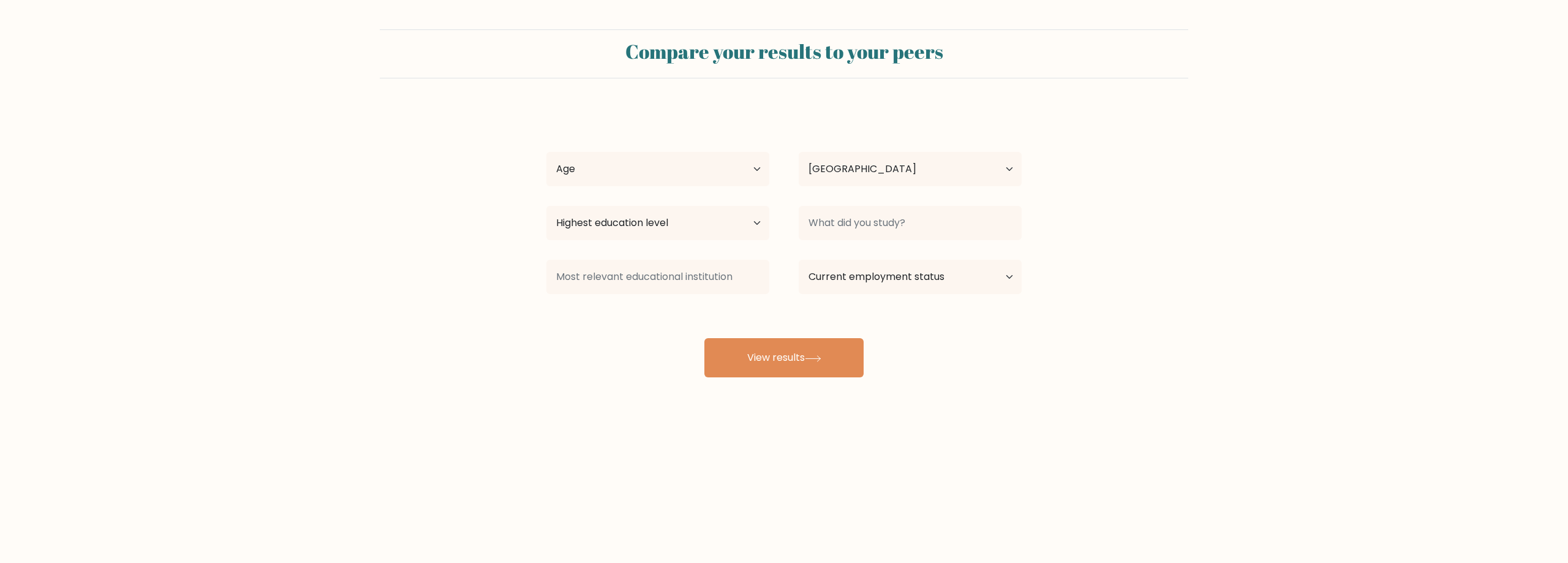
select select "BR"
click at [674, 158] on select "Age Under [DEMOGRAPHIC_DATA] [DEMOGRAPHIC_DATA] [DEMOGRAPHIC_DATA] [DEMOGRAPHIC…" at bounding box center [657, 169] width 223 height 34
select select "35_44"
click at [546, 152] on select "Age Under [DEMOGRAPHIC_DATA] [DEMOGRAPHIC_DATA] [DEMOGRAPHIC_DATA] [DEMOGRAPHIC…" at bounding box center [657, 169] width 223 height 34
click at [847, 176] on select "Country [GEOGRAPHIC_DATA] [GEOGRAPHIC_DATA] [GEOGRAPHIC_DATA] [US_STATE] [GEOGR…" at bounding box center [909, 169] width 223 height 34
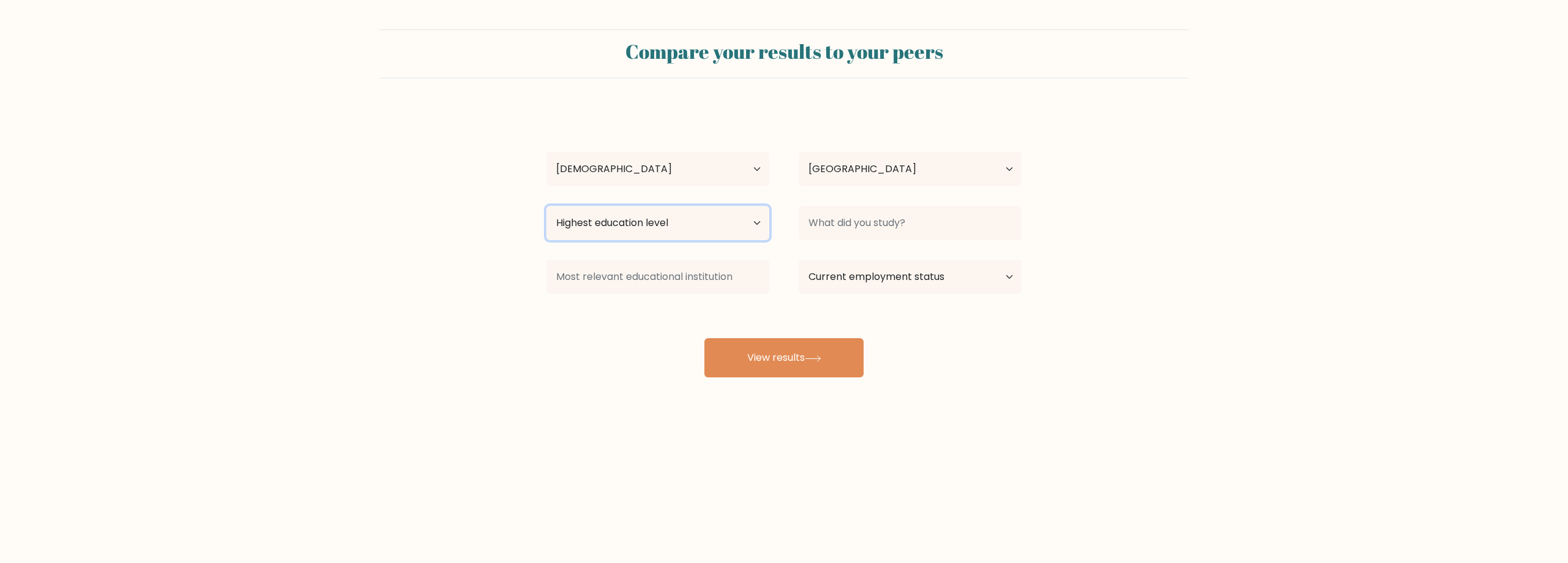
click at [658, 227] on select "Highest education level No schooling Primary Lower Secondary Upper Secondary Oc…" at bounding box center [657, 223] width 223 height 34
select select "bachelors_degree"
click at [546, 206] on select "Highest education level No schooling Primary Lower Secondary Upper Secondary Oc…" at bounding box center [657, 223] width 223 height 34
click at [946, 222] on input at bounding box center [909, 223] width 223 height 34
click at [883, 226] on input at bounding box center [909, 223] width 223 height 34
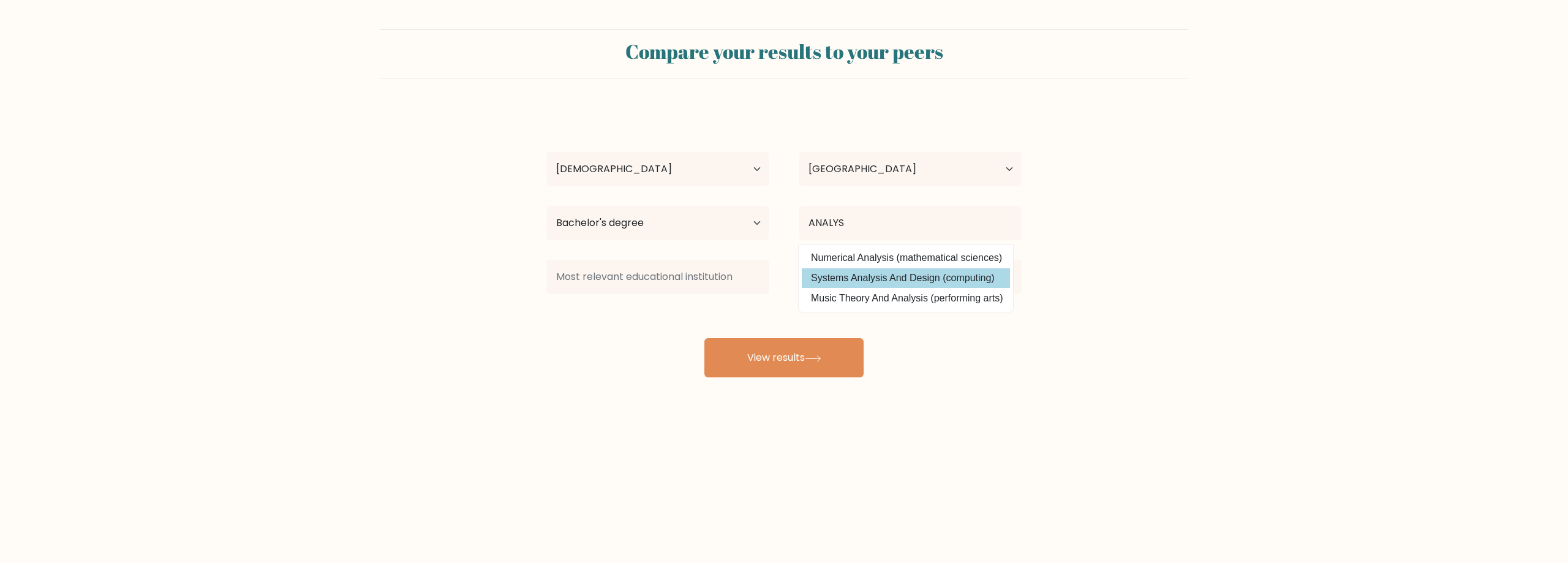
click at [877, 279] on option "Systems Analysis And Design (computing)" at bounding box center [906, 278] width 208 height 20
type input "Systems Analysis And Design"
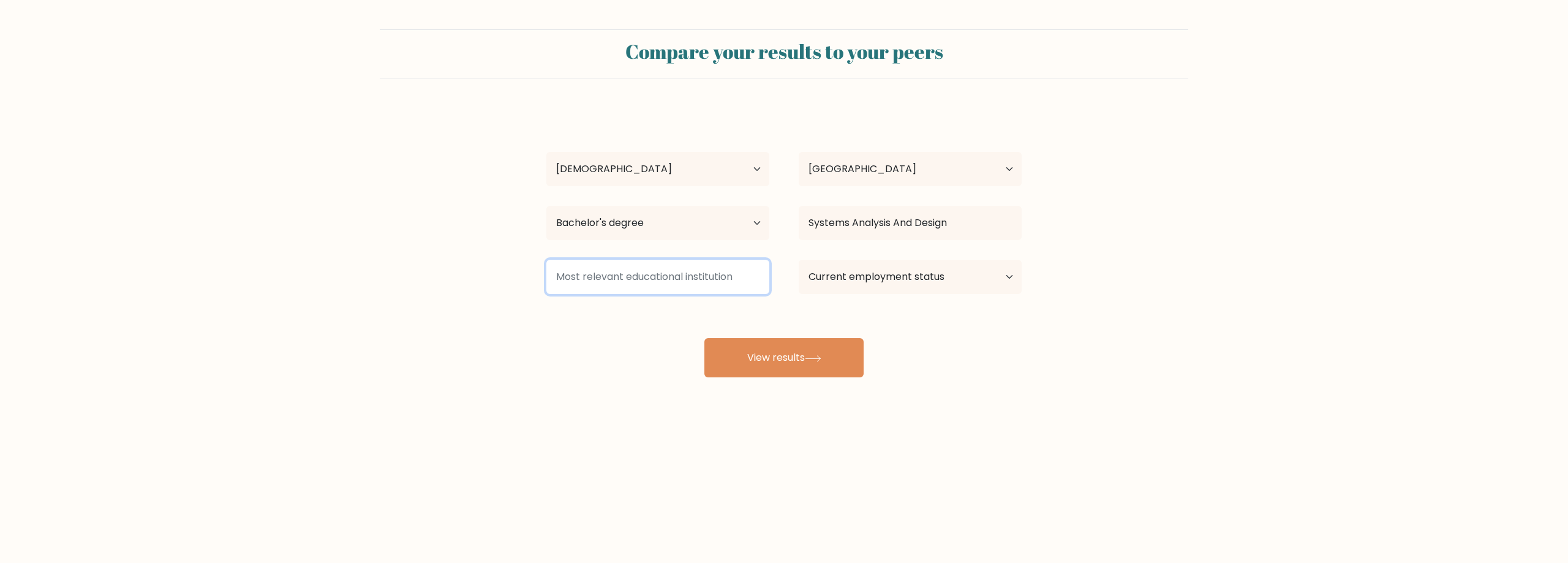
click at [703, 273] on input at bounding box center [657, 276] width 223 height 34
type input "FESO"
click at [833, 282] on select "Current employment status Employed Student Retired Other / prefer not to answer" at bounding box center [909, 276] width 223 height 34
select select "other"
click at [798, 259] on select "Current employment status Employed Student Retired Other / prefer not to answer" at bounding box center [909, 276] width 223 height 34
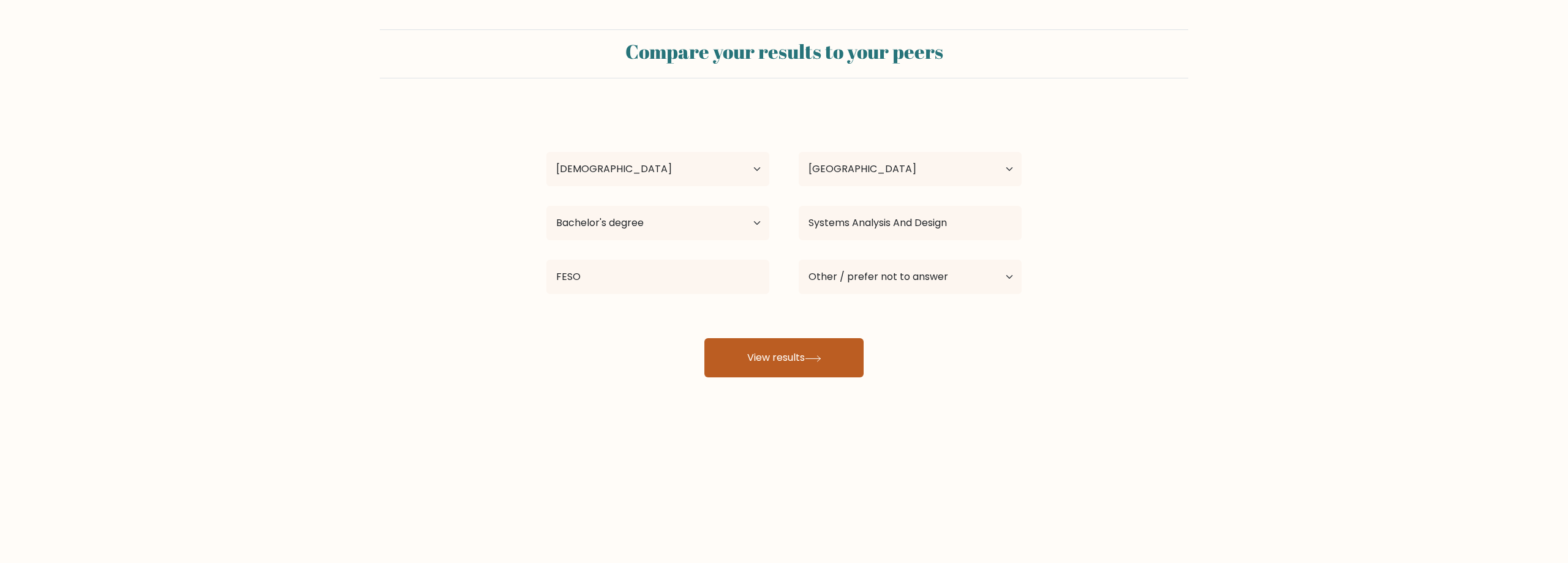
click at [817, 351] on button "View results" at bounding box center [784, 357] width 159 height 39
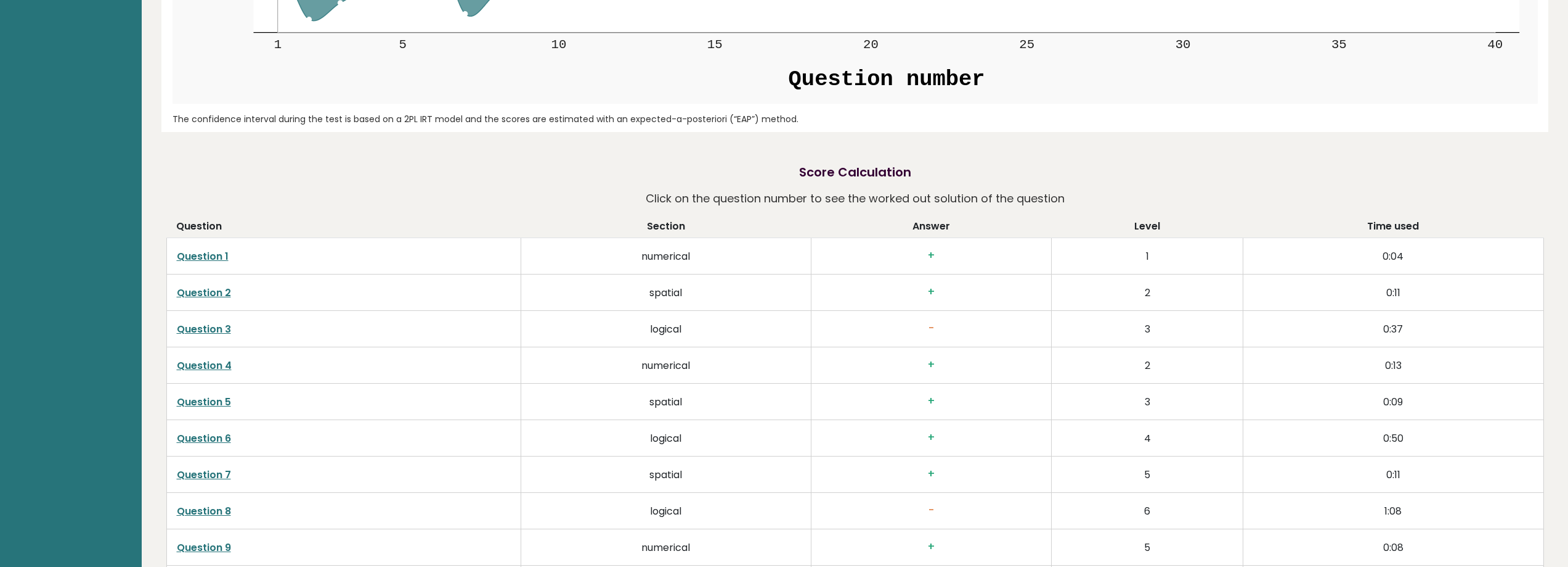
scroll to position [2219, 0]
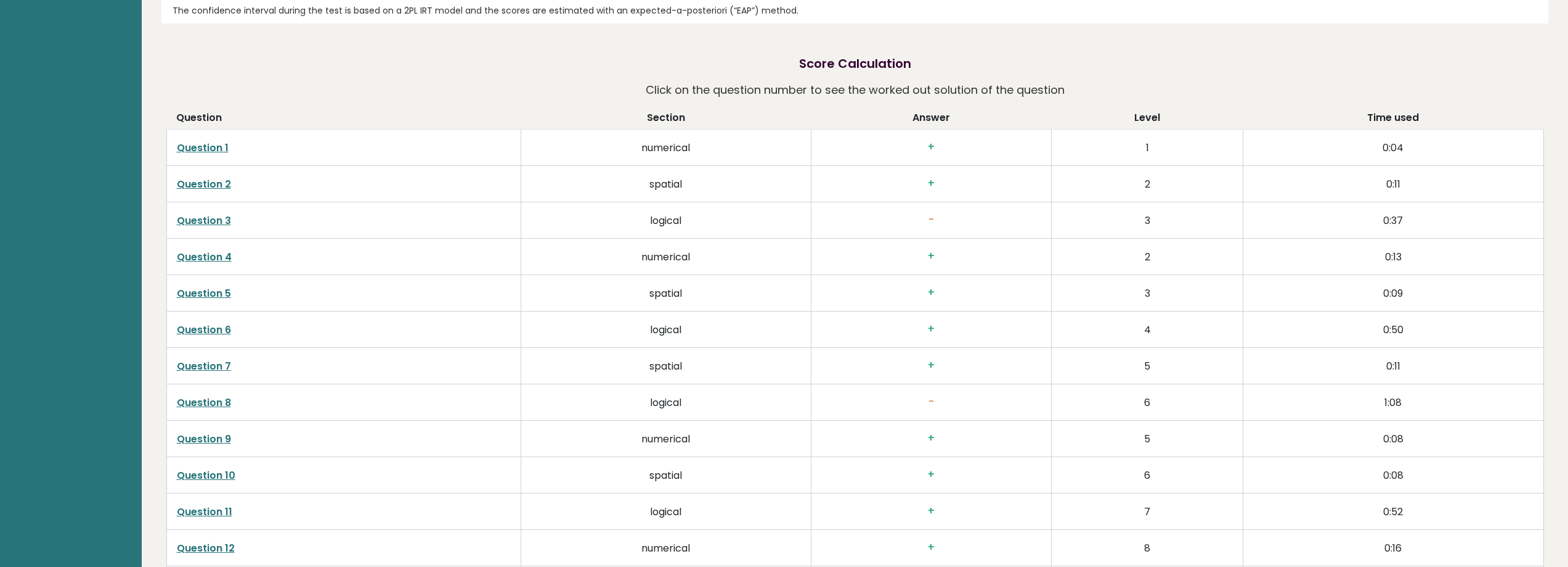
click at [220, 145] on link "Question 1" at bounding box center [203, 148] width 52 height 14
click at [207, 183] on link "Question 2" at bounding box center [204, 184] width 54 height 14
click at [216, 218] on link "Question 3" at bounding box center [204, 220] width 54 height 14
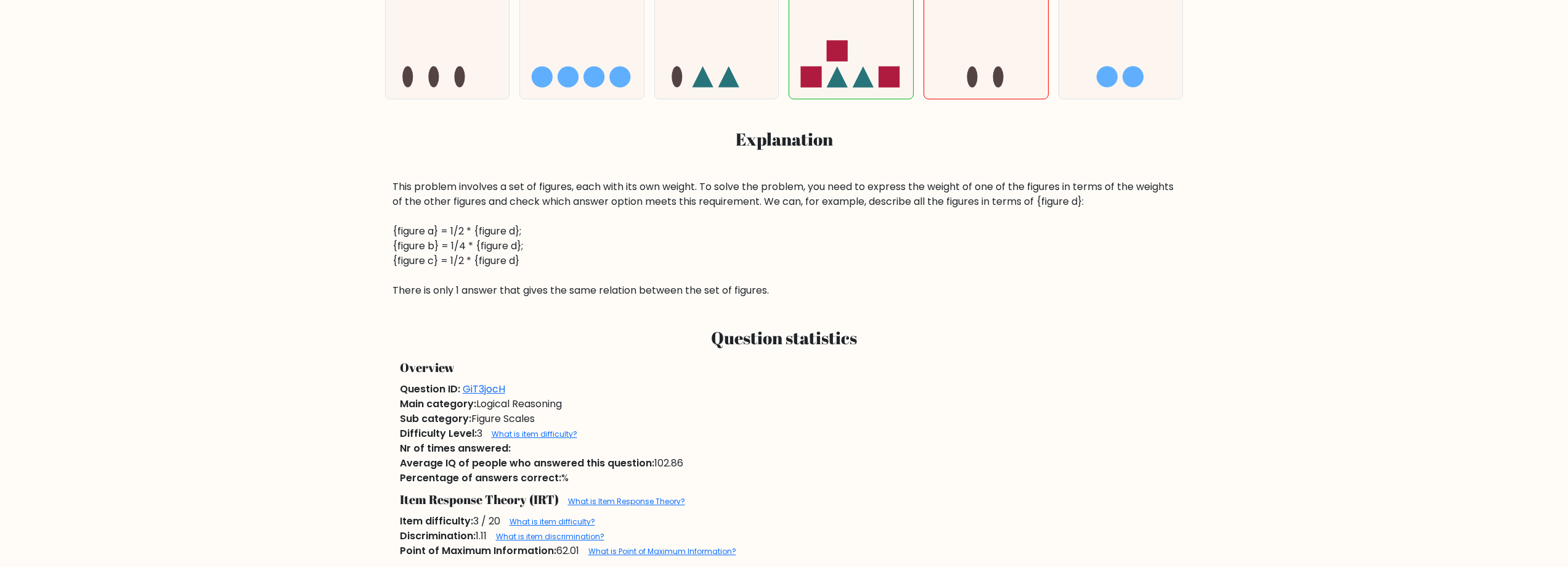
scroll to position [509, 0]
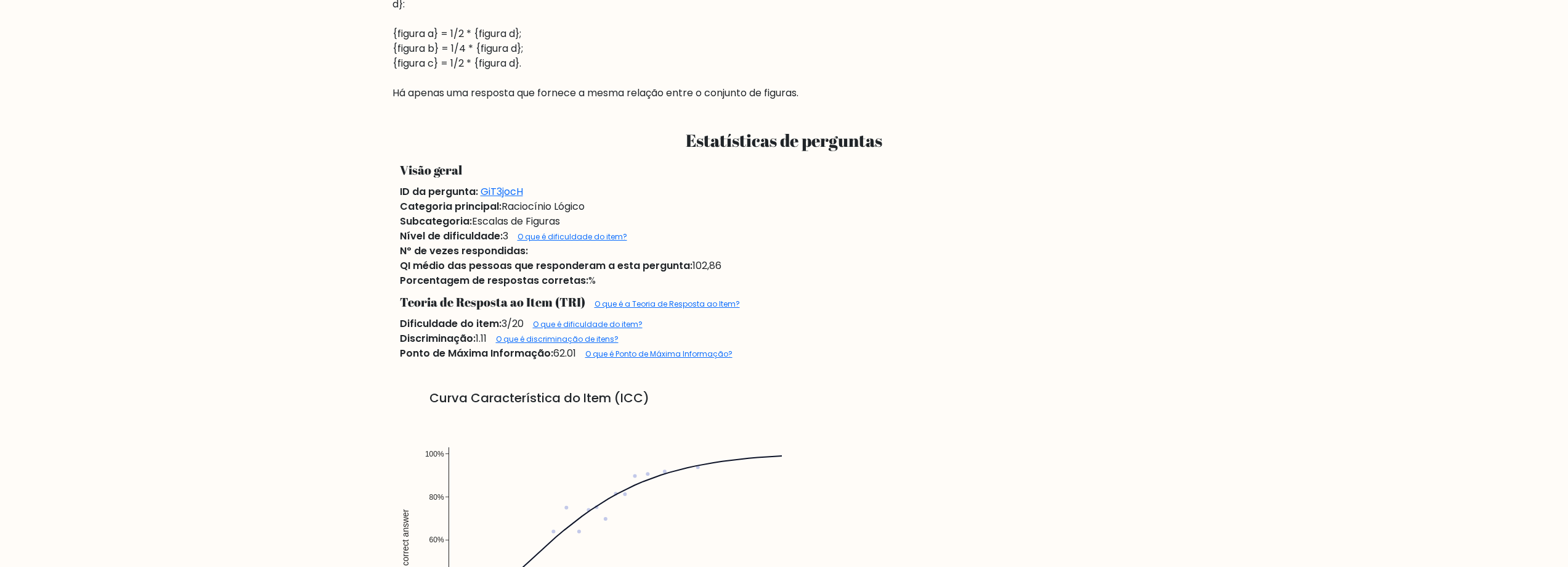
scroll to position [817, 0]
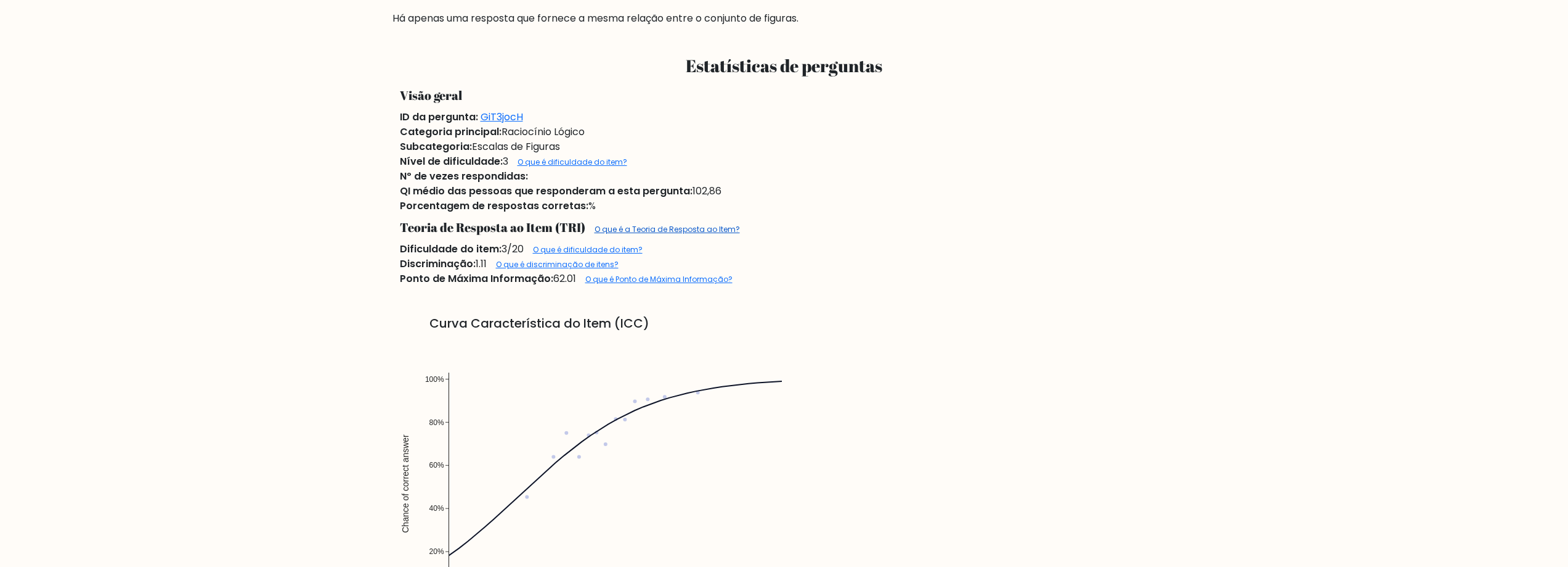
click at [685, 229] on font "O que é a Teoria de Resposta ao Item?" at bounding box center [668, 230] width 146 height 11
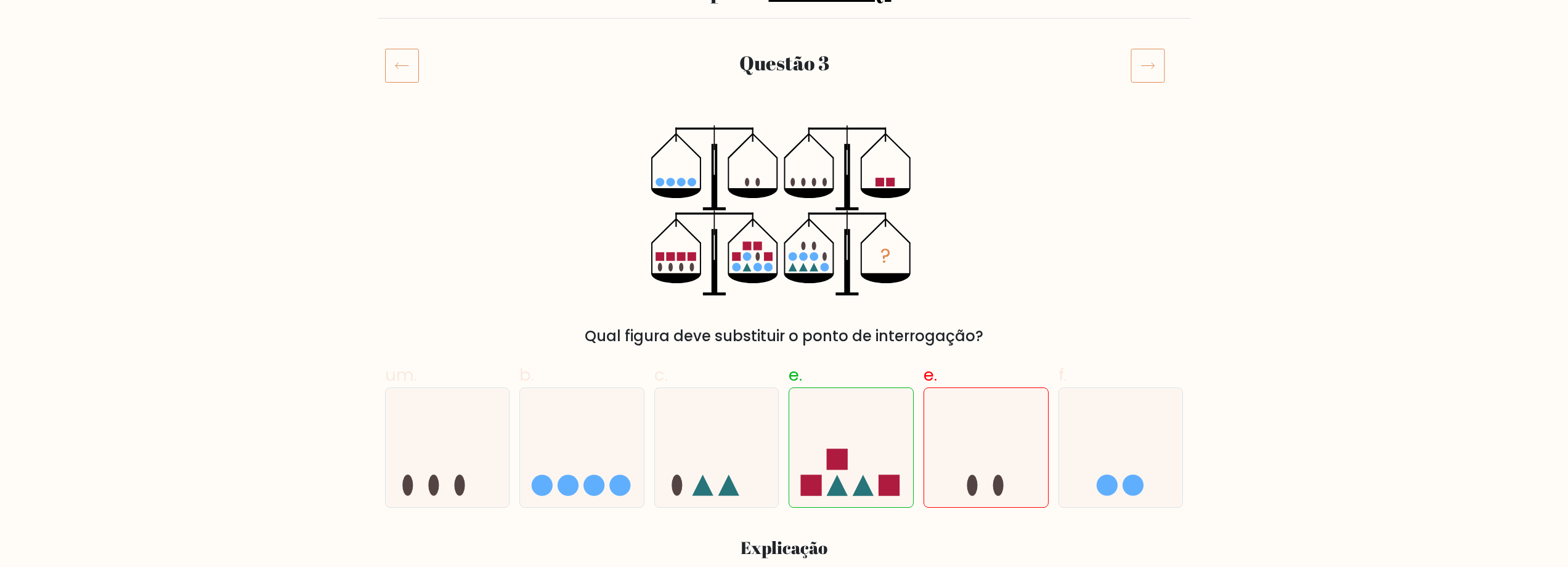
scroll to position [123, 0]
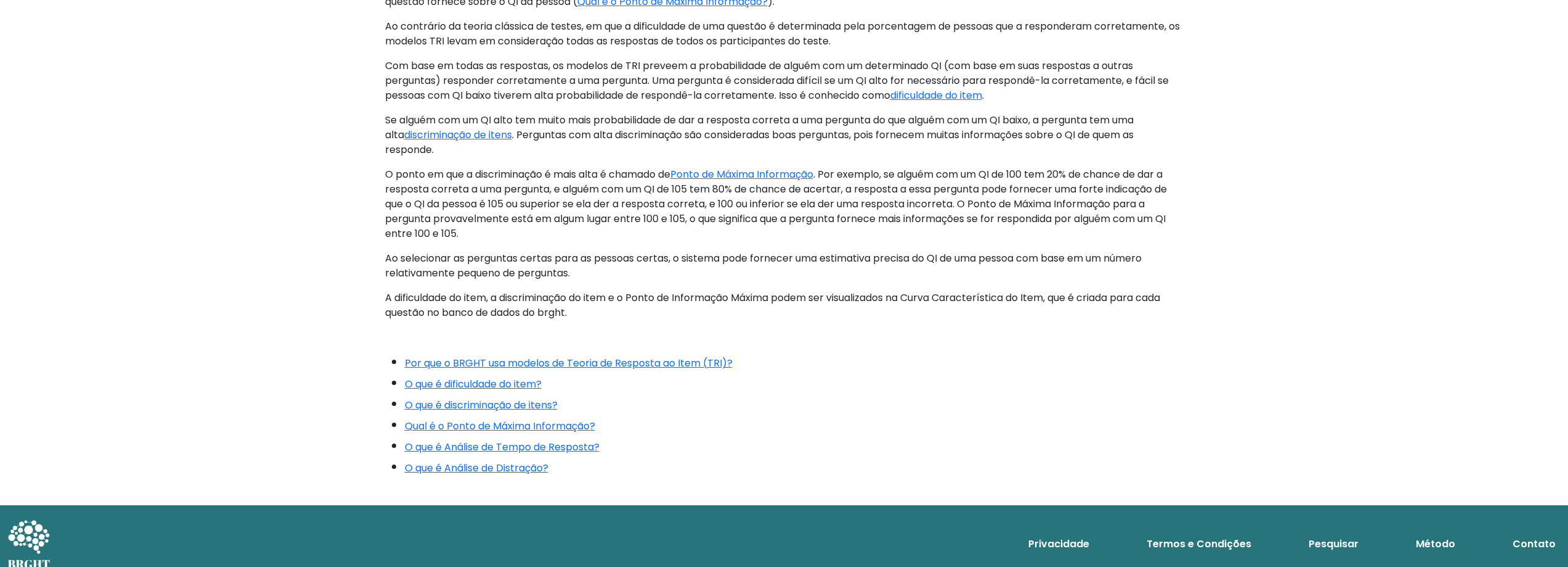
scroll to position [506, 0]
